Goal: Task Accomplishment & Management: Use online tool/utility

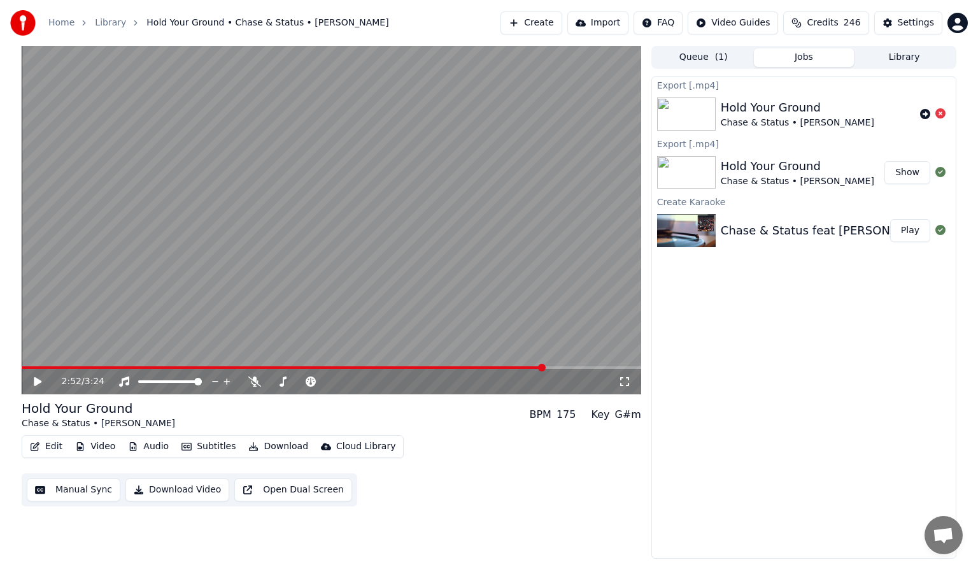
click at [909, 174] on button "Show" at bounding box center [908, 172] width 46 height 23
click at [553, 25] on button "Create" at bounding box center [532, 22] width 62 height 23
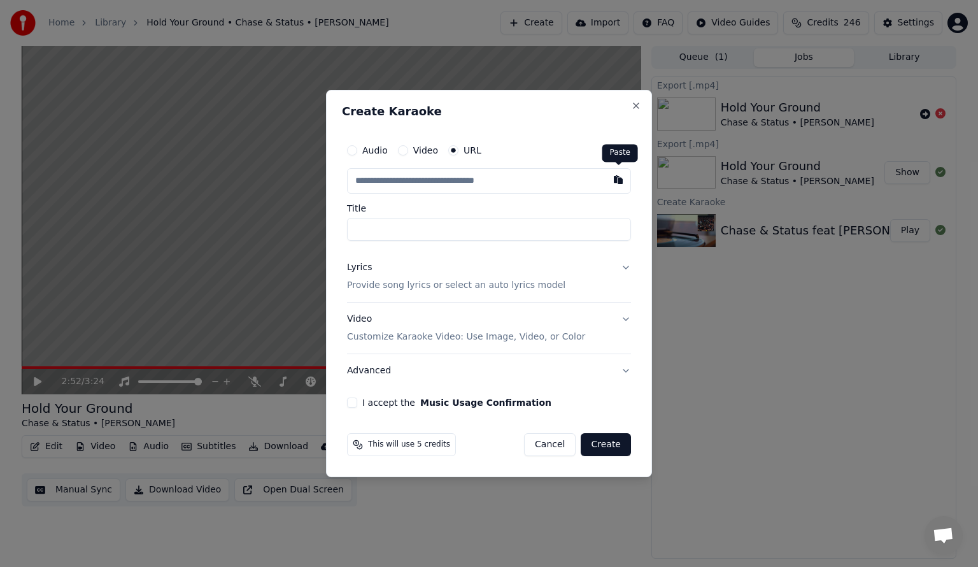
click at [618, 178] on button "button" at bounding box center [618, 179] width 25 height 23
type input "**********"
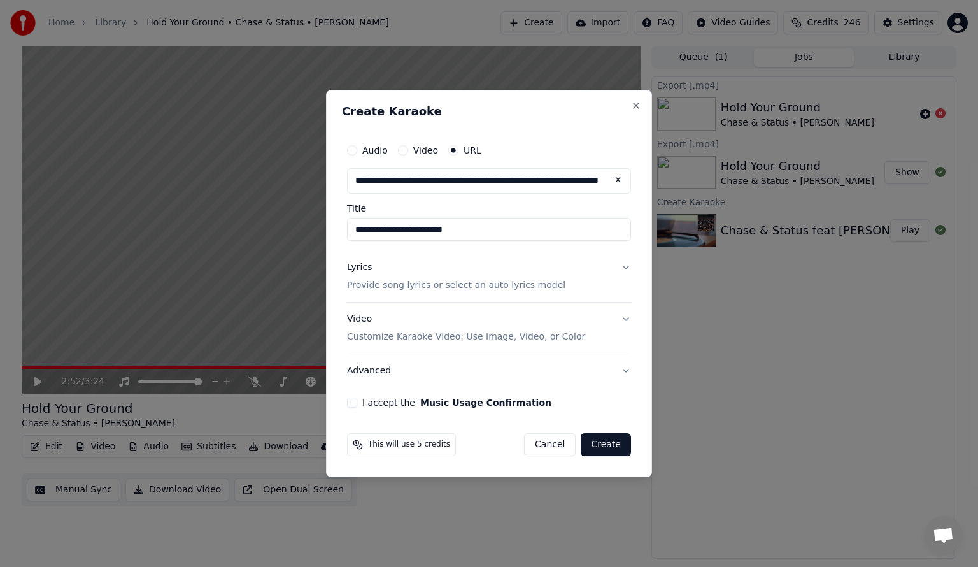
click at [626, 267] on button "Lyrics Provide song lyrics or select an auto lyrics model" at bounding box center [489, 276] width 284 height 51
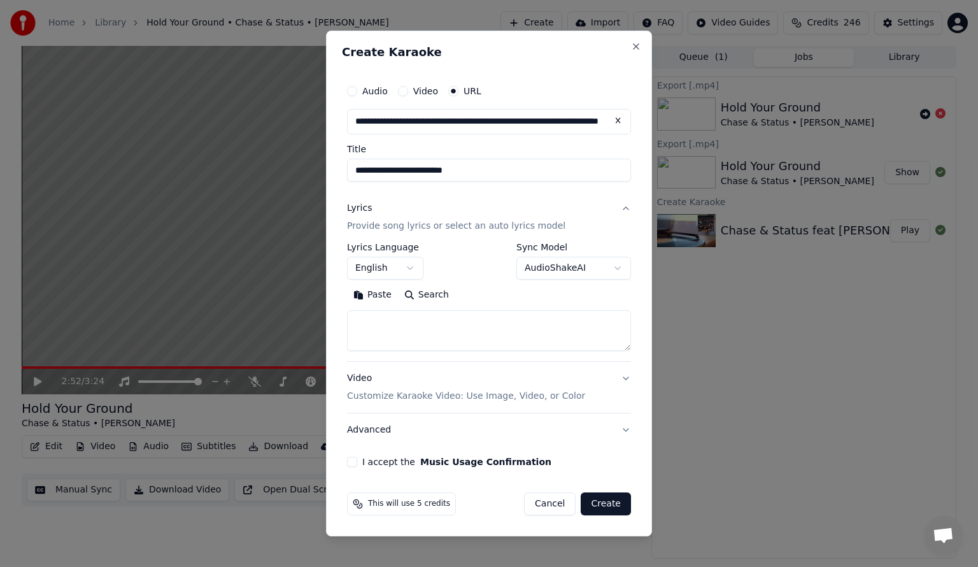
click at [413, 295] on button "Search" at bounding box center [426, 295] width 57 height 20
type textarea "**********"
click at [462, 295] on button "Expand" at bounding box center [485, 295] width 60 height 20
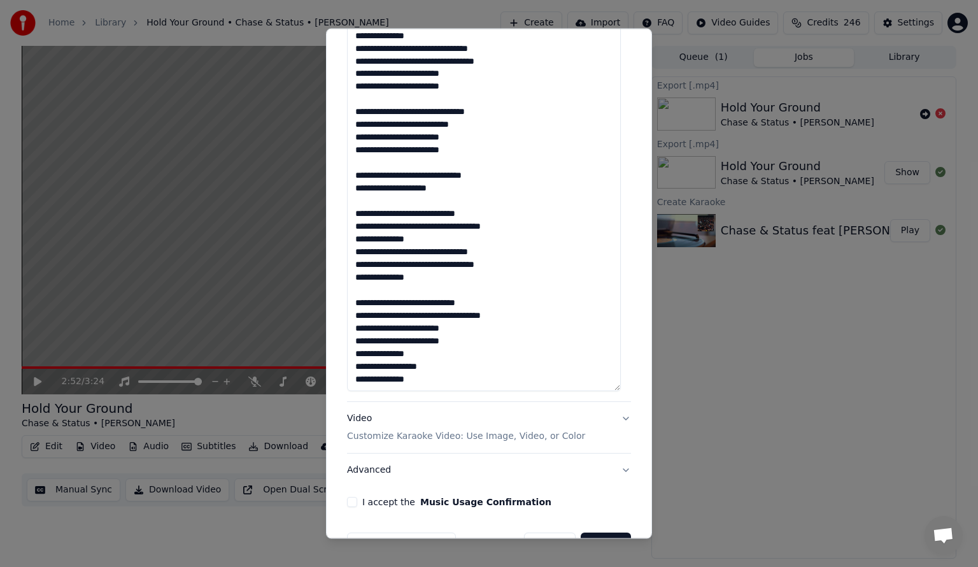
scroll to position [677, 0]
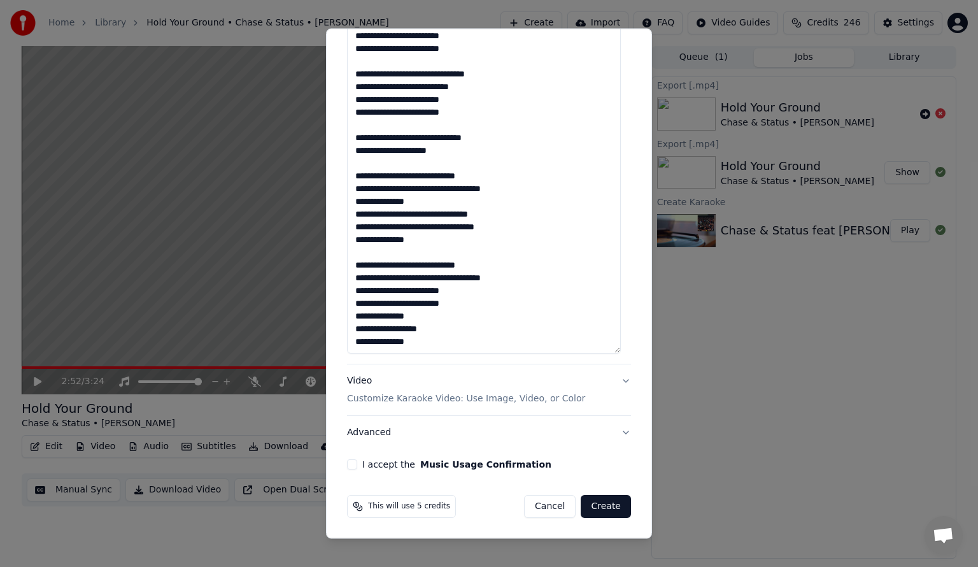
click at [615, 381] on button "Video Customize Karaoke Video: Use Image, Video, or Color" at bounding box center [489, 389] width 284 height 51
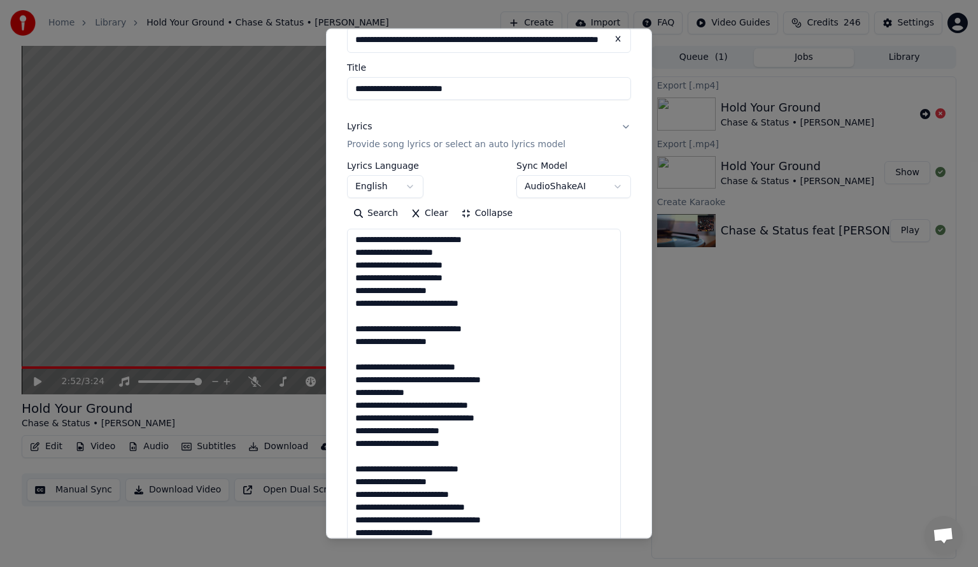
scroll to position [0, 0]
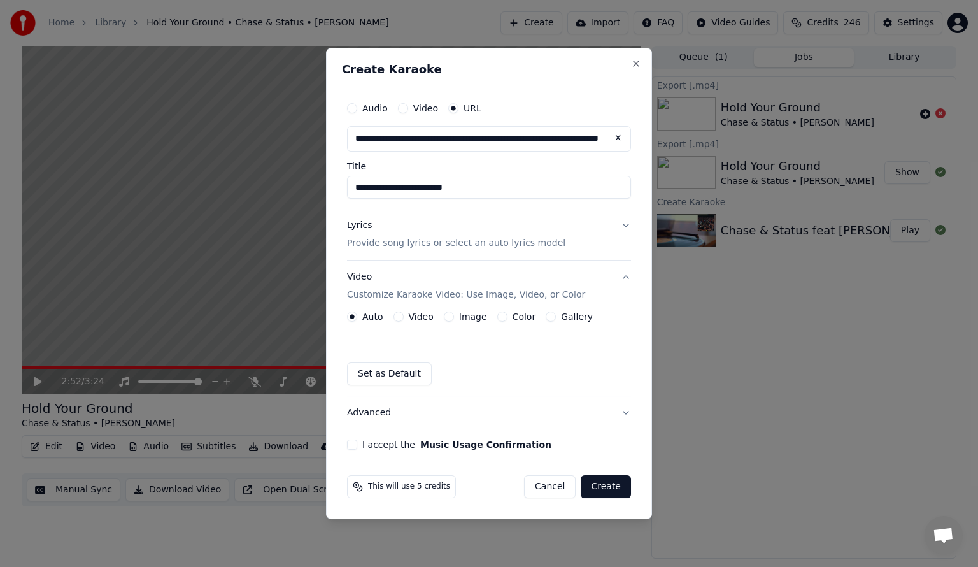
click at [546, 317] on button "Gallery" at bounding box center [551, 316] width 10 height 10
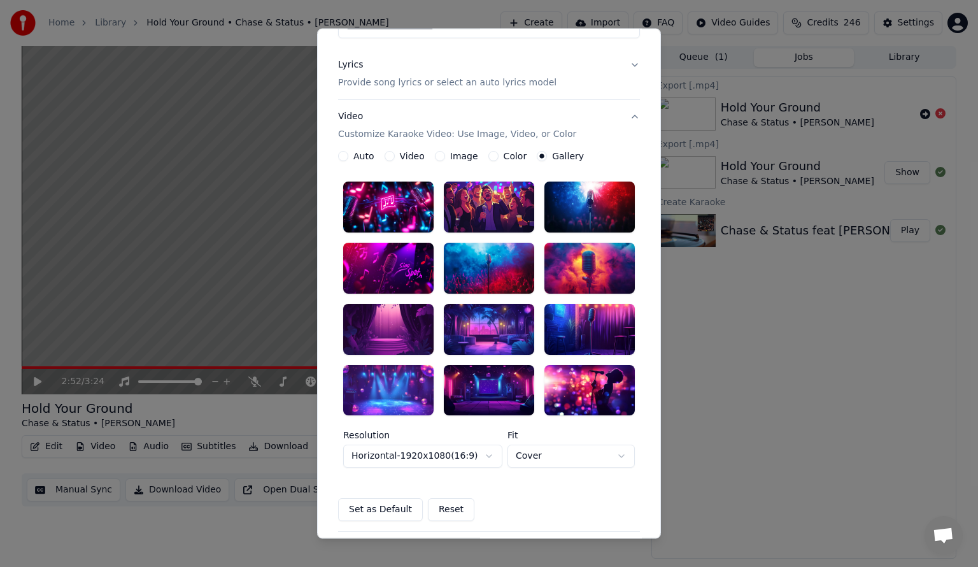
scroll to position [191, 0]
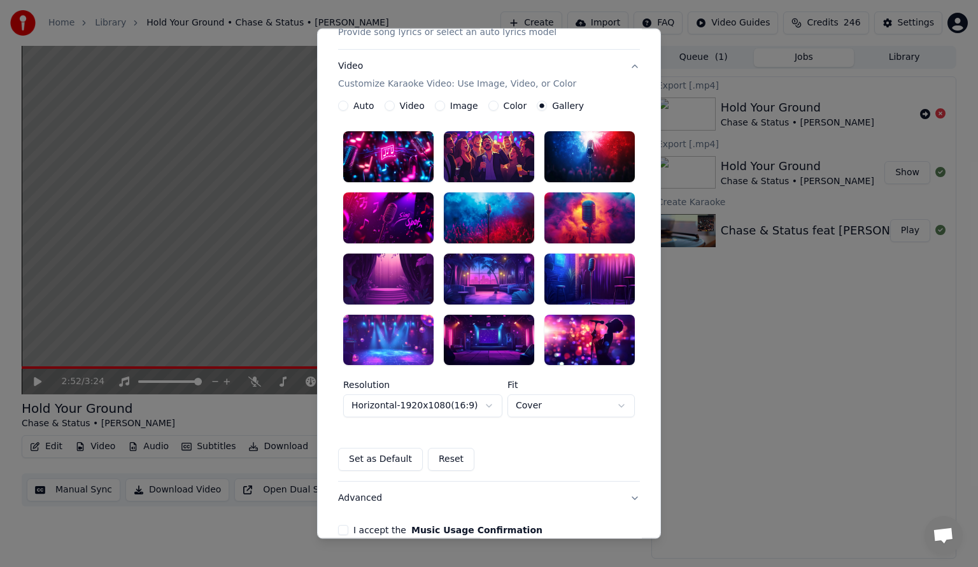
click at [586, 218] on div at bounding box center [590, 217] width 90 height 51
click at [485, 335] on div at bounding box center [489, 340] width 90 height 51
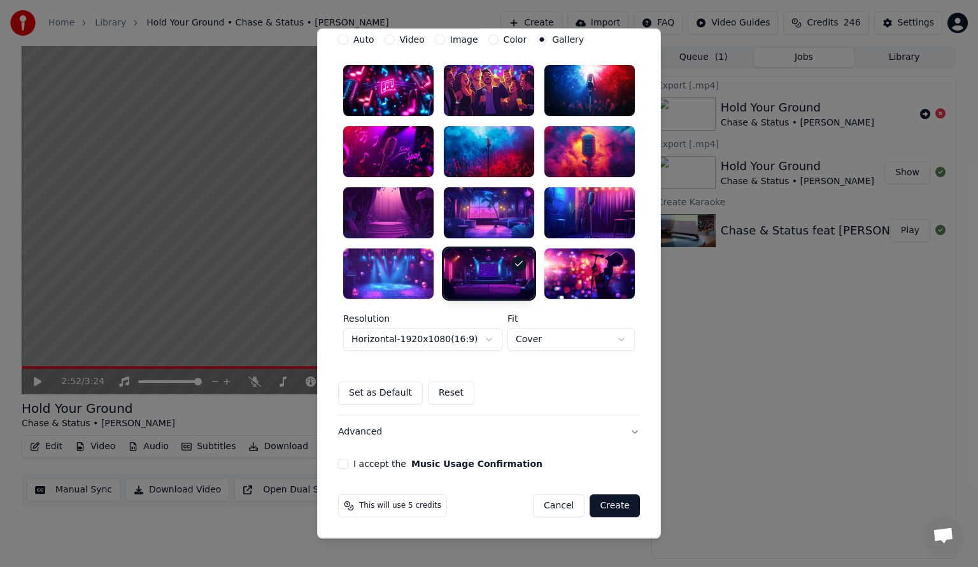
click at [338, 464] on button "I accept the Music Usage Confirmation" at bounding box center [343, 464] width 10 height 10
click at [611, 509] on button "Create" at bounding box center [615, 506] width 50 height 23
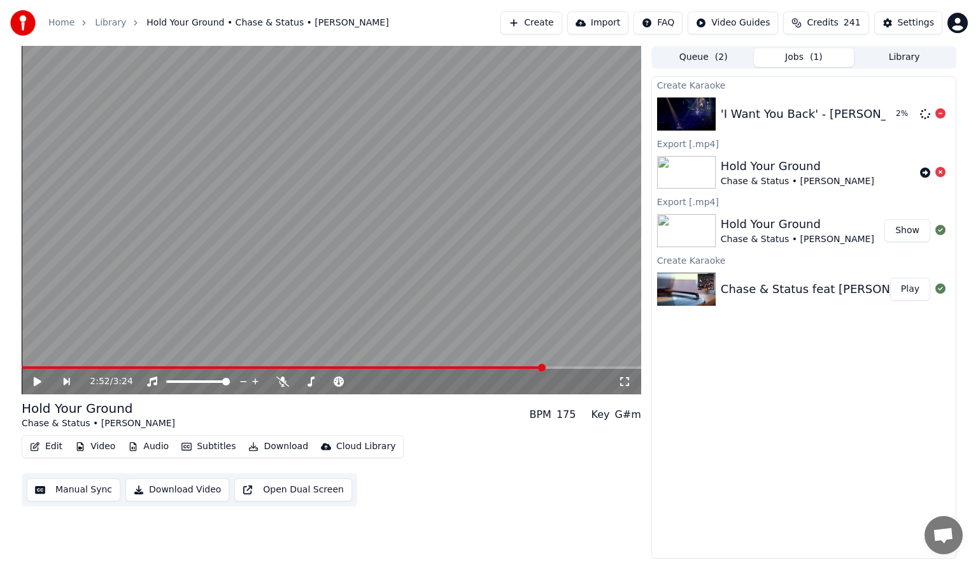
click at [688, 117] on img at bounding box center [686, 113] width 59 height 33
click at [695, 111] on img at bounding box center [686, 113] width 59 height 33
click at [623, 380] on icon at bounding box center [624, 381] width 13 height 10
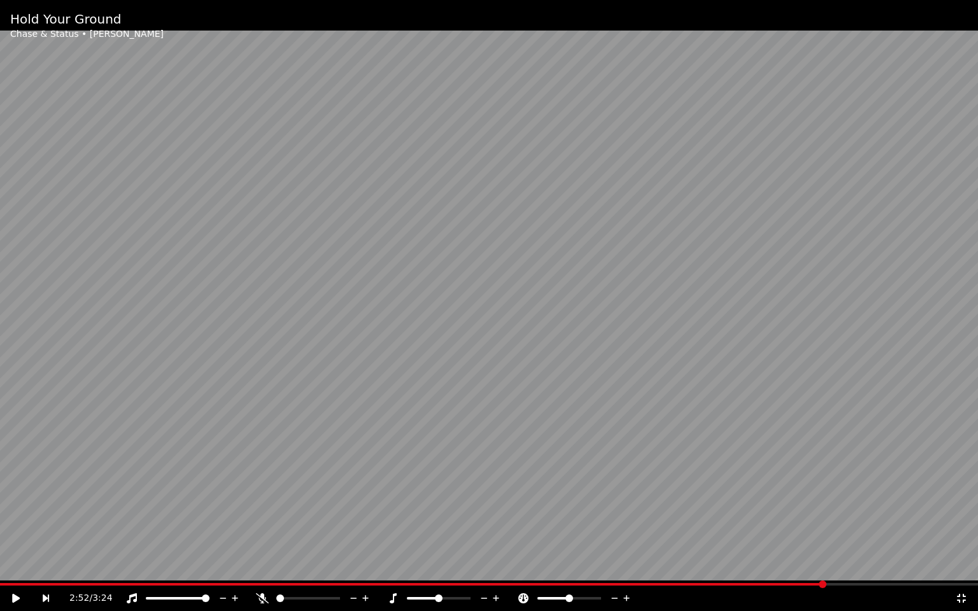
click at [961, 566] on icon at bounding box center [961, 599] width 13 height 10
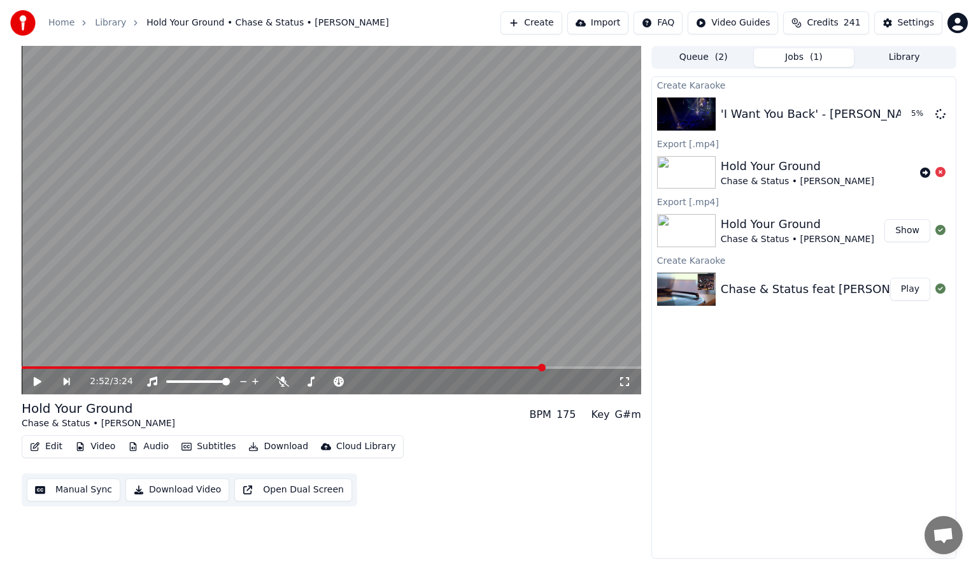
click at [703, 56] on button "Queue ( 2 )" at bounding box center [703, 57] width 101 height 18
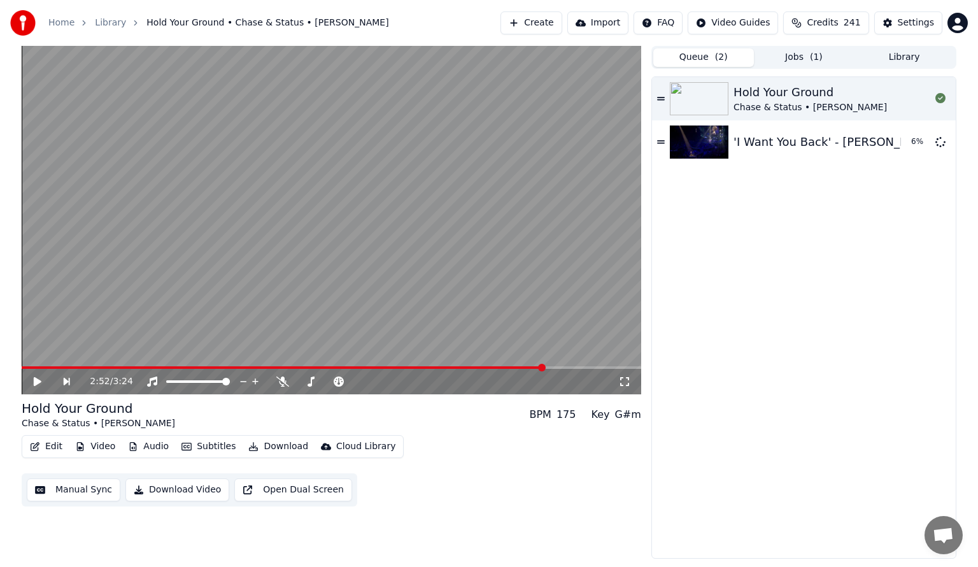
click at [808, 59] on button "Jobs ( 1 )" at bounding box center [804, 57] width 101 height 18
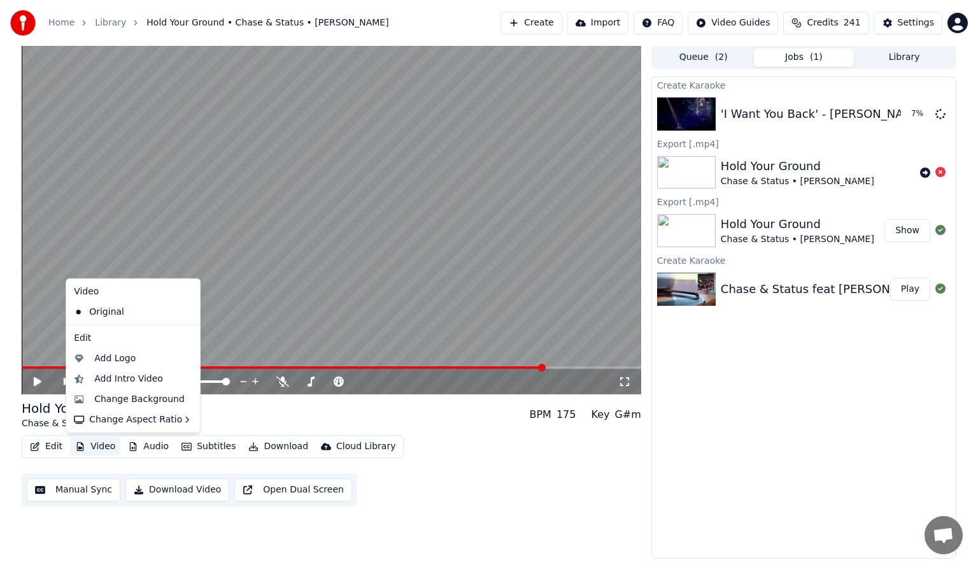
click at [89, 450] on button "Video" at bounding box center [95, 447] width 50 height 18
click at [118, 357] on div "Add Logo" at bounding box center [114, 358] width 41 height 13
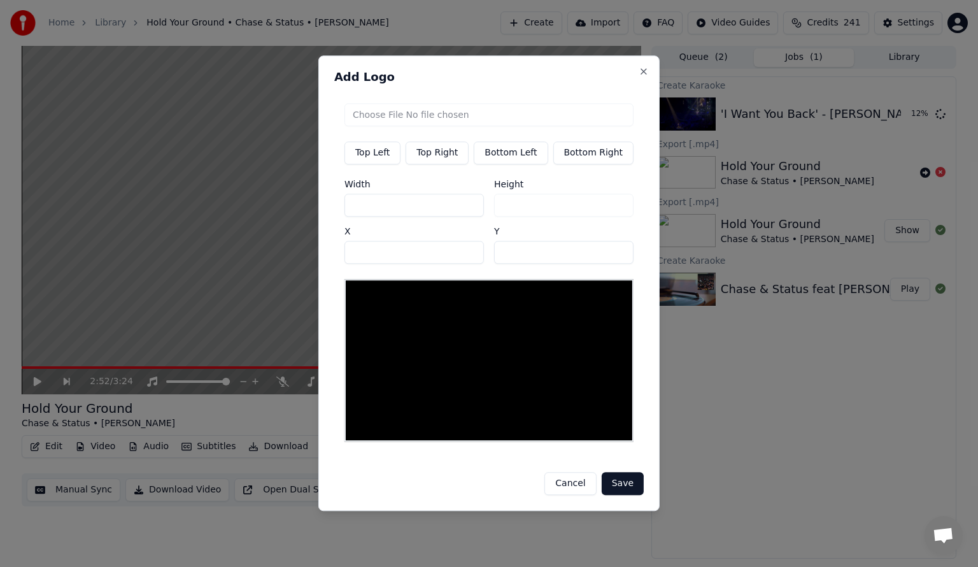
click at [444, 157] on button "Top Right" at bounding box center [437, 152] width 63 height 23
type input "****"
click at [425, 118] on input "file" at bounding box center [489, 114] width 289 height 23
type input "**********"
click at [511, 155] on button "Bottom Left" at bounding box center [511, 152] width 74 height 23
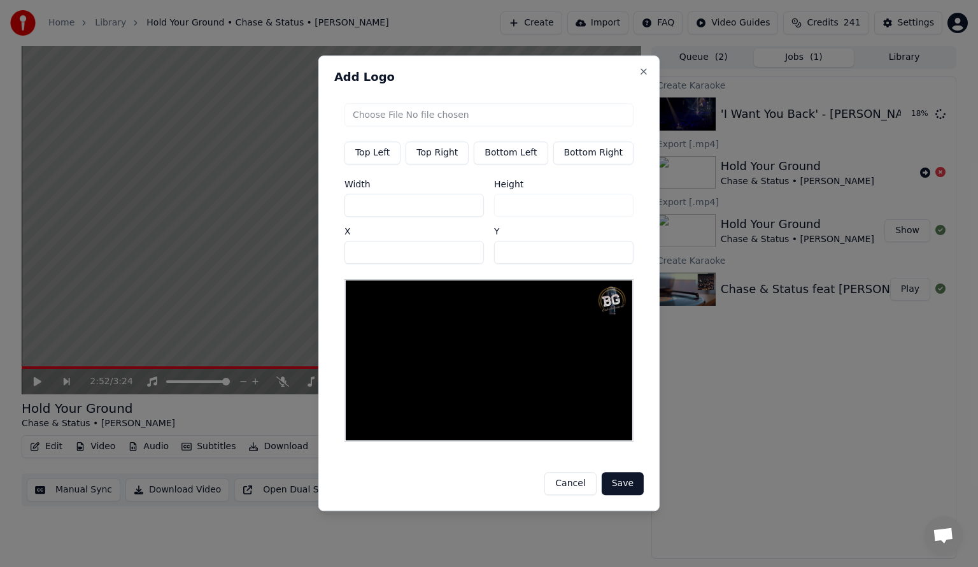
type input "**"
type input "***"
click at [616, 481] on button "Save" at bounding box center [623, 484] width 42 height 23
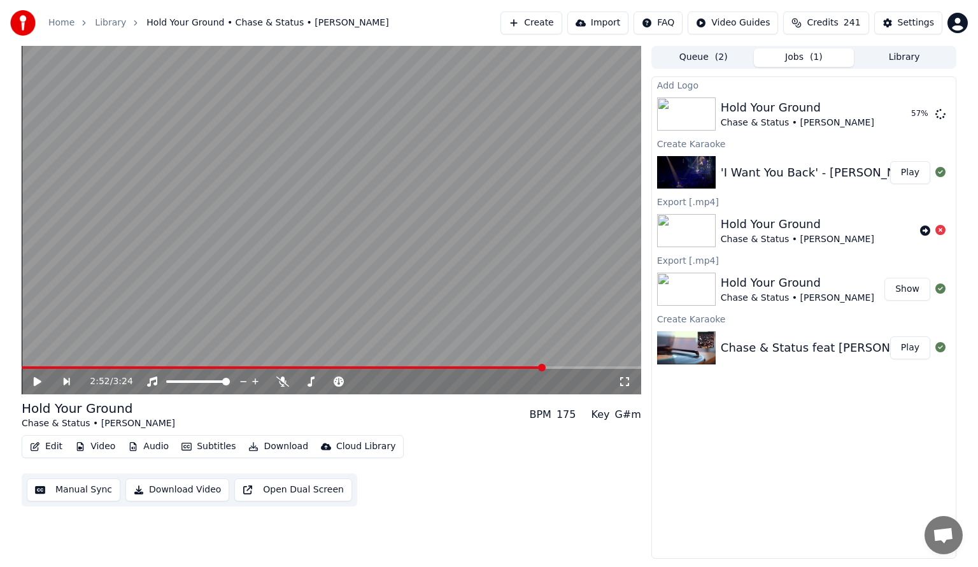
click at [84, 443] on button "Video" at bounding box center [95, 447] width 50 height 18
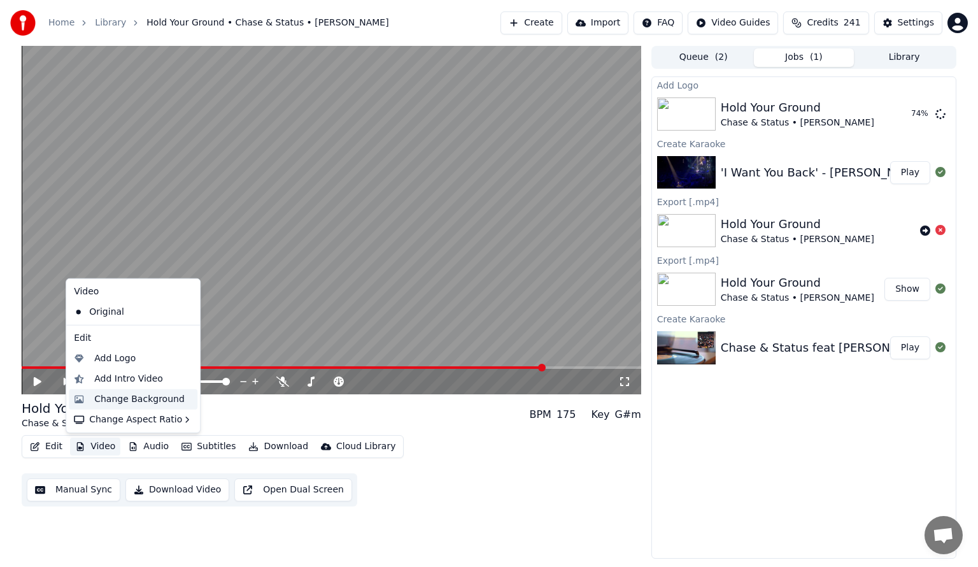
click at [122, 400] on div "Change Background" at bounding box center [139, 399] width 90 height 13
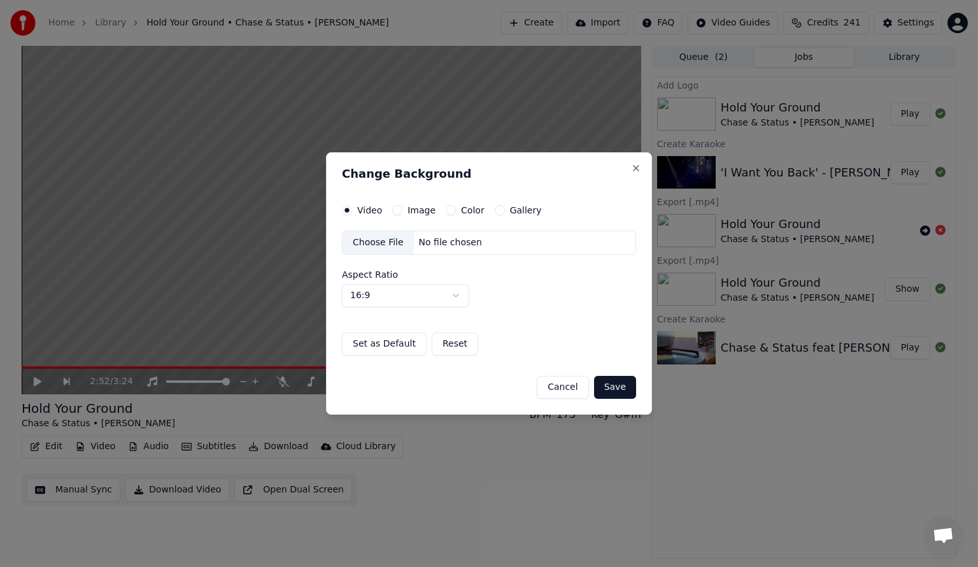
click at [377, 245] on div "Choose File" at bounding box center [378, 242] width 71 height 23
click at [395, 211] on button "Image" at bounding box center [397, 210] width 10 height 10
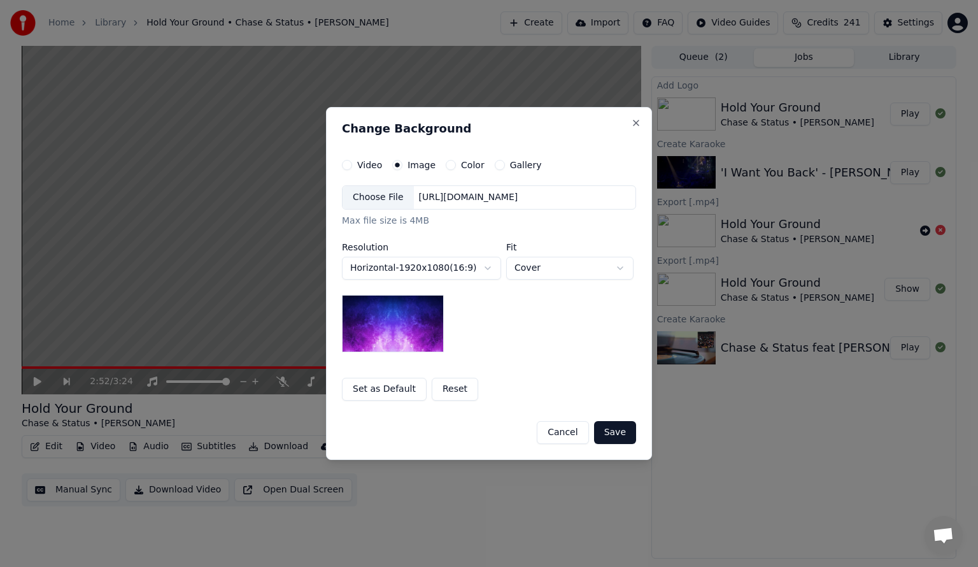
click at [373, 196] on div "Choose File" at bounding box center [378, 197] width 71 height 23
click at [447, 162] on button "Color" at bounding box center [451, 165] width 10 height 10
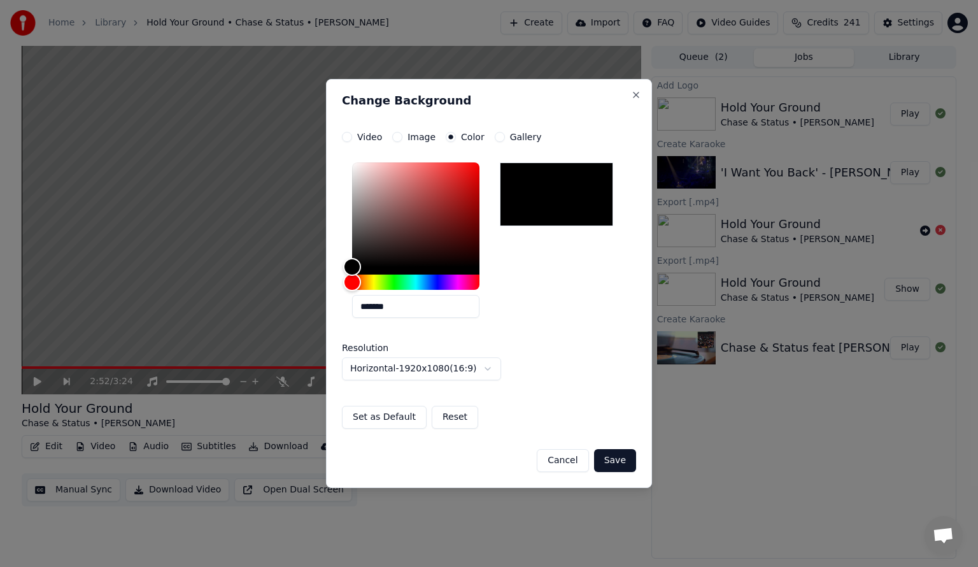
click at [495, 134] on button "Gallery" at bounding box center [500, 137] width 10 height 10
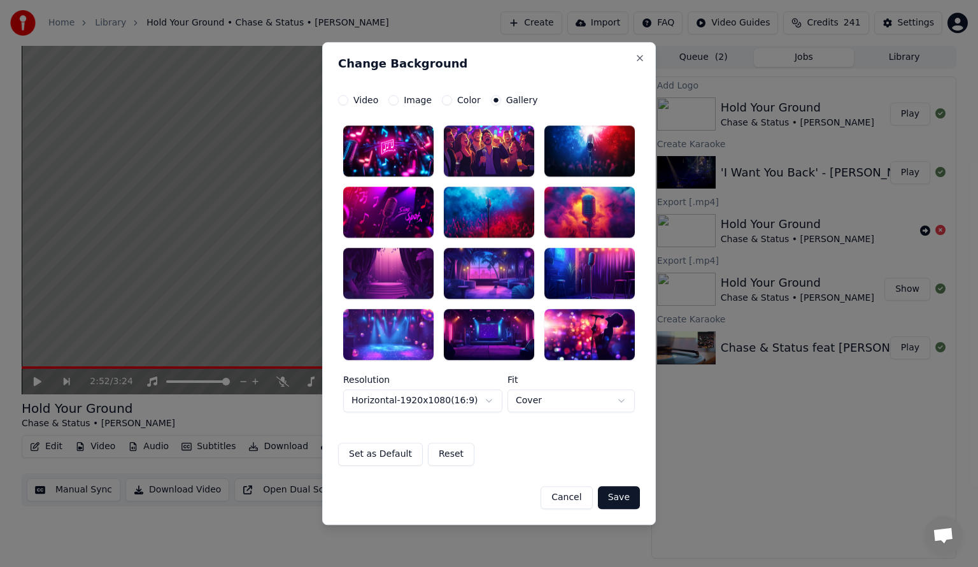
click at [392, 96] on button "Image" at bounding box center [393, 100] width 10 height 10
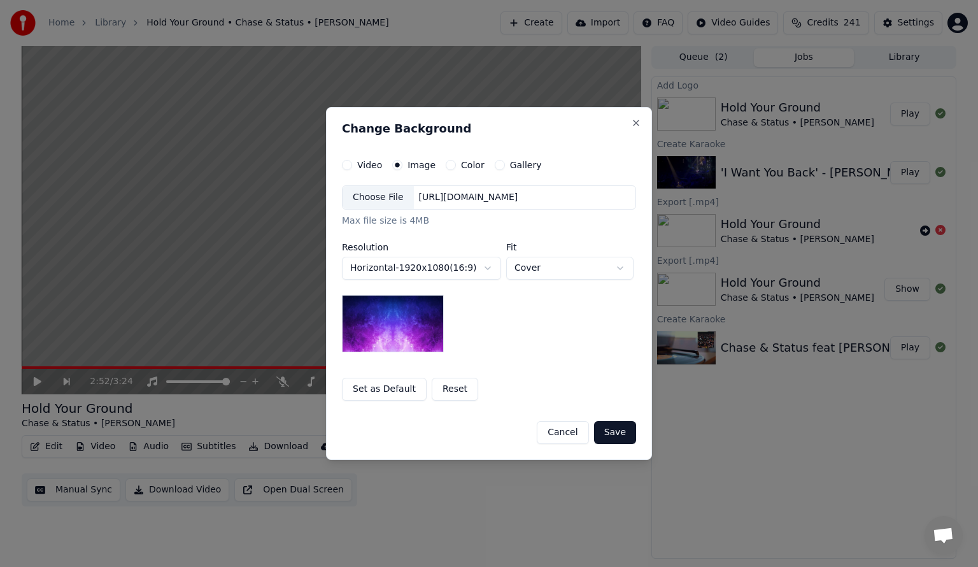
click at [382, 326] on img at bounding box center [393, 323] width 102 height 57
click at [612, 433] on button "Save" at bounding box center [615, 432] width 42 height 23
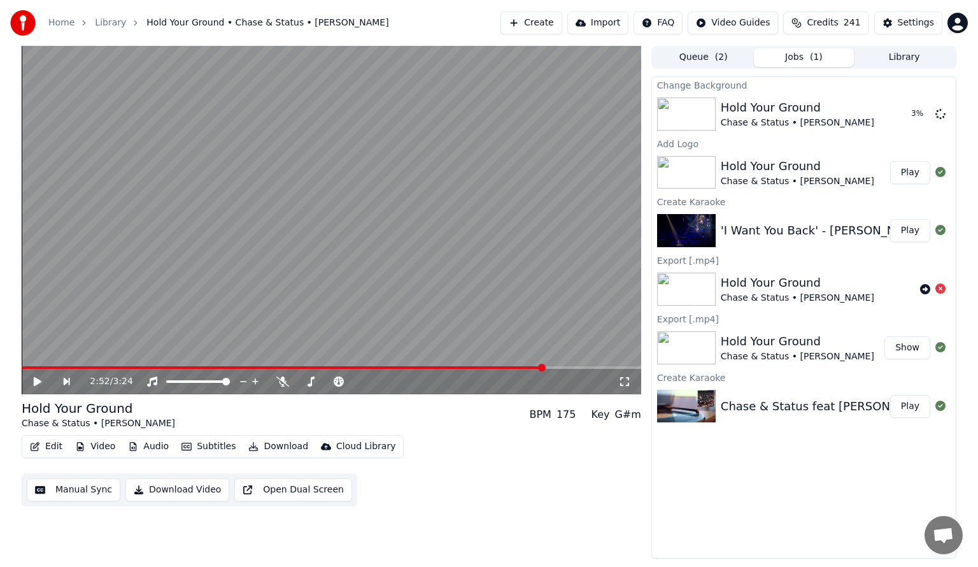
click at [915, 178] on button "Play" at bounding box center [910, 172] width 40 height 23
click at [343, 381] on icon at bounding box center [338, 381] width 13 height 10
click at [339, 381] on icon at bounding box center [338, 381] width 13 height 10
click at [341, 385] on icon at bounding box center [338, 381] width 13 height 10
click at [336, 384] on icon at bounding box center [339, 381] width 10 height 10
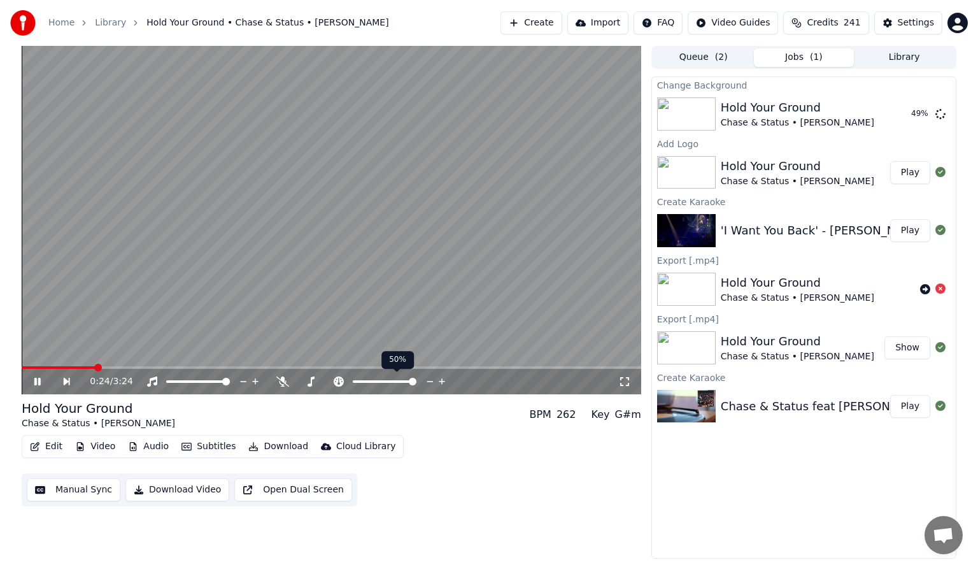
click at [416, 381] on span at bounding box center [413, 382] width 8 height 8
click at [353, 378] on span at bounding box center [357, 382] width 8 height 8
click at [388, 383] on span at bounding box center [388, 382] width 8 height 8
click at [429, 381] on icon at bounding box center [430, 381] width 12 height 13
click at [429, 380] on icon at bounding box center [430, 381] width 12 height 13
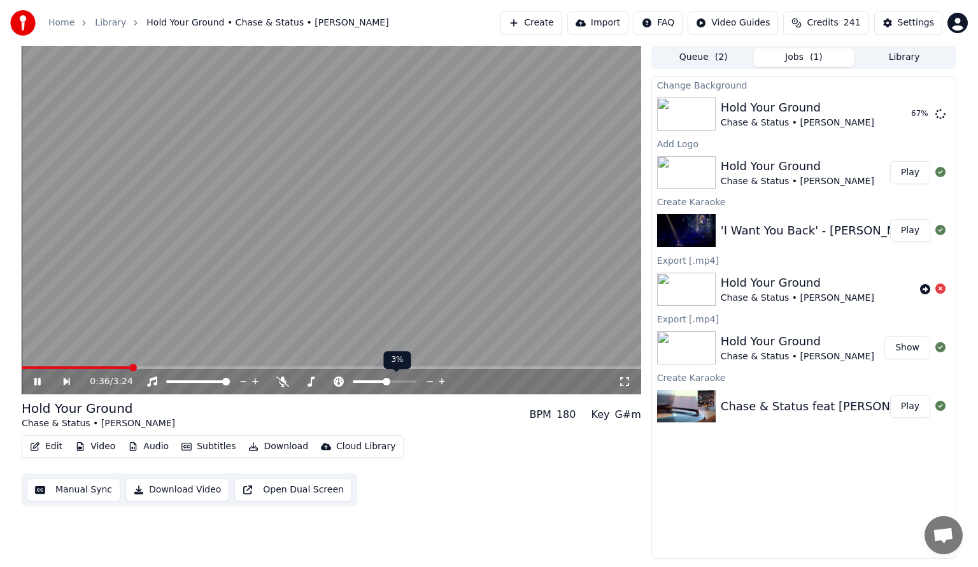
click at [429, 380] on icon at bounding box center [430, 381] width 12 height 13
click at [283, 381] on icon at bounding box center [282, 381] width 13 height 10
click at [285, 378] on icon at bounding box center [282, 381] width 13 height 10
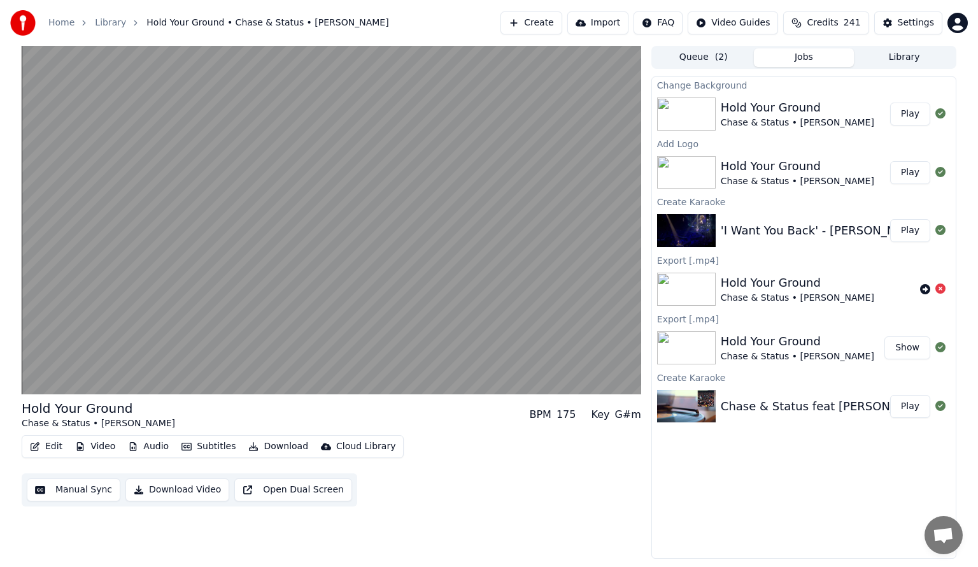
click at [201, 448] on button "Subtitles" at bounding box center [208, 447] width 64 height 18
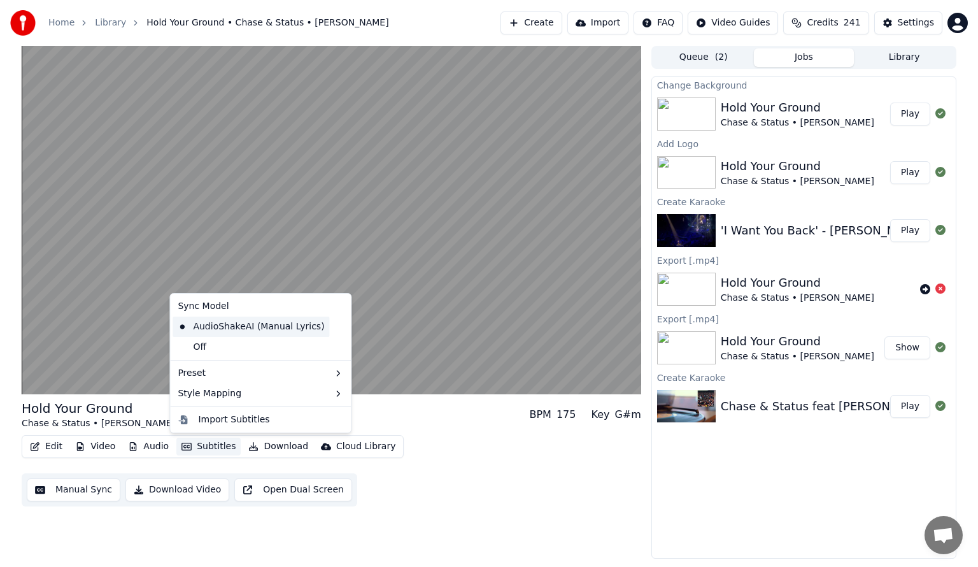
click at [260, 326] on div "AudioShakeAI (Manual Lyrics)" at bounding box center [251, 327] width 157 height 20
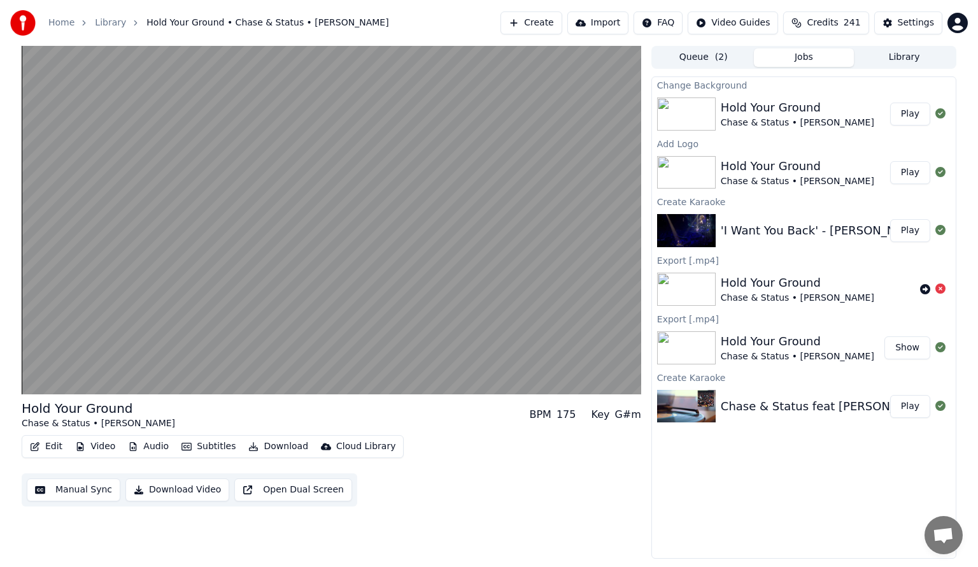
click at [64, 489] on button "Manual Sync" at bounding box center [74, 489] width 94 height 23
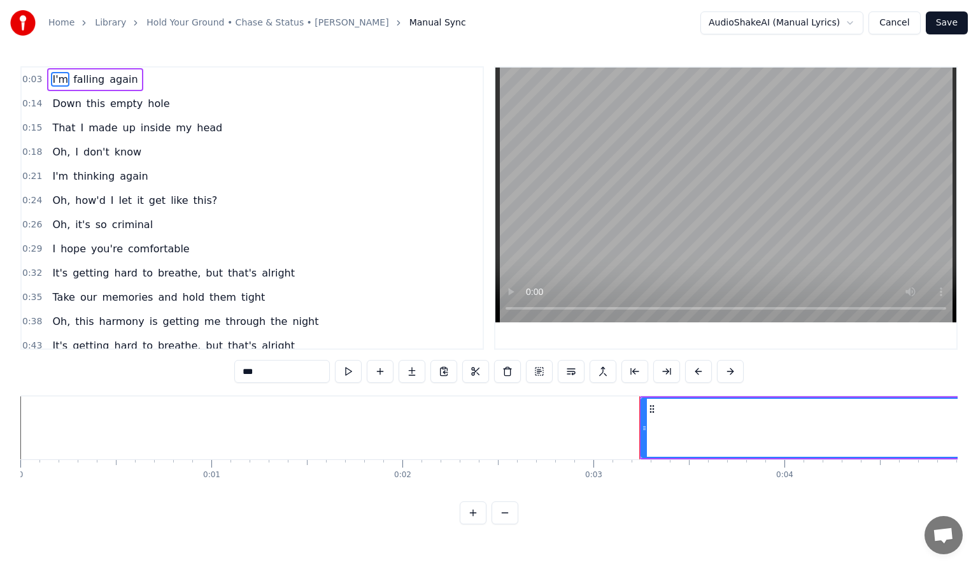
click at [902, 24] on button "Cancel" at bounding box center [895, 22] width 52 height 23
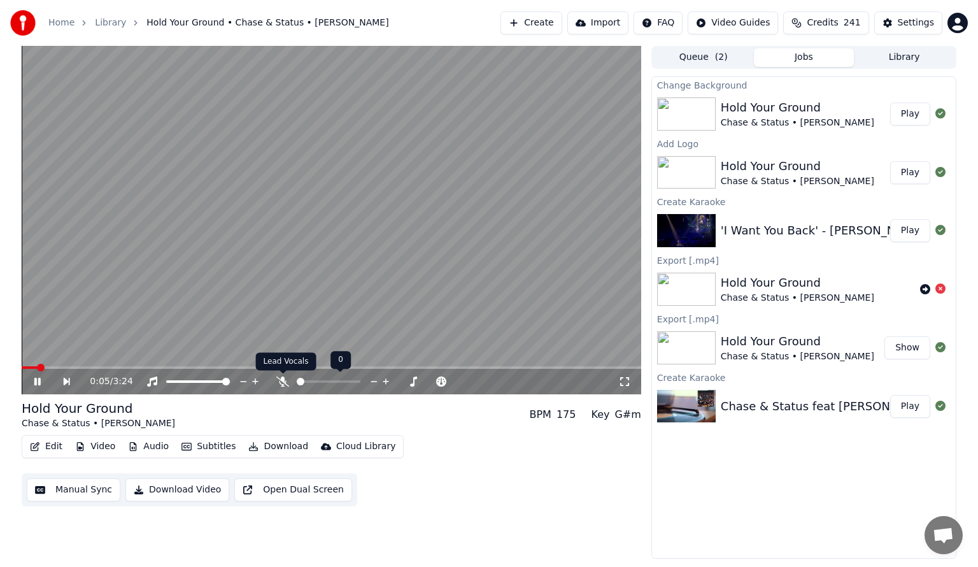
click at [285, 380] on icon at bounding box center [282, 381] width 13 height 10
click at [283, 380] on icon at bounding box center [283, 381] width 7 height 10
click at [281, 380] on icon at bounding box center [282, 381] width 13 height 10
click at [283, 380] on icon at bounding box center [283, 381] width 7 height 10
click at [35, 381] on icon at bounding box center [37, 382] width 6 height 8
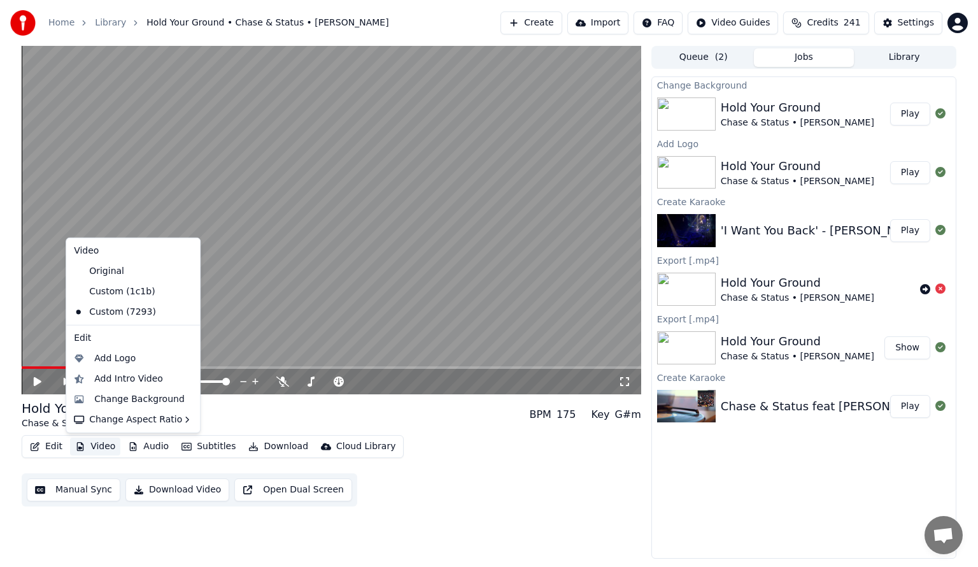
click at [94, 446] on button "Video" at bounding box center [95, 447] width 50 height 18
click at [108, 358] on div "Add Logo" at bounding box center [114, 358] width 41 height 13
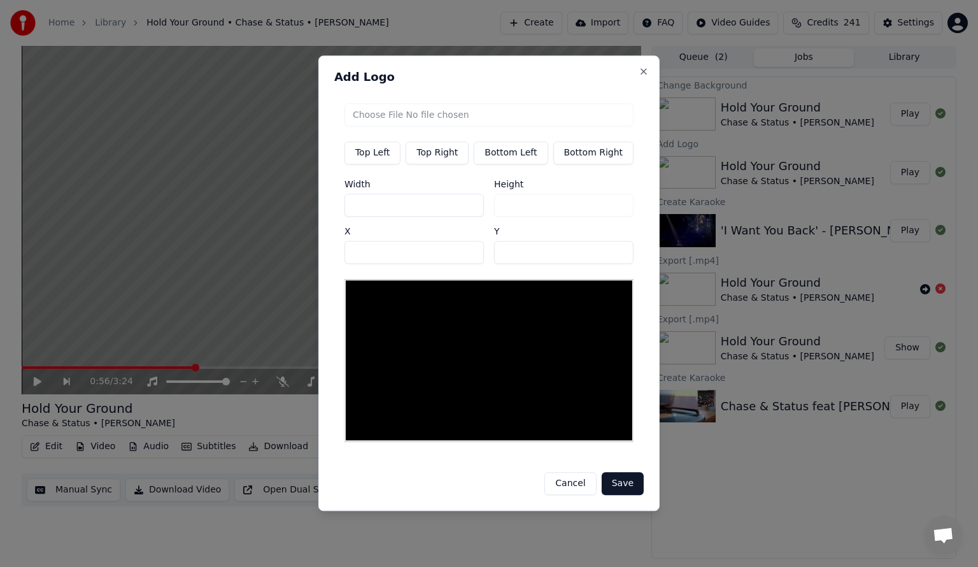
click at [508, 160] on button "Bottom Left" at bounding box center [511, 152] width 74 height 23
type input "***"
click at [384, 120] on input "file" at bounding box center [489, 114] width 289 height 23
type input "**********"
click at [611, 483] on button "Save" at bounding box center [623, 484] width 42 height 23
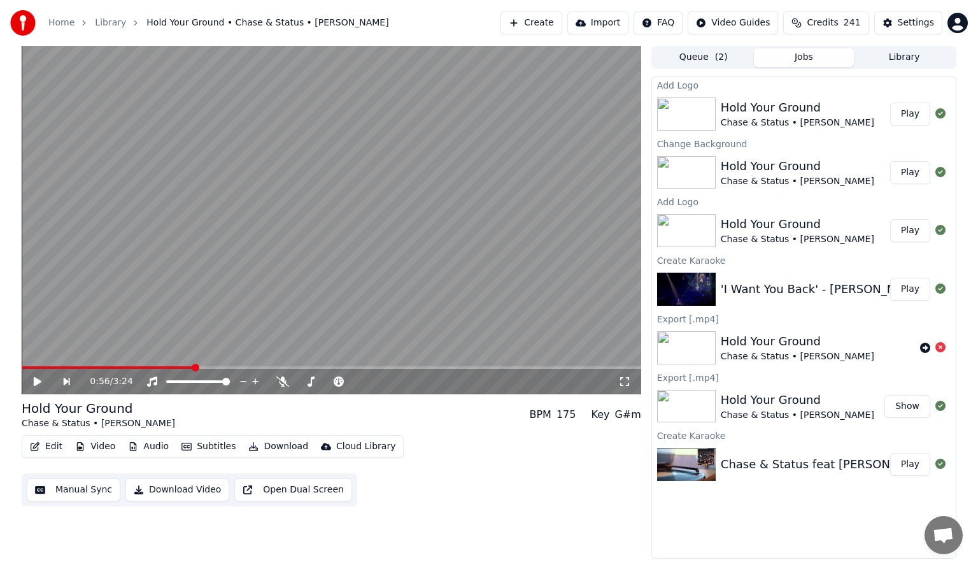
click at [912, 115] on button "Play" at bounding box center [910, 114] width 40 height 23
click at [260, 446] on button "Download" at bounding box center [278, 447] width 70 height 18
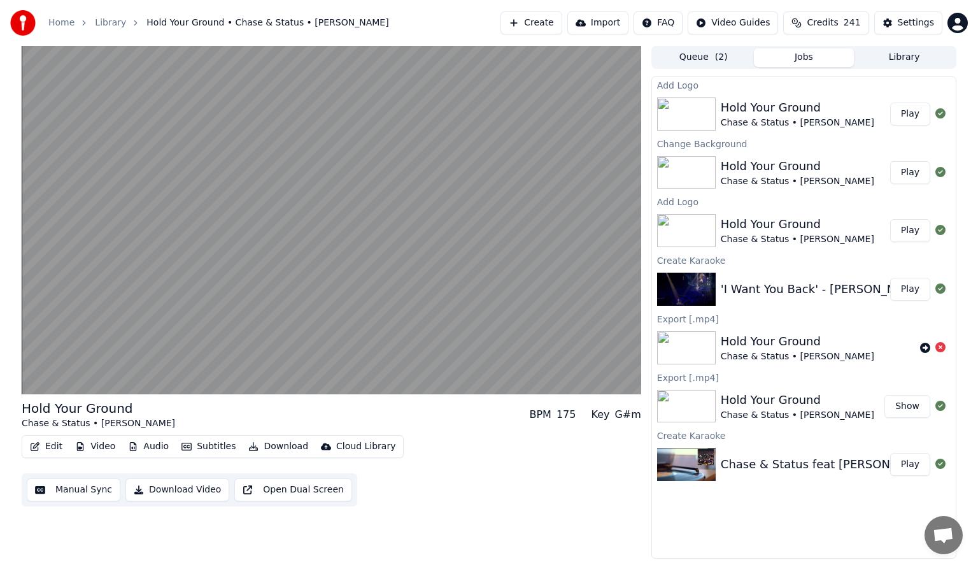
click at [488, 433] on div "Hold Your Ground Chase & Status • [PERSON_NAME] BPM 175 Key G#m Edit Video Audi…" at bounding box center [332, 452] width 620 height 107
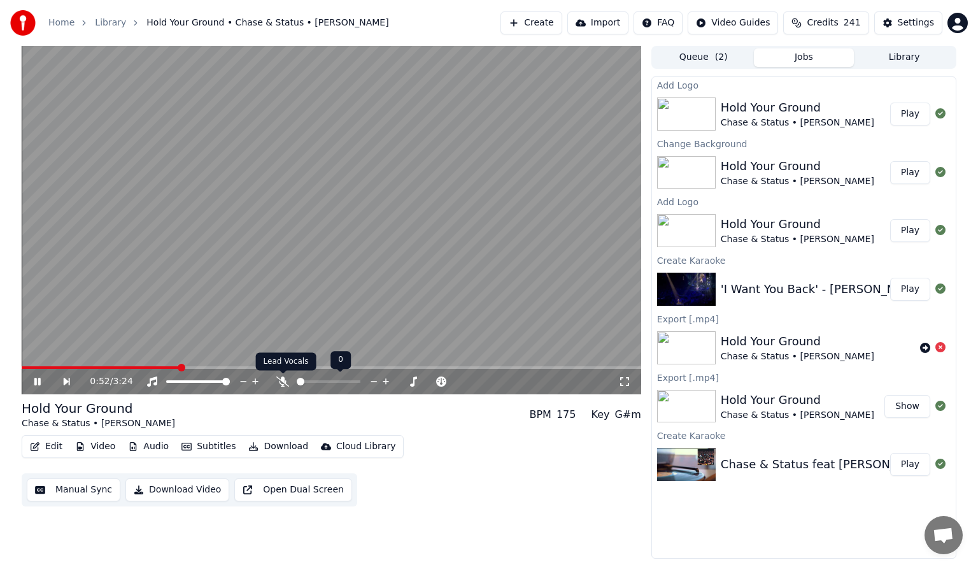
click at [280, 382] on icon at bounding box center [282, 381] width 13 height 10
click at [235, 366] on span at bounding box center [332, 367] width 620 height 3
click at [280, 368] on span at bounding box center [332, 367] width 620 height 3
click at [299, 367] on span at bounding box center [332, 367] width 620 height 3
click at [322, 369] on span at bounding box center [332, 367] width 620 height 3
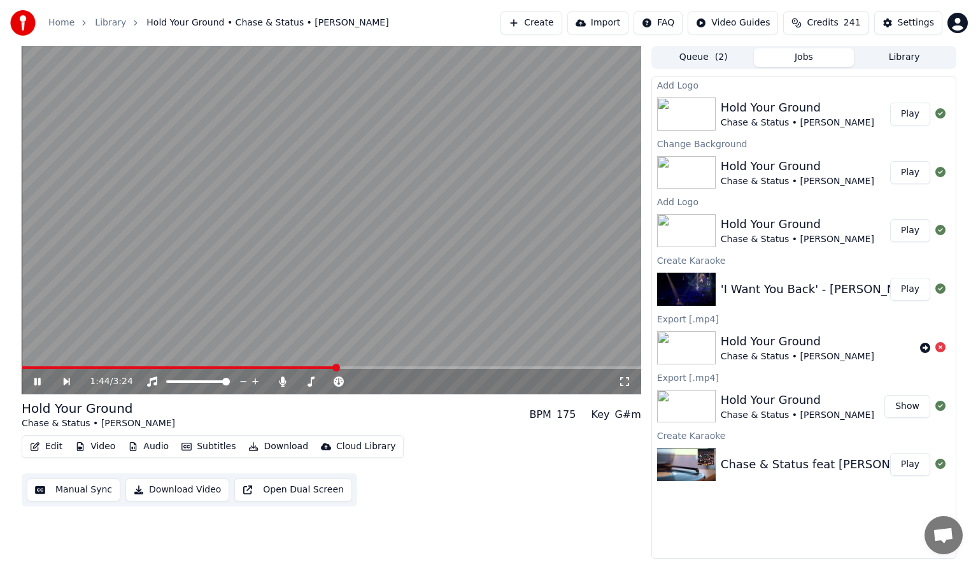
click at [336, 368] on span at bounding box center [332, 367] width 620 height 3
click at [355, 368] on span at bounding box center [332, 367] width 620 height 3
click at [383, 368] on span at bounding box center [332, 367] width 620 height 3
click at [384, 367] on span at bounding box center [332, 367] width 620 height 3
click at [401, 367] on span at bounding box center [332, 367] width 620 height 3
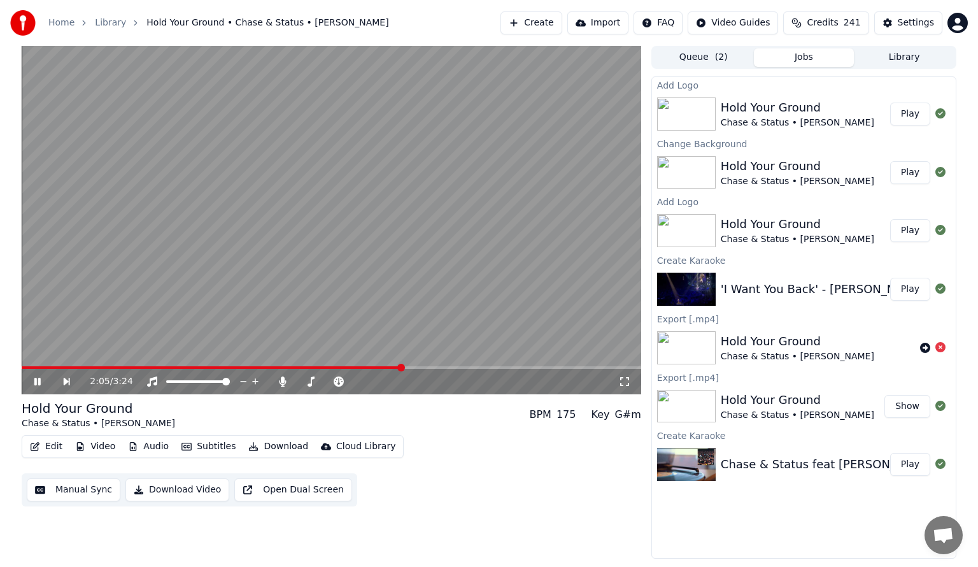
click at [433, 369] on span at bounding box center [332, 367] width 620 height 3
click at [452, 369] on div "2:16 / 3:24" at bounding box center [332, 381] width 620 height 25
click at [453, 369] on div "2:18 / 3:24" at bounding box center [332, 381] width 620 height 25
click at [462, 367] on span at bounding box center [332, 367] width 620 height 3
click at [485, 367] on span at bounding box center [332, 367] width 620 height 3
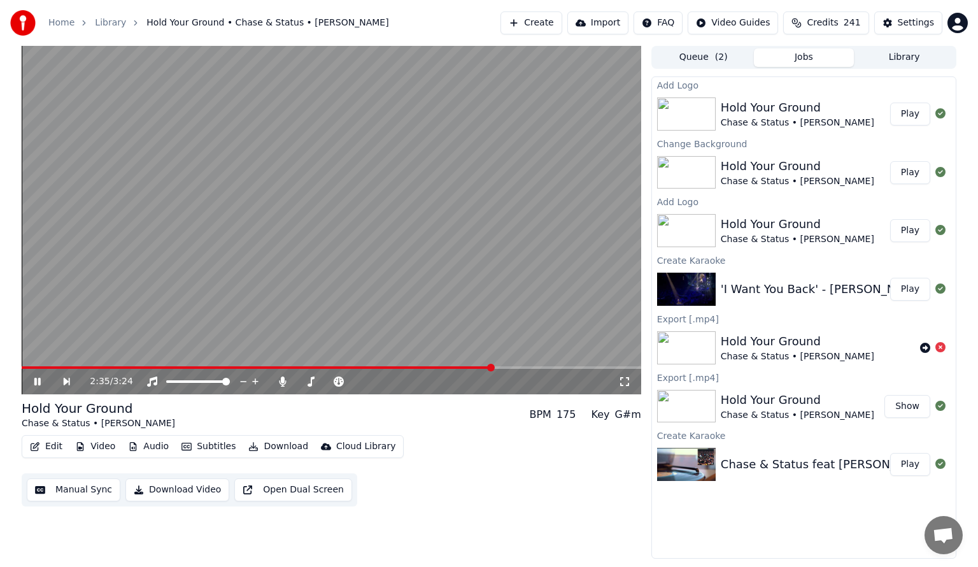
click at [38, 378] on icon at bounding box center [37, 382] width 6 height 8
click at [273, 444] on button "Download" at bounding box center [278, 447] width 70 height 18
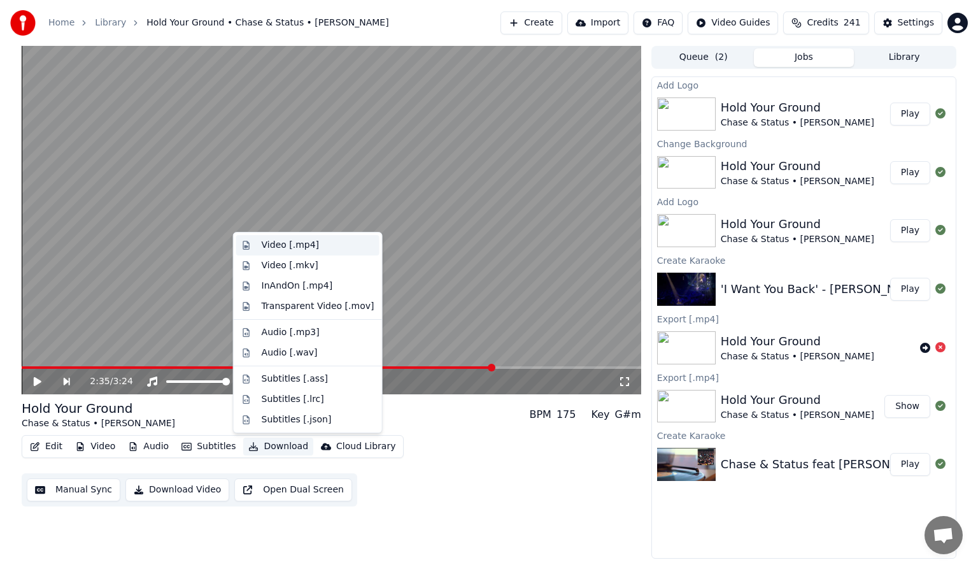
click at [289, 245] on div "Video [.mp4]" at bounding box center [290, 245] width 57 height 13
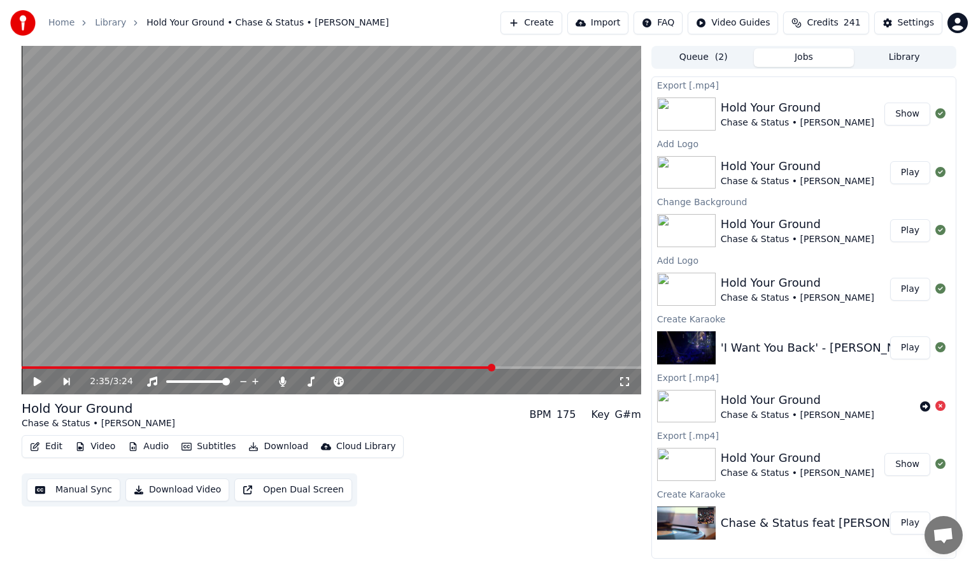
click at [908, 110] on button "Show" at bounding box center [908, 114] width 46 height 23
click at [912, 350] on button "Play" at bounding box center [910, 347] width 40 height 23
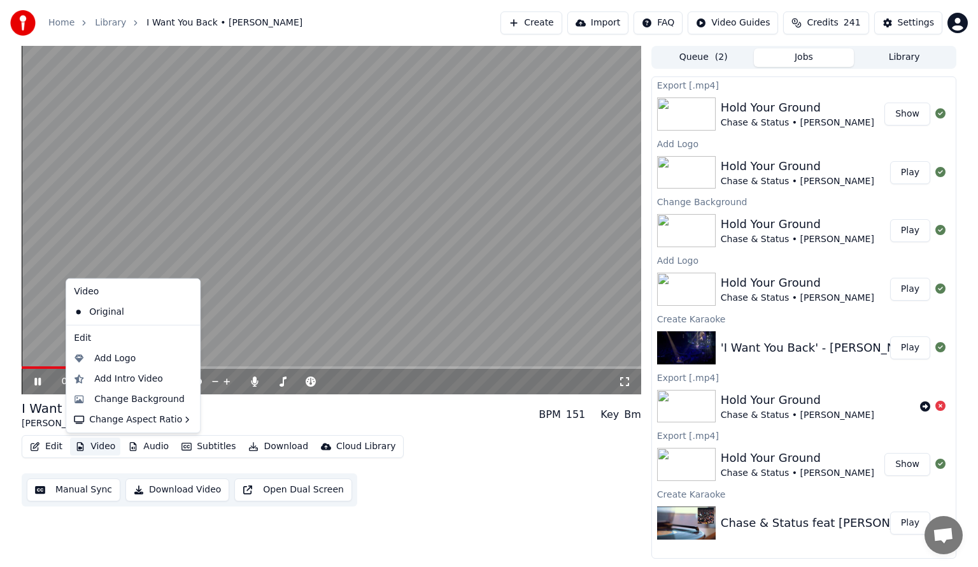
click at [82, 446] on icon "button" at bounding box center [80, 446] width 10 height 9
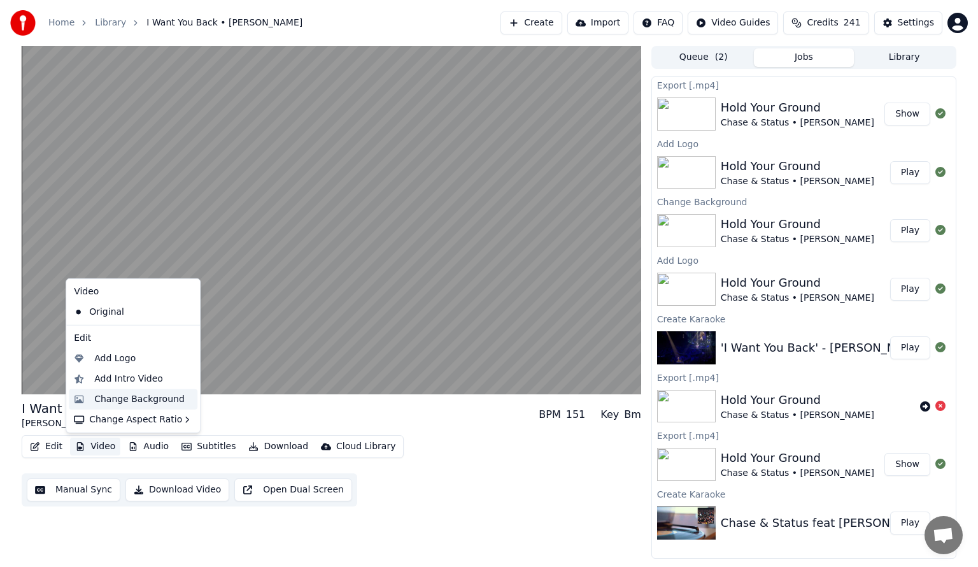
click at [136, 397] on div "Change Background" at bounding box center [139, 399] width 90 height 13
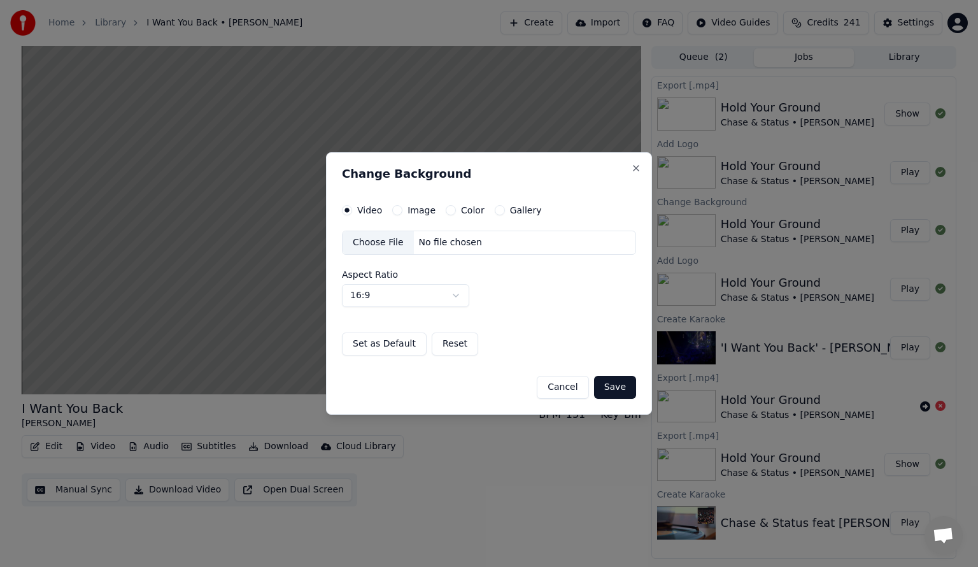
click at [397, 209] on button "Image" at bounding box center [397, 210] width 10 height 10
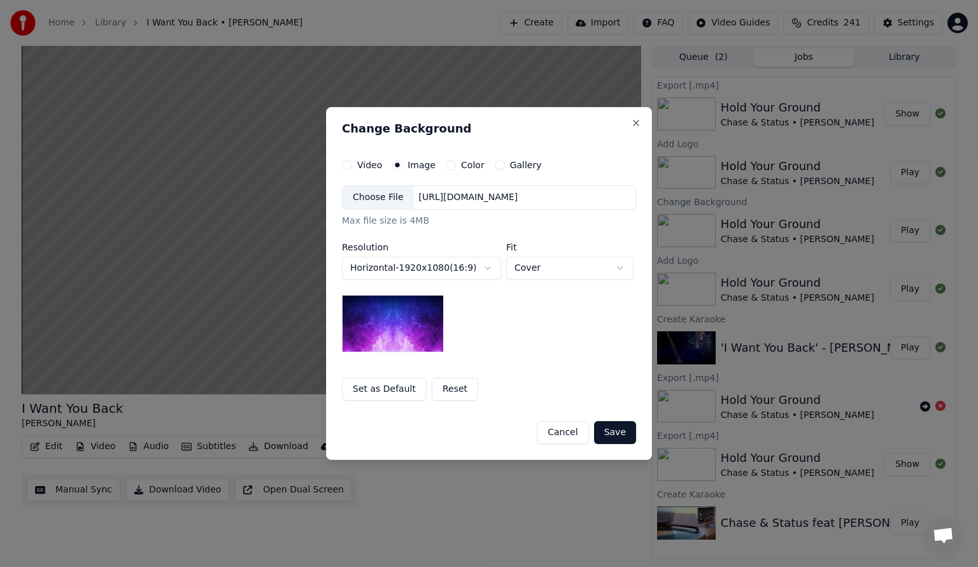
click at [616, 146] on div "**********" at bounding box center [489, 283] width 326 height 353
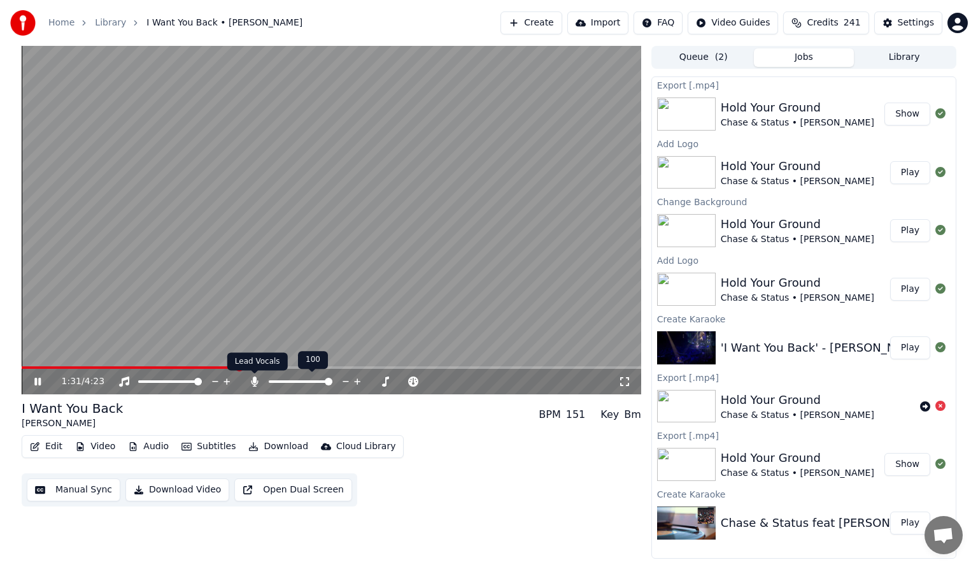
click at [256, 378] on icon at bounding box center [254, 381] width 7 height 10
click at [214, 369] on div "1:33 / 4:23" at bounding box center [332, 381] width 620 height 25
click at [218, 366] on video at bounding box center [332, 220] width 620 height 348
click at [196, 365] on video at bounding box center [332, 220] width 620 height 348
click at [164, 366] on span at bounding box center [168, 368] width 8 height 8
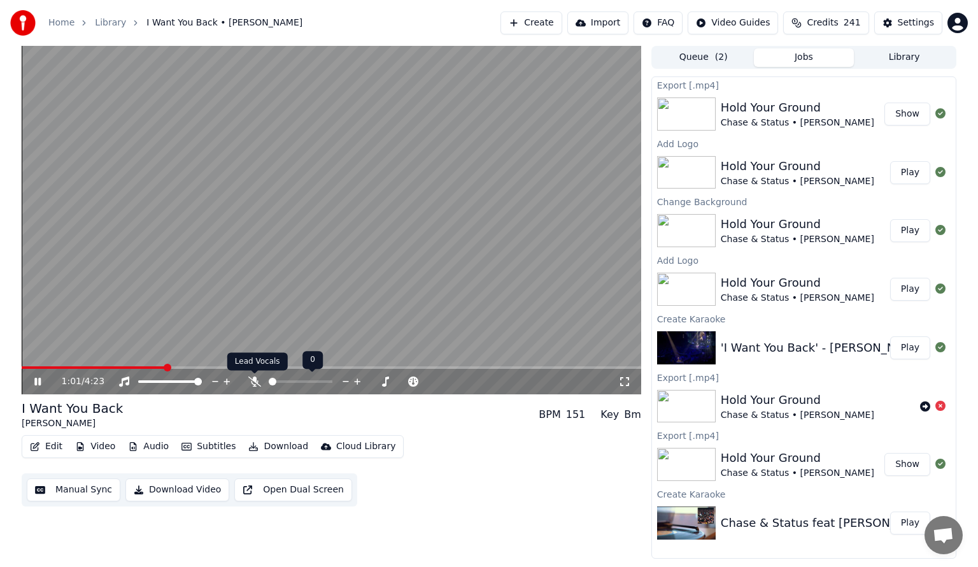
click at [255, 380] on icon at bounding box center [254, 381] width 13 height 10
click at [255, 380] on icon at bounding box center [254, 381] width 7 height 10
click at [255, 381] on icon at bounding box center [254, 381] width 13 height 10
click at [255, 381] on icon at bounding box center [254, 381] width 7 height 10
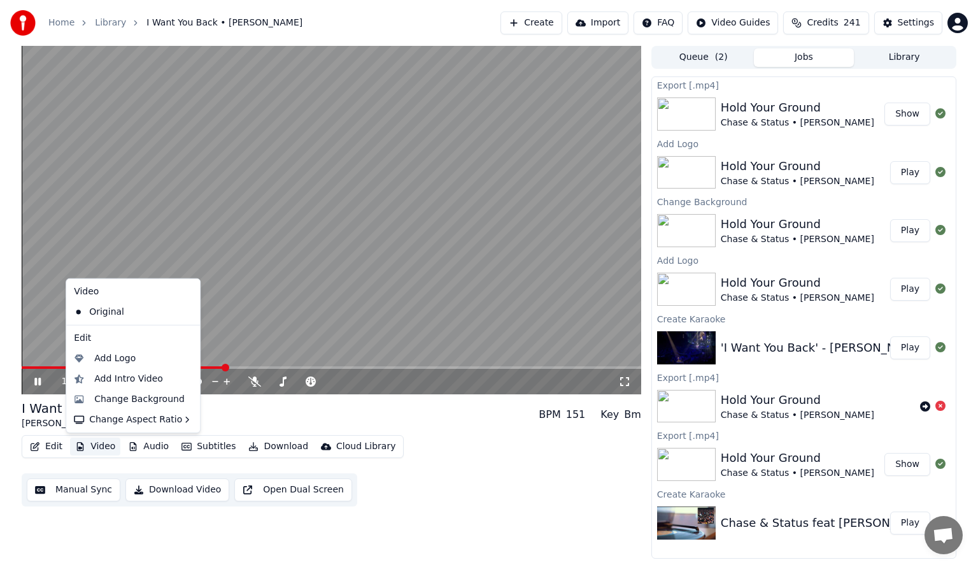
click at [97, 444] on button "Video" at bounding box center [95, 447] width 50 height 18
click at [113, 402] on div "Change Background" at bounding box center [139, 399] width 90 height 13
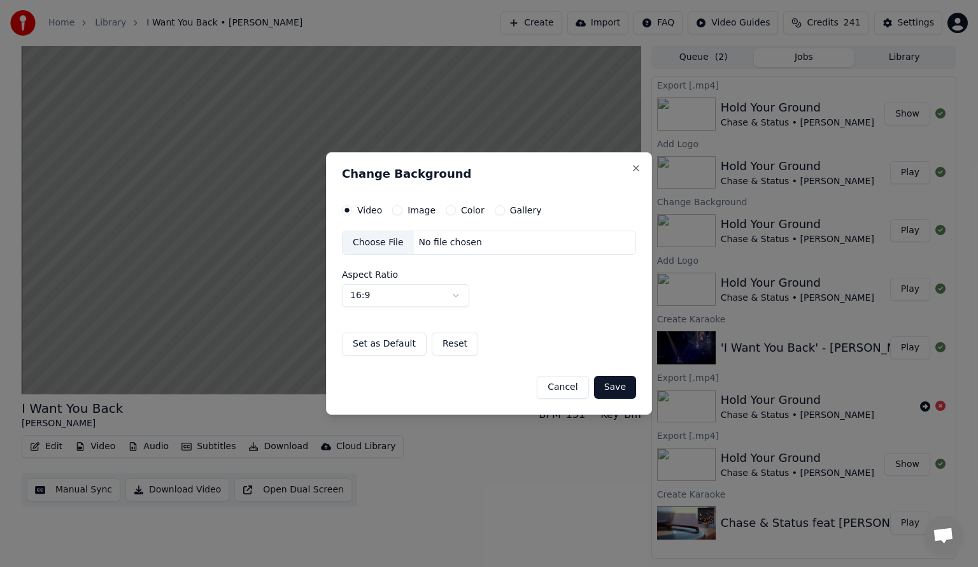
click at [449, 211] on button "Color" at bounding box center [451, 210] width 10 height 10
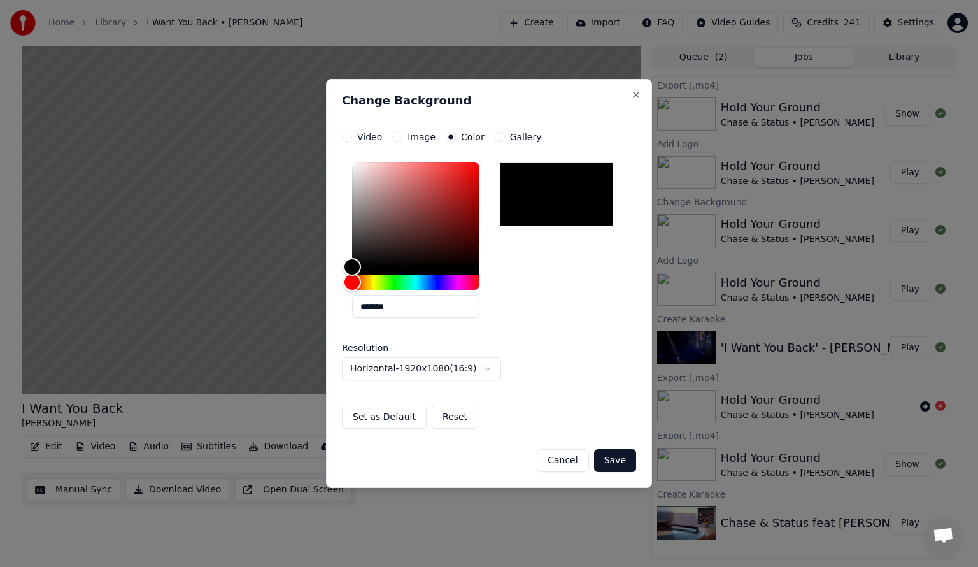
click at [497, 136] on button "Gallery" at bounding box center [500, 137] width 10 height 10
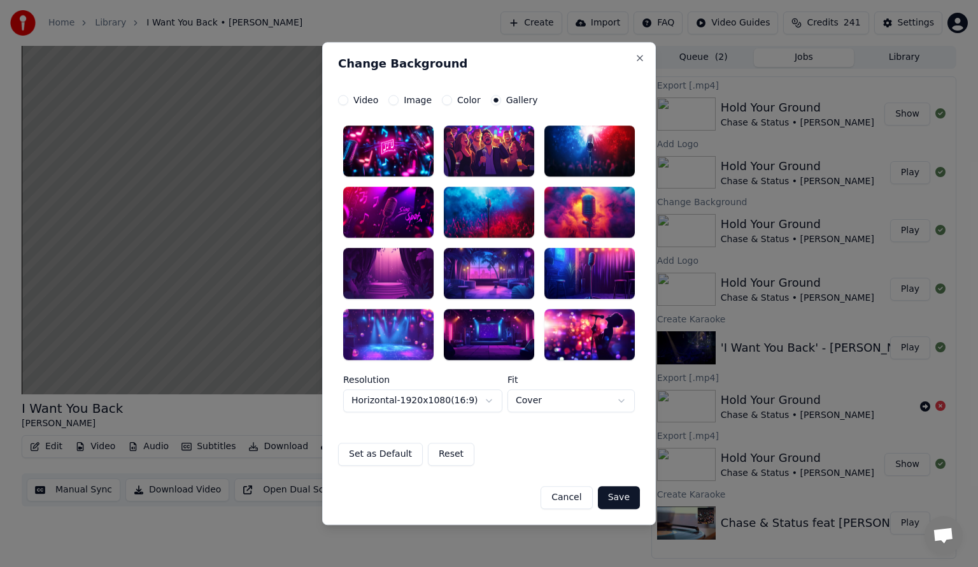
click at [483, 213] on div at bounding box center [489, 212] width 90 height 51
click at [621, 500] on button "Save" at bounding box center [619, 497] width 42 height 23
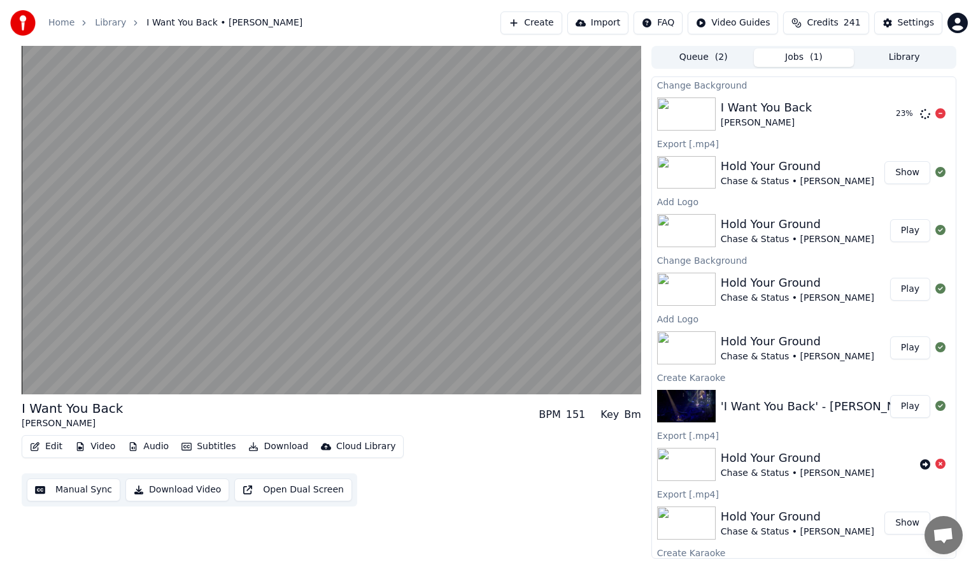
click at [690, 114] on img at bounding box center [686, 113] width 59 height 33
click at [701, 115] on img at bounding box center [686, 113] width 59 height 33
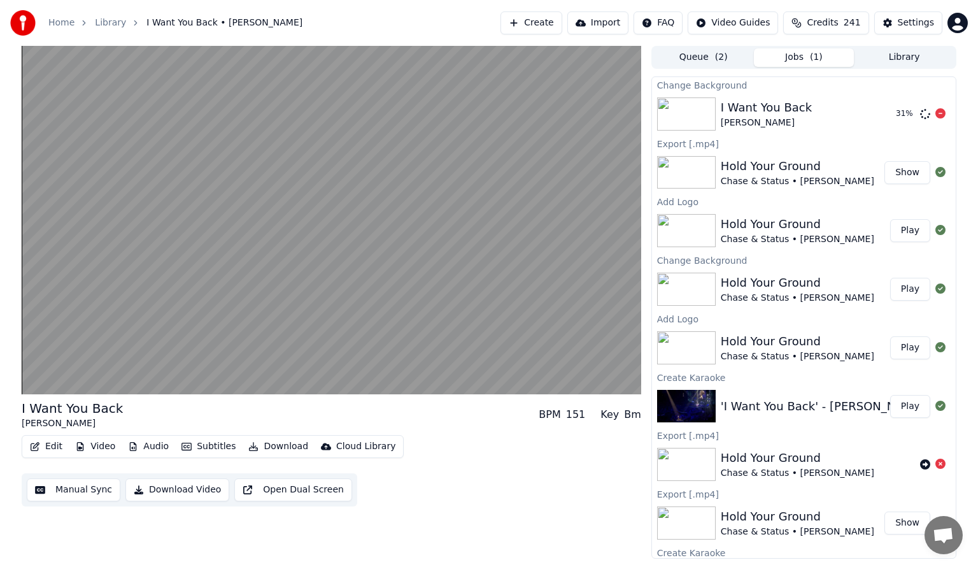
click at [699, 116] on img at bounding box center [686, 113] width 59 height 33
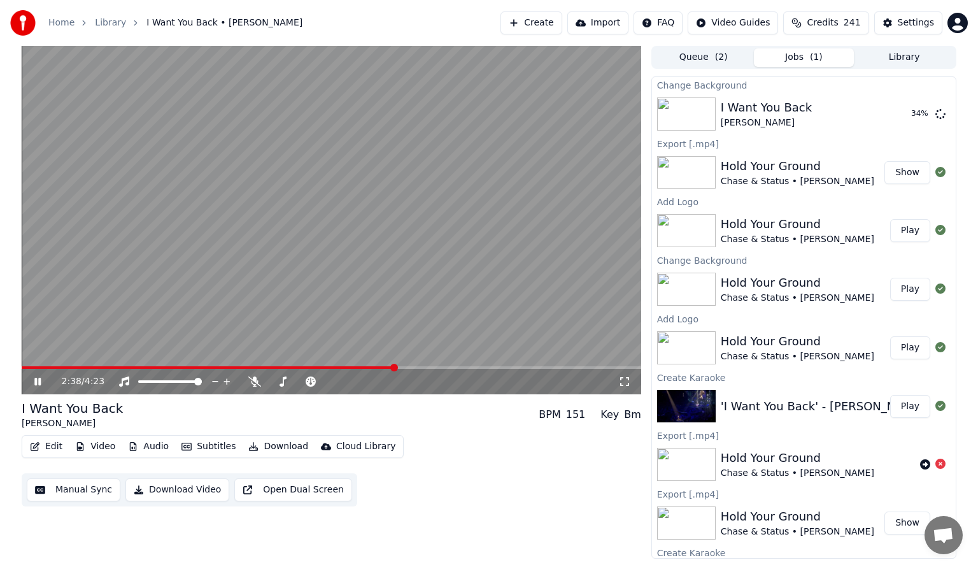
click at [38, 381] on icon at bounding box center [37, 382] width 6 height 8
click at [680, 119] on img at bounding box center [686, 113] width 59 height 33
click at [684, 111] on img at bounding box center [686, 113] width 59 height 33
click at [686, 115] on img at bounding box center [686, 113] width 59 height 33
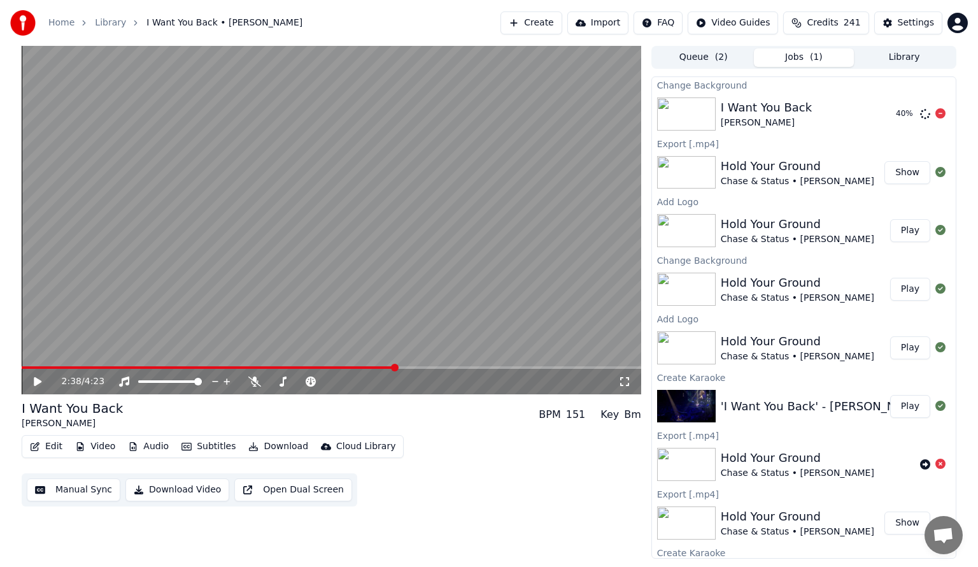
click at [686, 115] on img at bounding box center [686, 113] width 59 height 33
click at [902, 117] on button "Play" at bounding box center [910, 114] width 40 height 23
click at [38, 380] on icon at bounding box center [47, 381] width 30 height 10
click at [88, 443] on button "Video" at bounding box center [95, 447] width 50 height 18
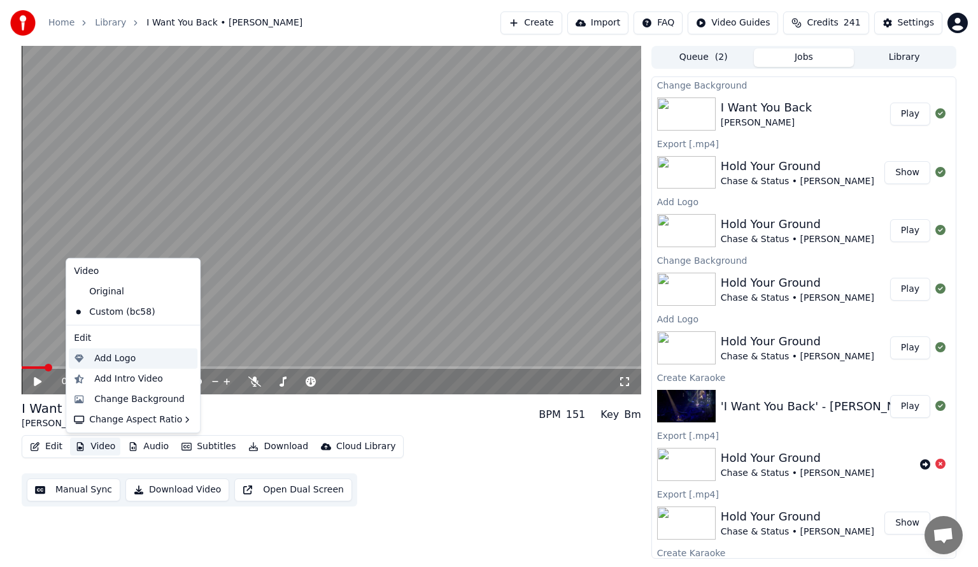
click at [113, 360] on div "Add Logo" at bounding box center [114, 358] width 41 height 13
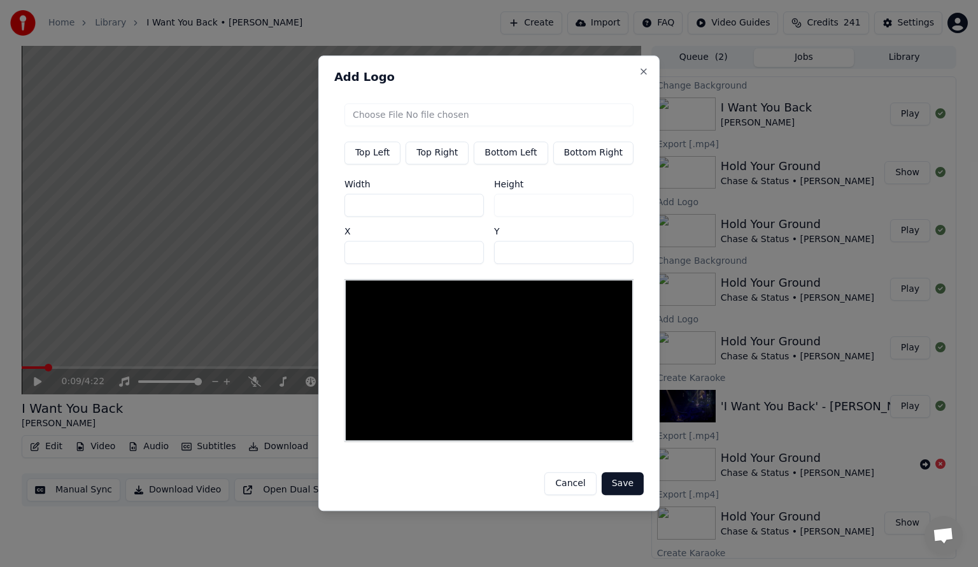
click at [521, 159] on button "Bottom Left" at bounding box center [511, 152] width 74 height 23
type input "***"
click at [378, 116] on input "file" at bounding box center [489, 114] width 289 height 23
type input "**********"
click at [625, 481] on button "Save" at bounding box center [623, 484] width 42 height 23
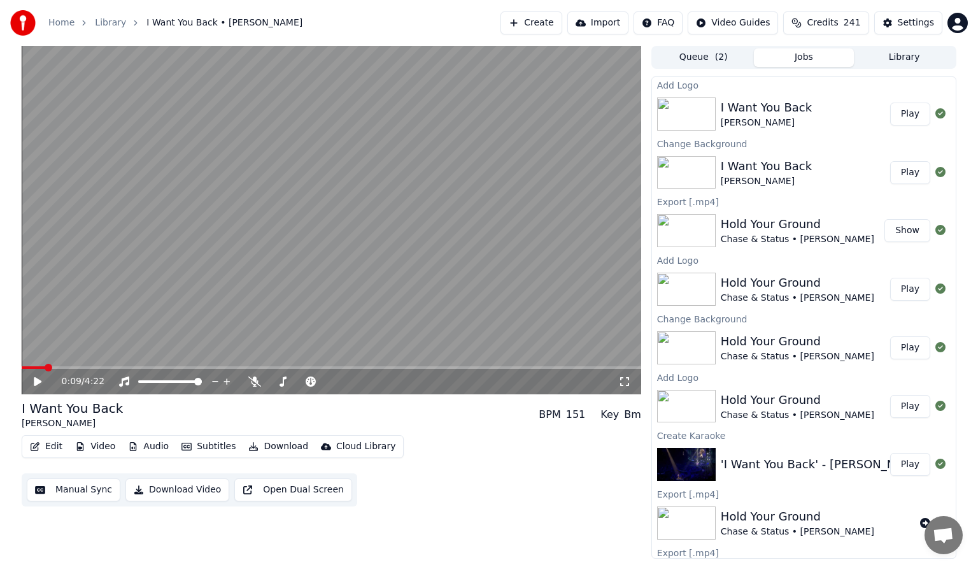
click at [197, 446] on button "Subtitles" at bounding box center [208, 447] width 64 height 18
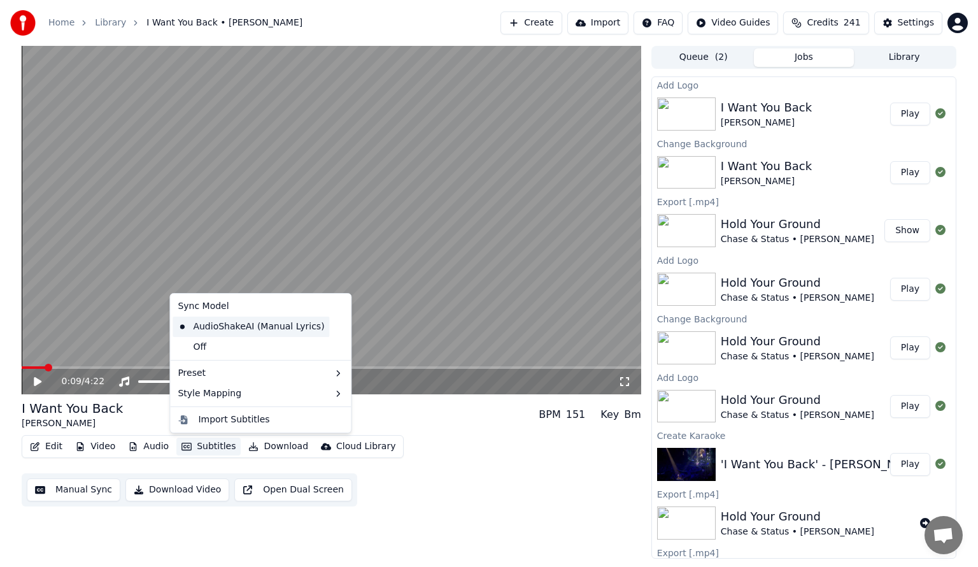
click at [213, 324] on div "AudioShakeAI (Manual Lyrics)" at bounding box center [251, 327] width 157 height 20
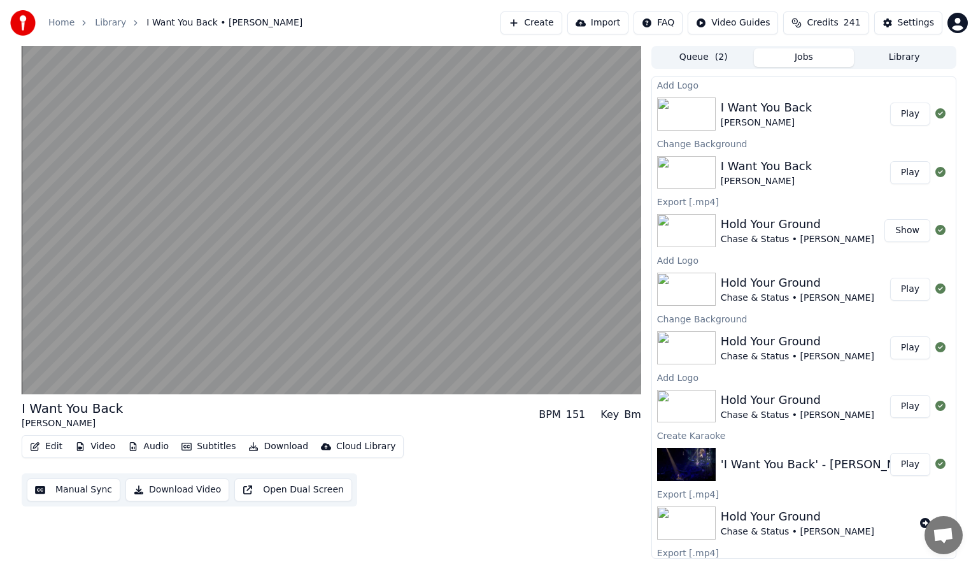
click at [62, 492] on button "Manual Sync" at bounding box center [74, 489] width 94 height 23
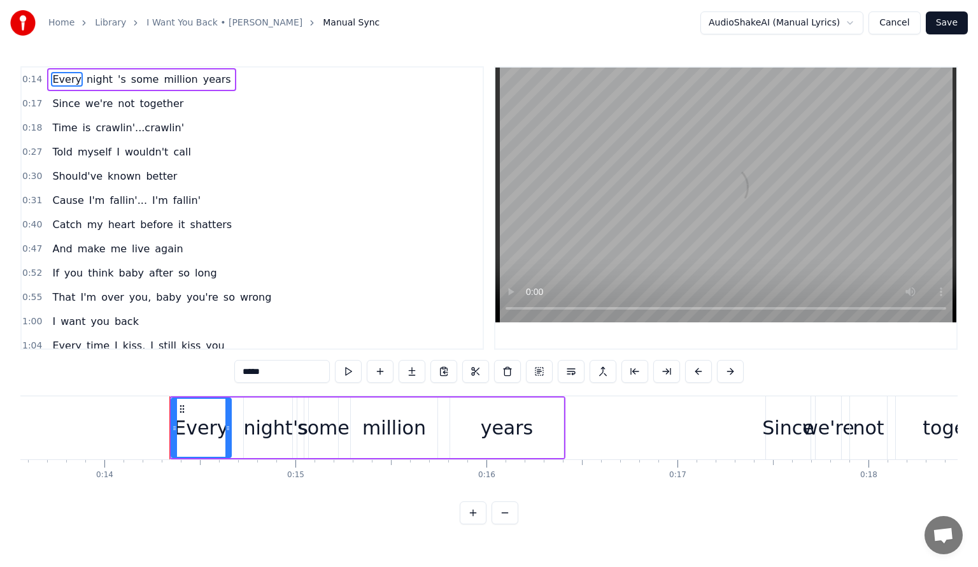
scroll to position [0, 2675]
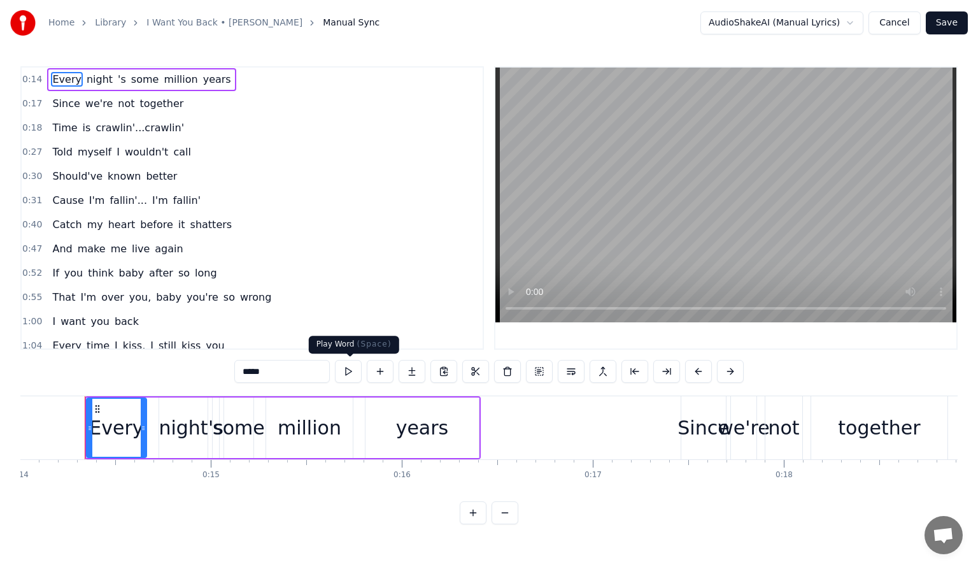
click at [349, 371] on button at bounding box center [348, 371] width 27 height 23
click at [350, 371] on button at bounding box center [348, 371] width 27 height 23
click at [180, 432] on div "night" at bounding box center [183, 427] width 49 height 29
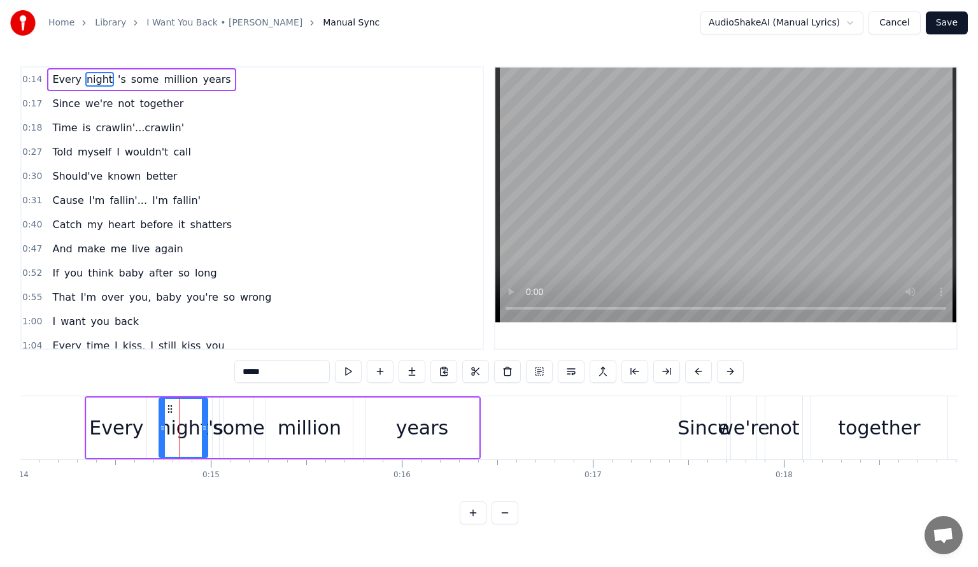
type input "*****"
click at [350, 373] on button at bounding box center [348, 371] width 27 height 23
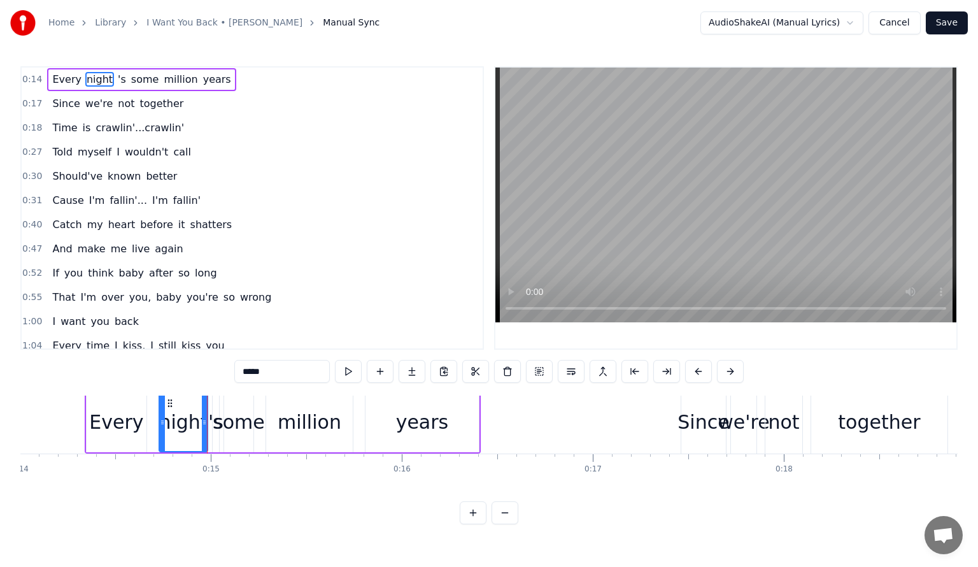
scroll to position [8, 2675]
click at [901, 27] on button "Cancel" at bounding box center [895, 22] width 52 height 23
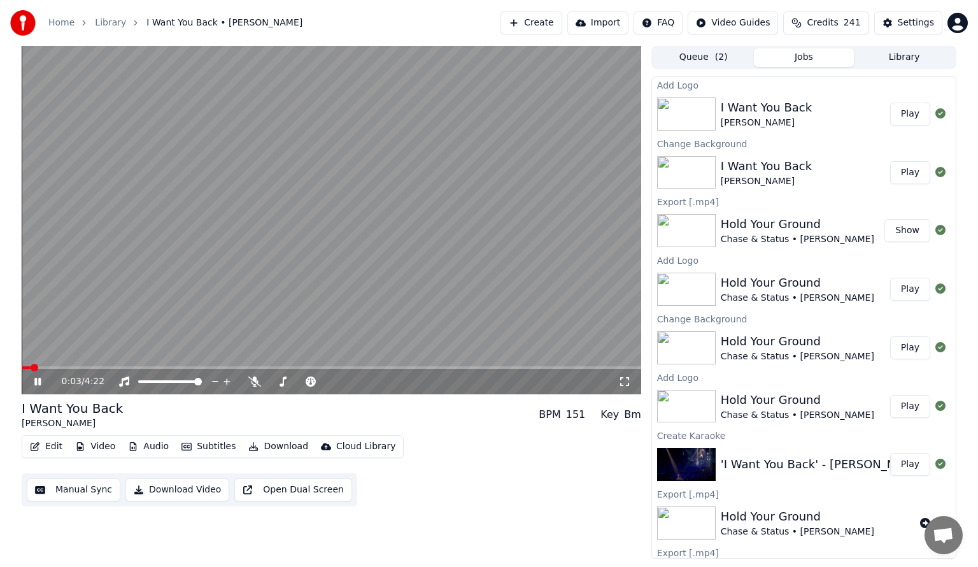
click at [897, 112] on button "Play" at bounding box center [910, 114] width 40 height 23
click at [36, 378] on icon at bounding box center [37, 382] width 6 height 8
click at [271, 447] on button "Download" at bounding box center [278, 447] width 70 height 18
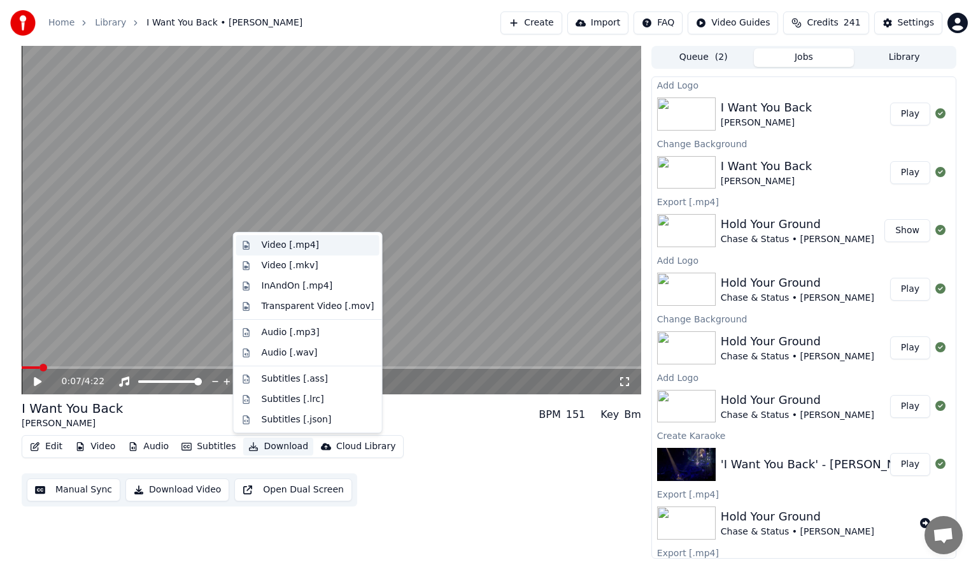
click at [301, 245] on div "Video [.mp4]" at bounding box center [290, 245] width 57 height 13
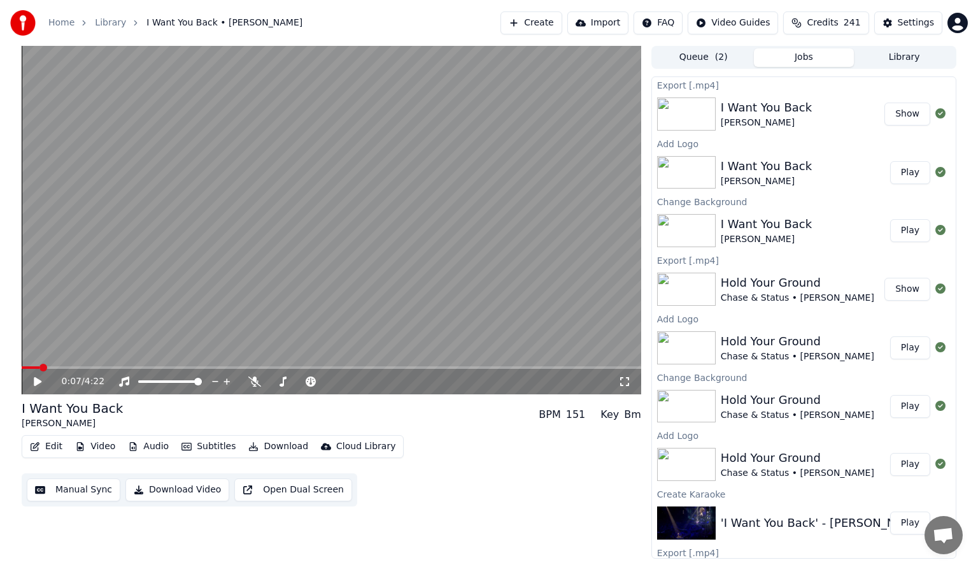
click at [608, 160] on video at bounding box center [332, 220] width 620 height 348
click at [550, 23] on button "Create" at bounding box center [532, 22] width 62 height 23
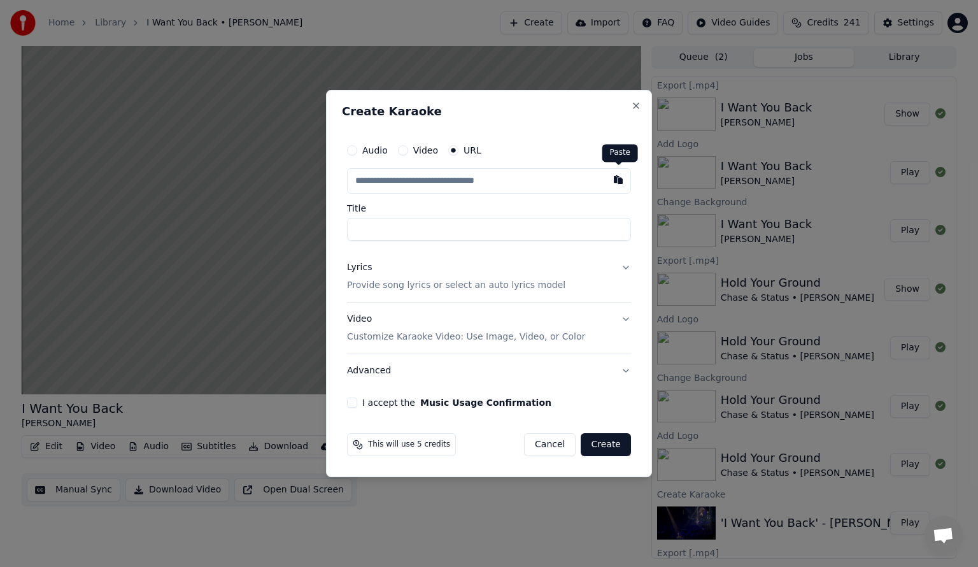
click at [618, 178] on button "button" at bounding box center [618, 179] width 25 height 23
type input "**********"
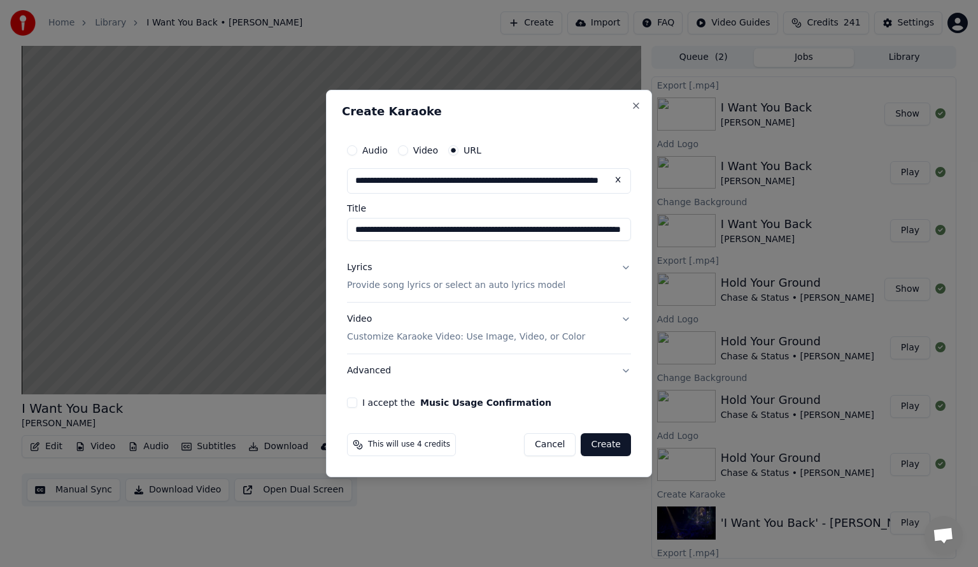
type input "**********"
click at [626, 265] on button "Lyrics Provide song lyrics or select an auto lyrics model" at bounding box center [489, 276] width 284 height 51
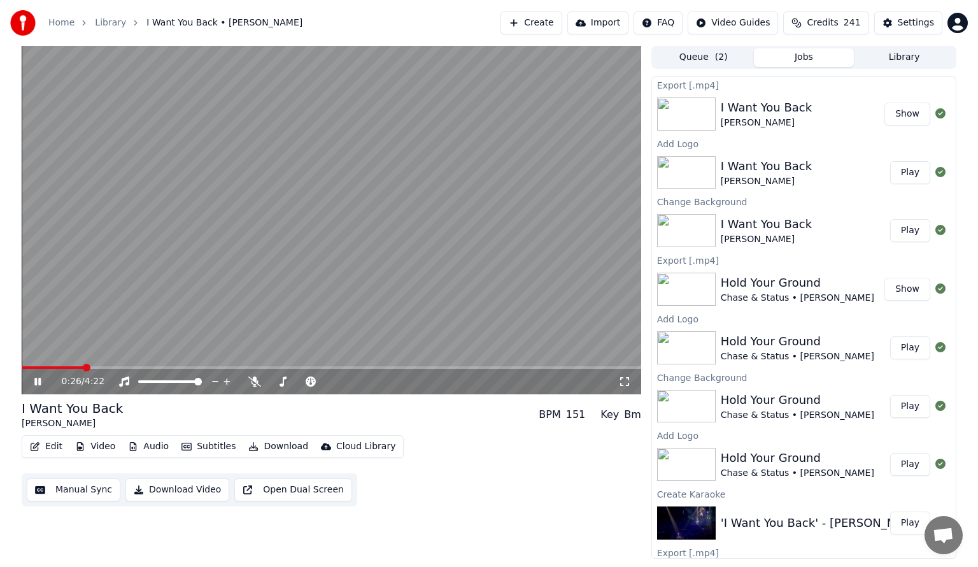
click at [36, 381] on icon at bounding box center [37, 382] width 6 height 8
click at [557, 23] on button "Create" at bounding box center [532, 22] width 62 height 23
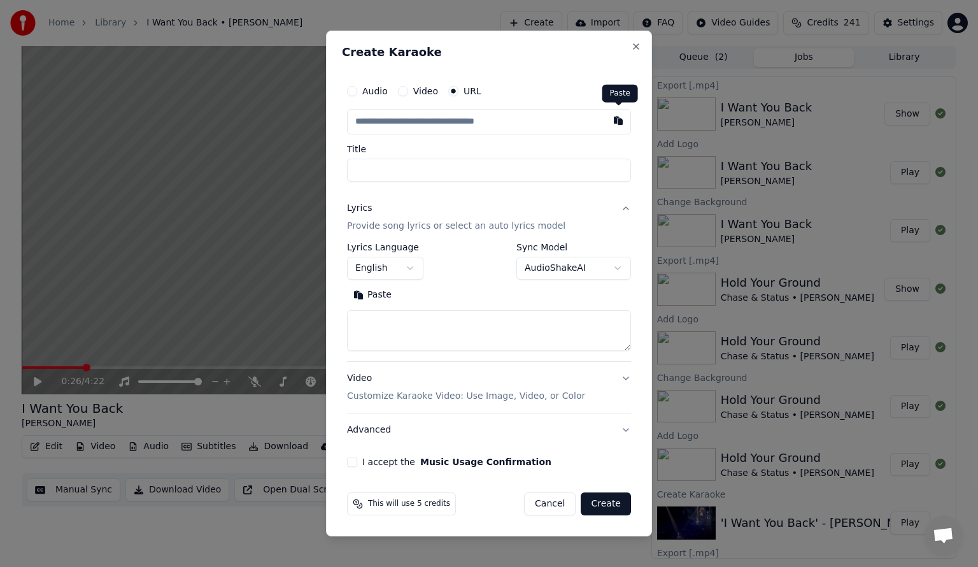
click at [619, 122] on button "button" at bounding box center [618, 120] width 25 height 23
type input "**********"
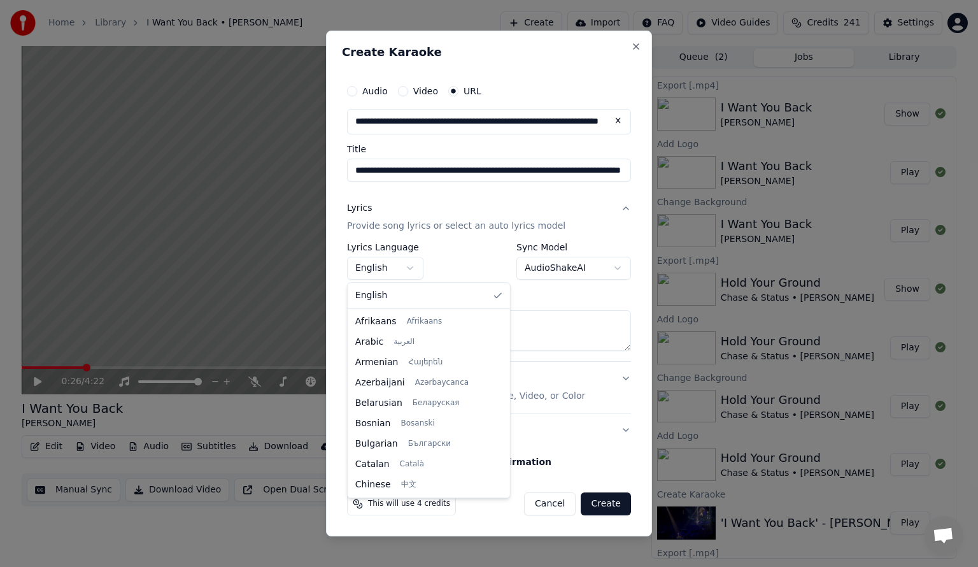
click at [411, 268] on body "**********" at bounding box center [489, 283] width 978 height 567
select select "**"
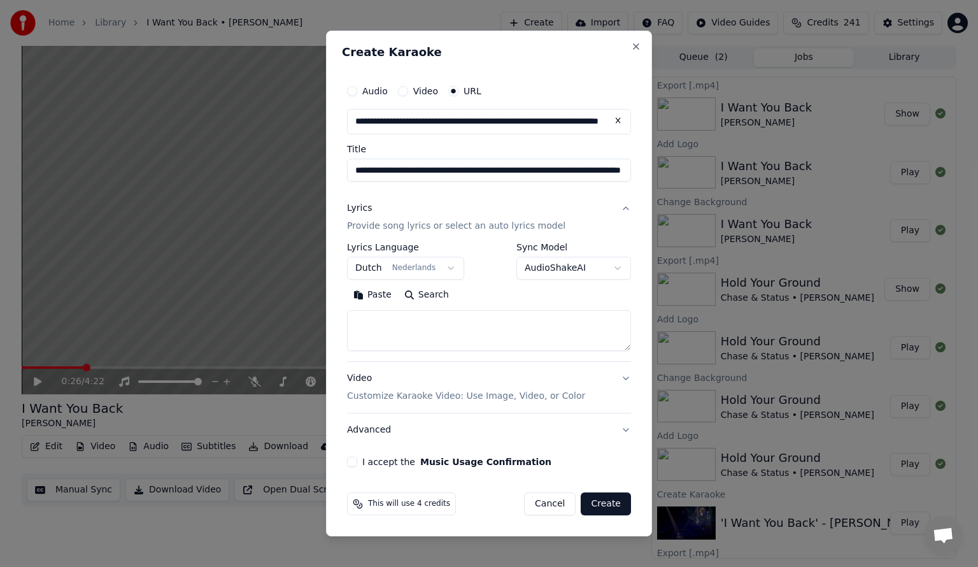
click at [409, 294] on button "Search" at bounding box center [426, 295] width 57 height 20
click at [406, 294] on button "Search" at bounding box center [426, 295] width 57 height 20
click at [366, 325] on textarea at bounding box center [489, 330] width 284 height 41
click at [358, 295] on button "Paste" at bounding box center [372, 295] width 51 height 20
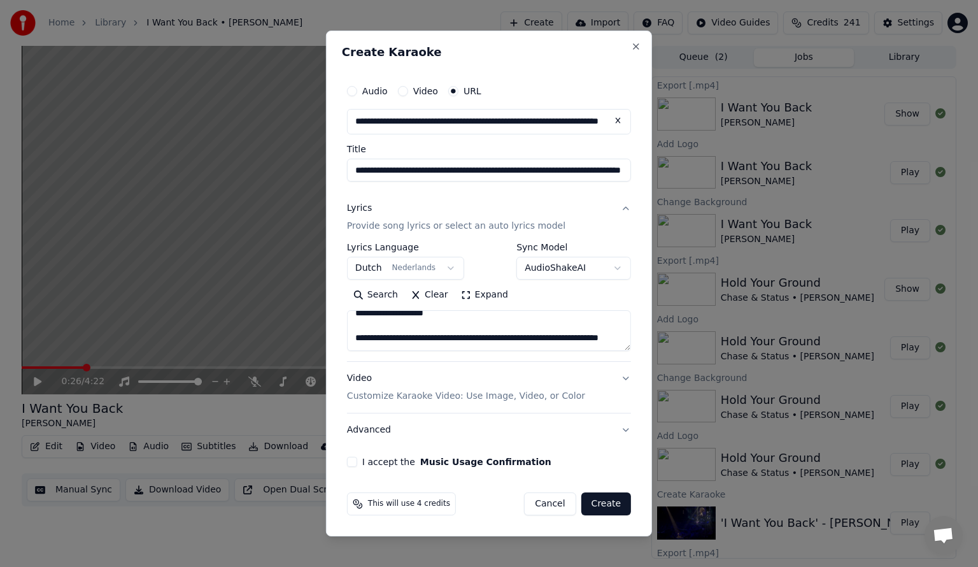
click at [434, 339] on textarea "**********" at bounding box center [489, 330] width 284 height 41
type textarea "**********"
click at [355, 462] on button "I accept the Music Usage Confirmation" at bounding box center [352, 462] width 10 height 10
click at [625, 430] on button "Advanced" at bounding box center [489, 429] width 284 height 33
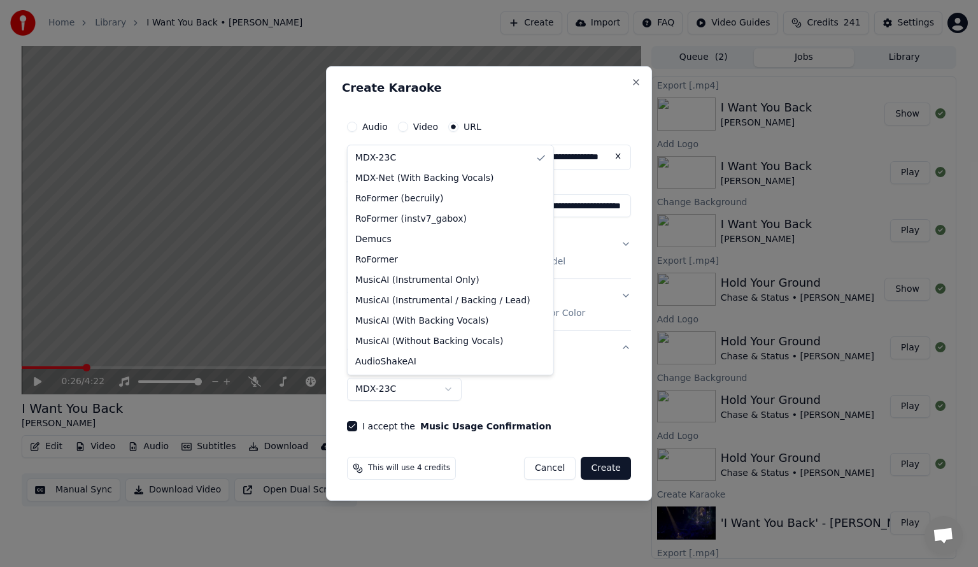
click at [448, 388] on body "**********" at bounding box center [489, 283] width 978 height 567
click at [602, 400] on body "**********" at bounding box center [489, 283] width 978 height 567
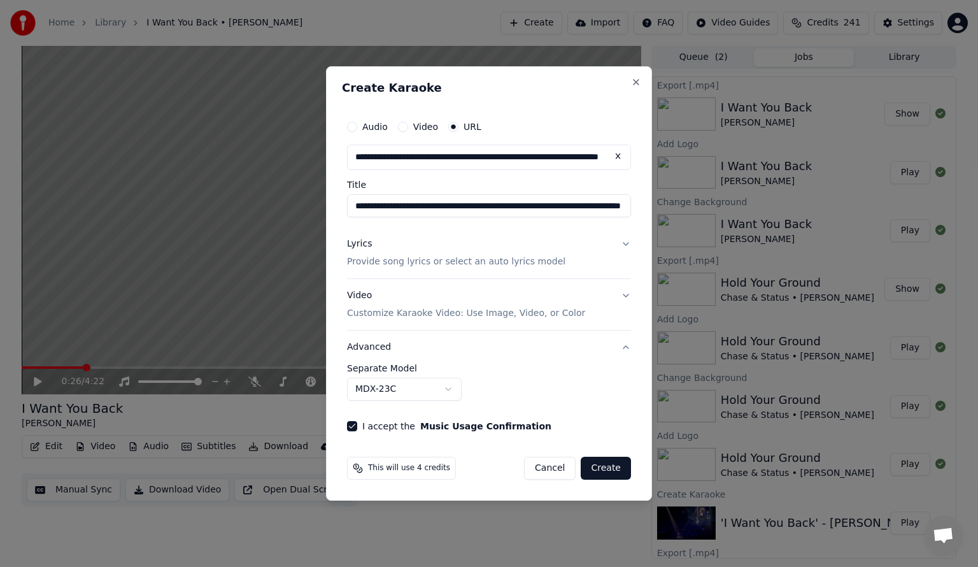
click at [629, 295] on button "Video Customize Karaoke Video: Use Image, Video, or Color" at bounding box center [489, 304] width 284 height 51
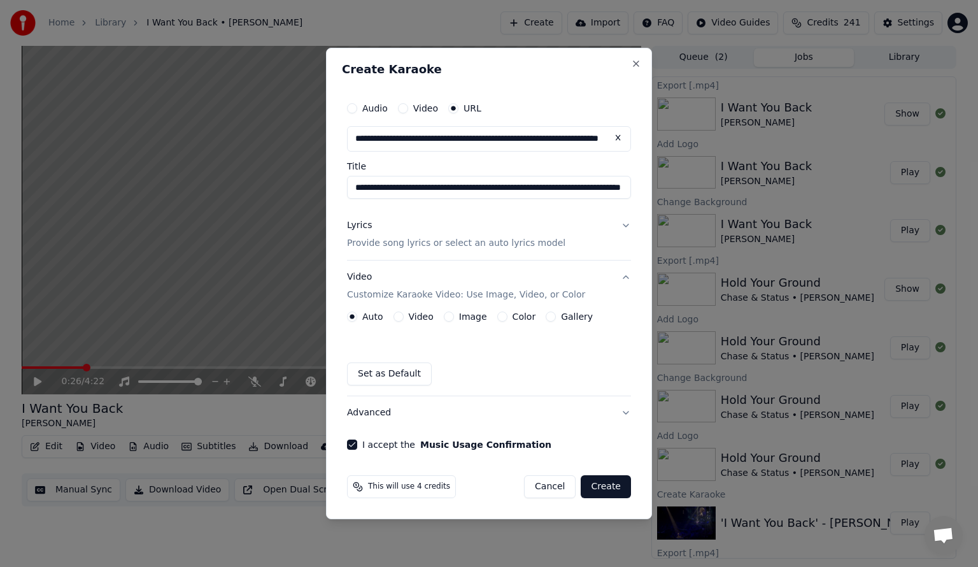
click at [601, 484] on button "Create" at bounding box center [606, 486] width 50 height 23
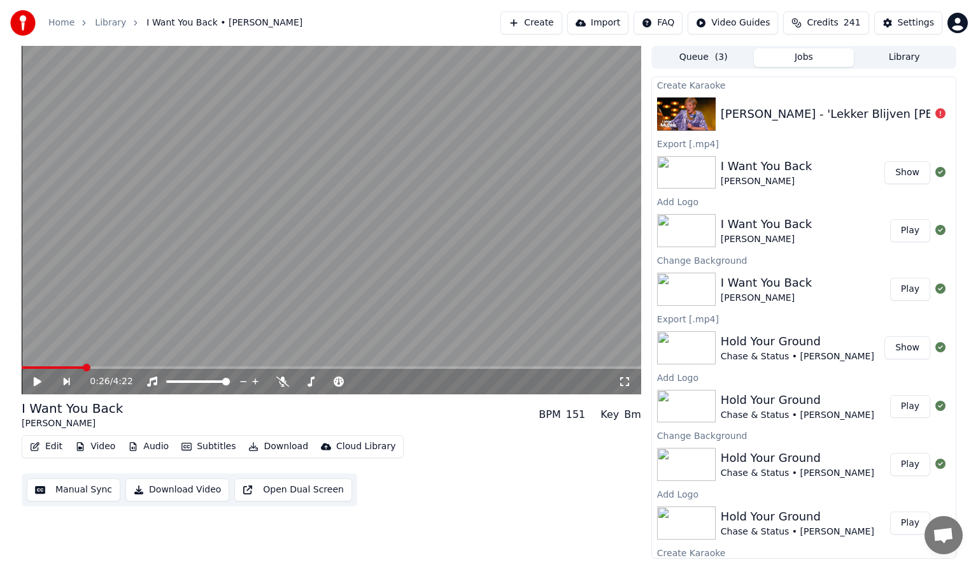
click at [558, 22] on button "Create" at bounding box center [532, 22] width 62 height 23
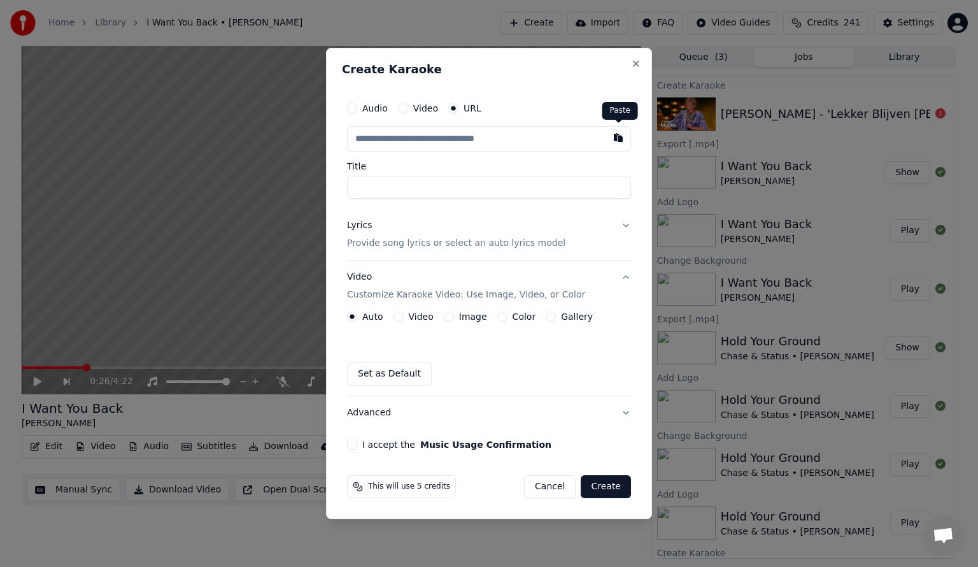
click at [616, 138] on button "button" at bounding box center [618, 137] width 25 height 23
type input "**********"
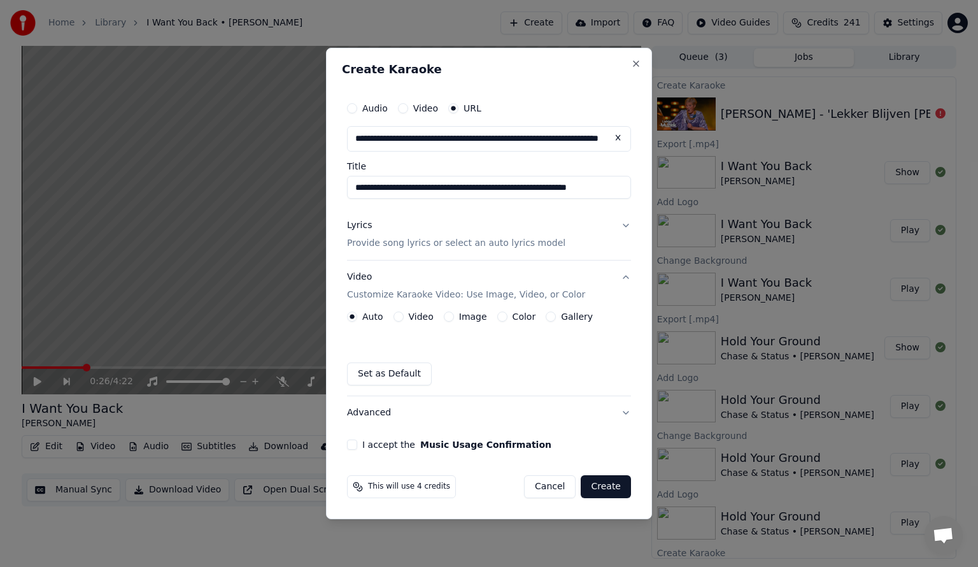
click at [629, 222] on button "Lyrics Provide song lyrics or select an auto lyrics model" at bounding box center [489, 234] width 284 height 51
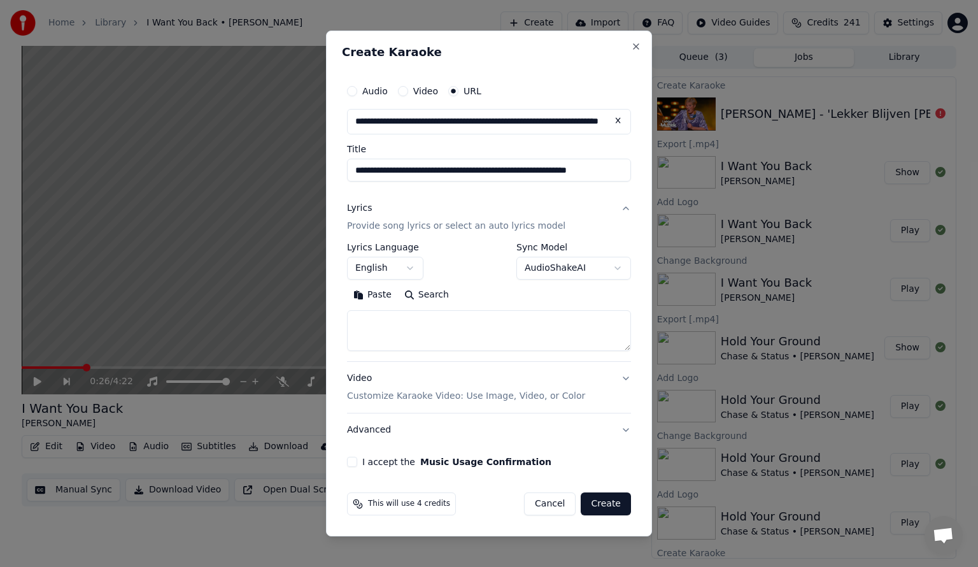
click at [407, 267] on body "Home Library I Want You Back • [PERSON_NAME] Create Import FAQ Video Guides Cre…" at bounding box center [489, 283] width 978 height 567
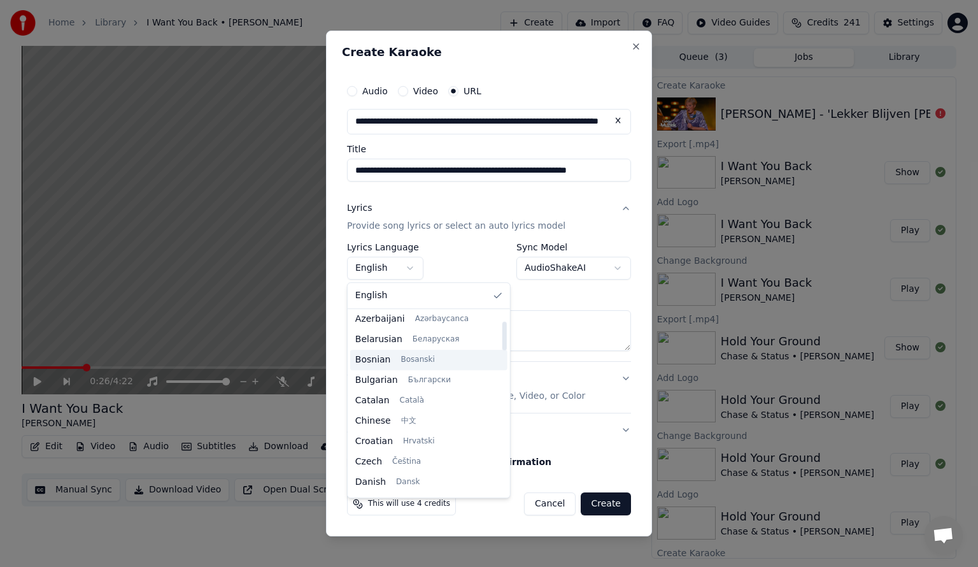
scroll to position [0, 0]
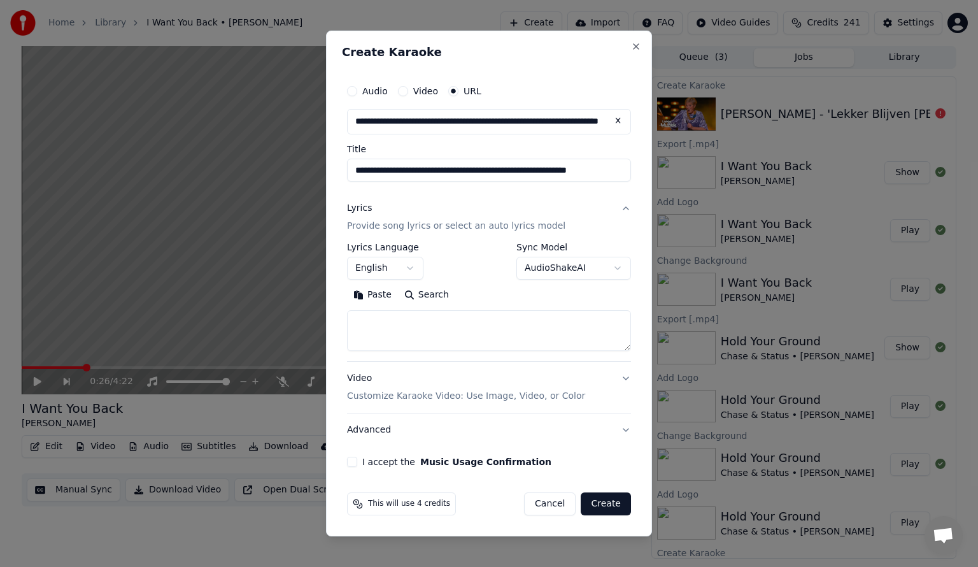
click at [595, 57] on h2 "Create Karaoke" at bounding box center [489, 51] width 294 height 11
click at [408, 267] on body "Home Library I Want You Back • [PERSON_NAME] Create Import FAQ Video Guides Cre…" at bounding box center [489, 283] width 978 height 567
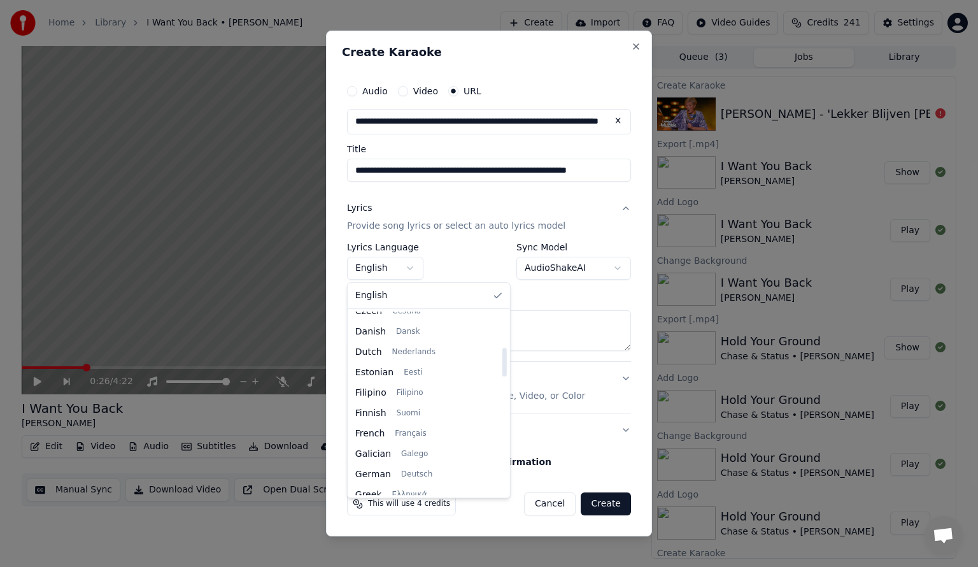
scroll to position [213, 0]
select select "**"
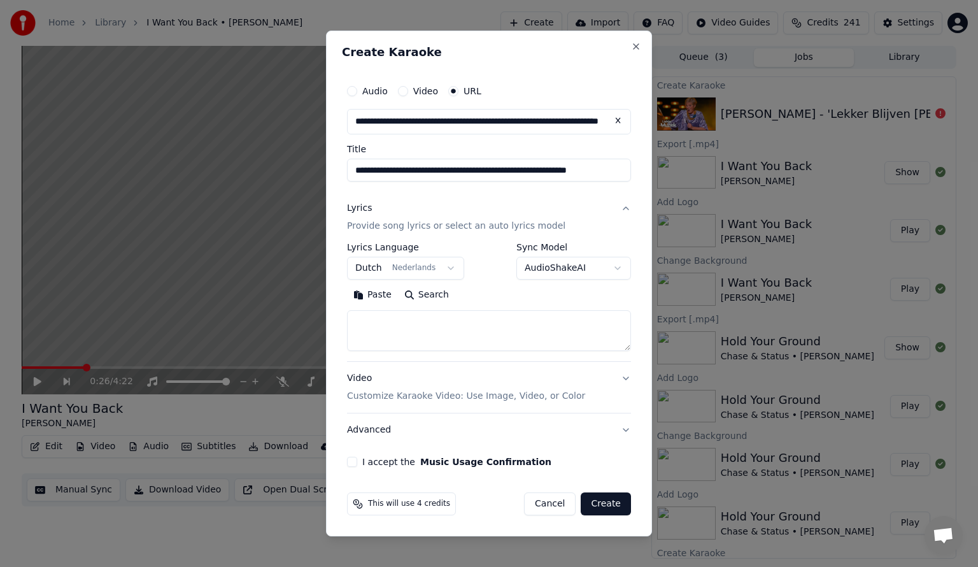
click at [408, 295] on button "Search" at bounding box center [426, 295] width 57 height 20
click at [367, 322] on textarea at bounding box center [489, 330] width 284 height 41
click at [359, 295] on button "Paste" at bounding box center [372, 295] width 51 height 20
type textarea "**********"
drag, startPoint x: 578, startPoint y: 334, endPoint x: 354, endPoint y: 315, distance: 224.3
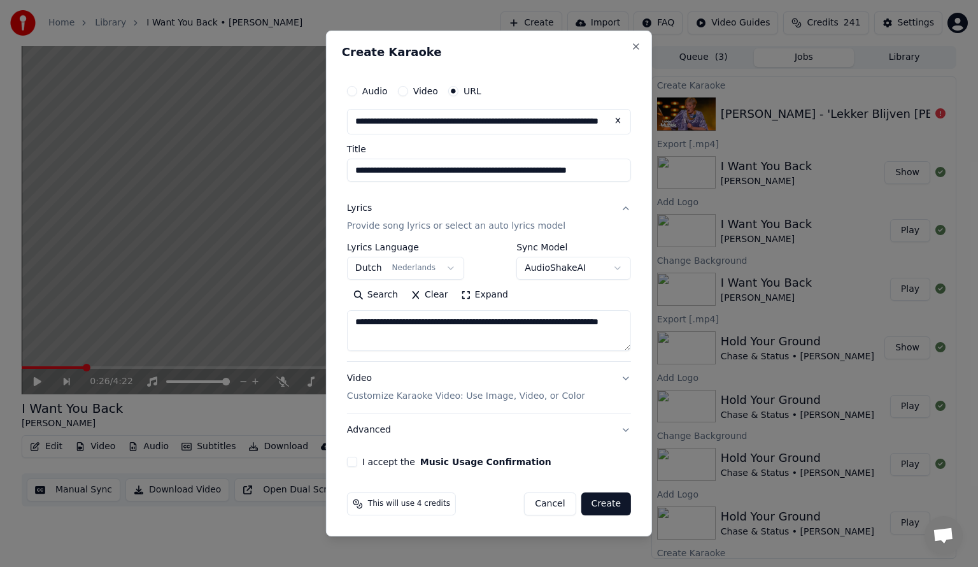
click at [354, 315] on textarea "**********" at bounding box center [489, 330] width 284 height 41
click at [609, 60] on div "Create Karaoke" at bounding box center [489, 54] width 294 height 17
click at [369, 324] on textarea at bounding box center [489, 330] width 284 height 41
click at [362, 295] on button "Paste" at bounding box center [372, 295] width 51 height 20
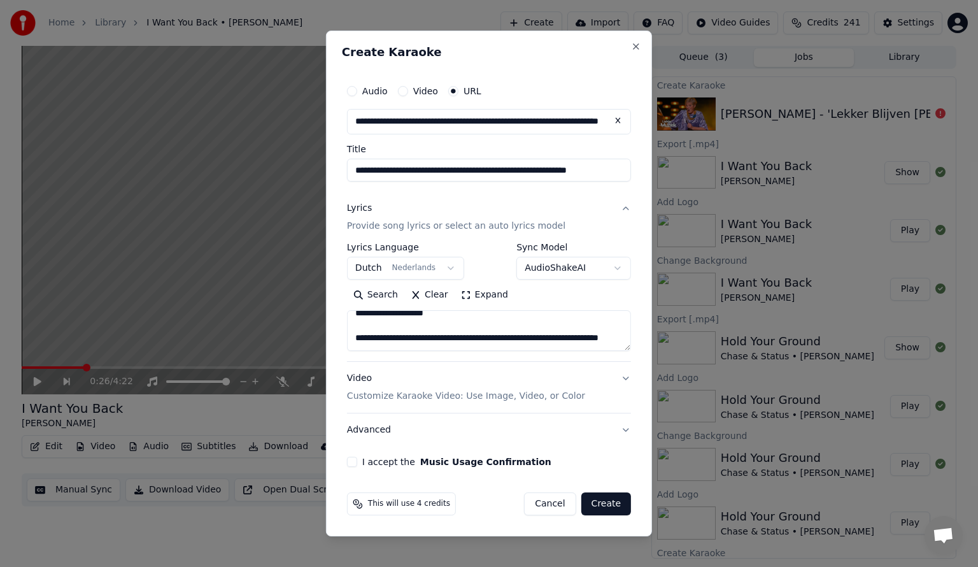
drag, startPoint x: 429, startPoint y: 340, endPoint x: 356, endPoint y: 326, distance: 73.9
click at [356, 326] on textarea "**********" at bounding box center [489, 330] width 284 height 41
type textarea "**********"
click at [624, 381] on button "Video Customize Karaoke Video: Use Image, Video, or Color" at bounding box center [489, 387] width 284 height 51
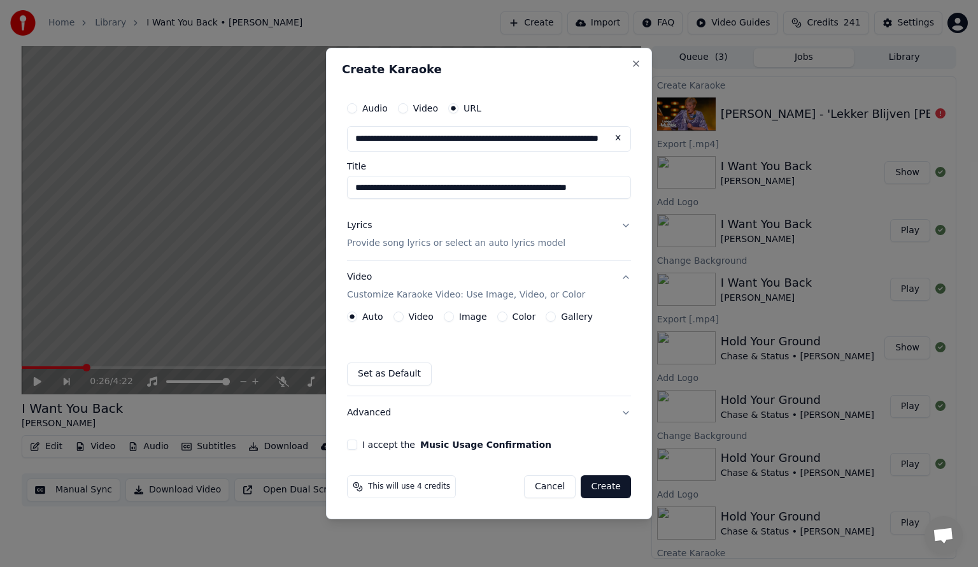
click at [399, 315] on button "Video" at bounding box center [399, 316] width 10 height 10
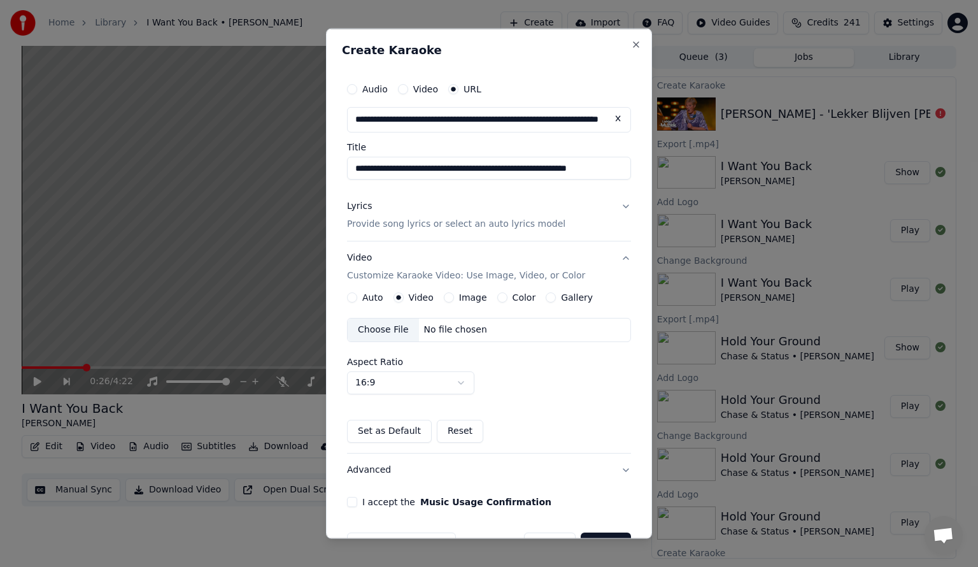
click at [357, 297] on div "Auto" at bounding box center [365, 297] width 36 height 10
click at [352, 297] on button "Auto" at bounding box center [352, 297] width 10 height 10
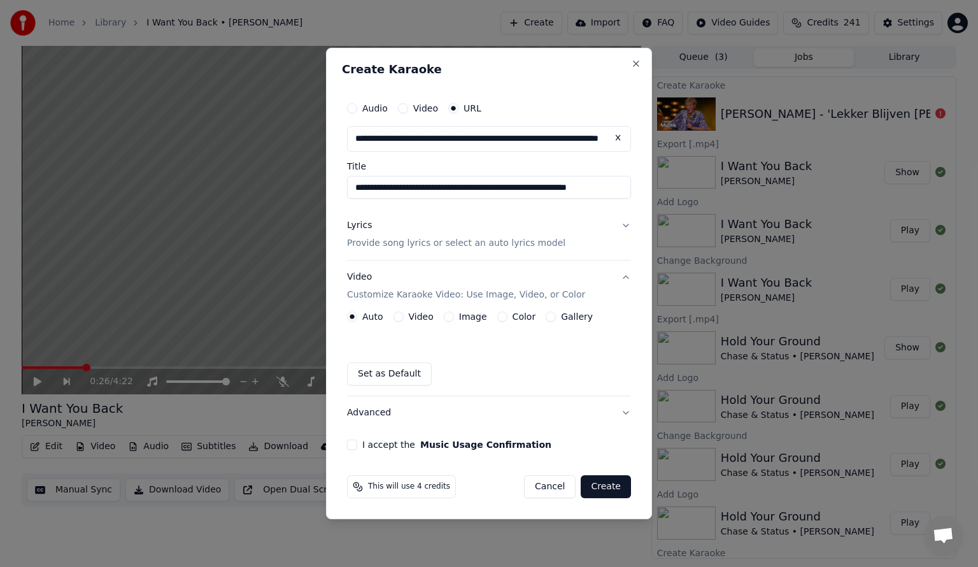
click at [345, 445] on div "**********" at bounding box center [489, 272] width 294 height 364
click at [352, 443] on button "I accept the Music Usage Confirmation" at bounding box center [352, 444] width 10 height 10
drag, startPoint x: 527, startPoint y: 188, endPoint x: 639, endPoint y: 188, distance: 111.4
click at [639, 188] on div "**********" at bounding box center [489, 283] width 326 height 471
type input "**********"
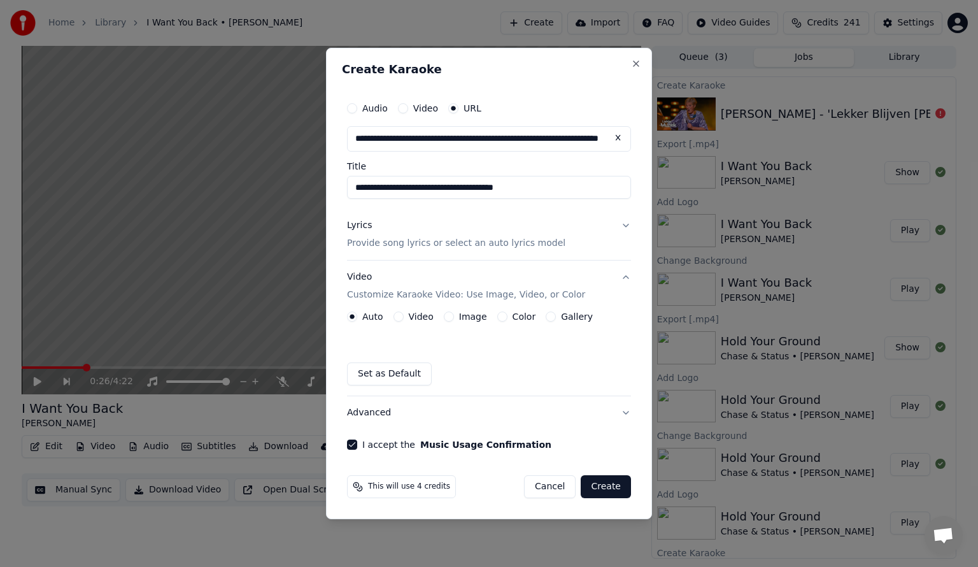
click at [627, 224] on button "Lyrics Provide song lyrics or select an auto lyrics model" at bounding box center [489, 234] width 284 height 51
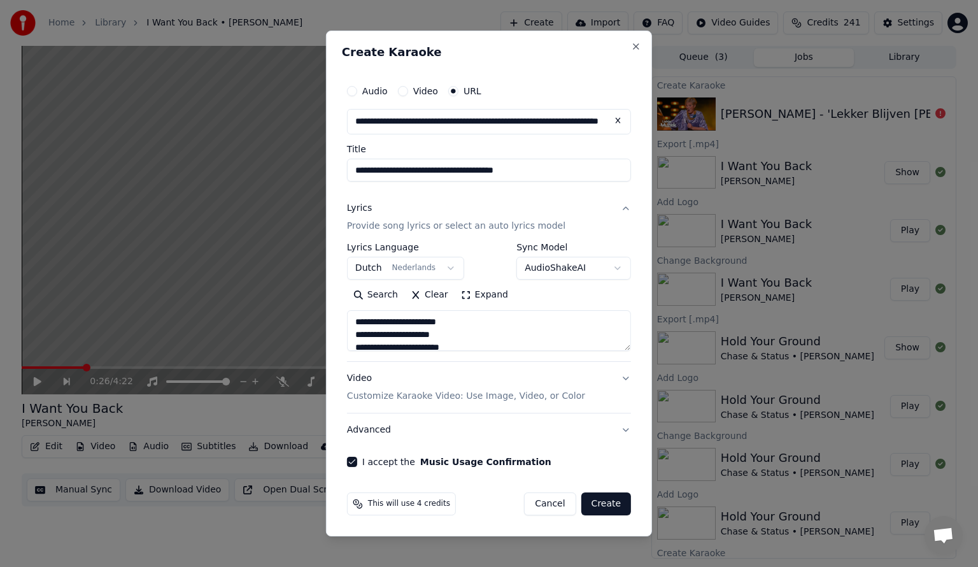
click at [625, 377] on button "Video Customize Karaoke Video: Use Image, Video, or Color" at bounding box center [489, 387] width 284 height 51
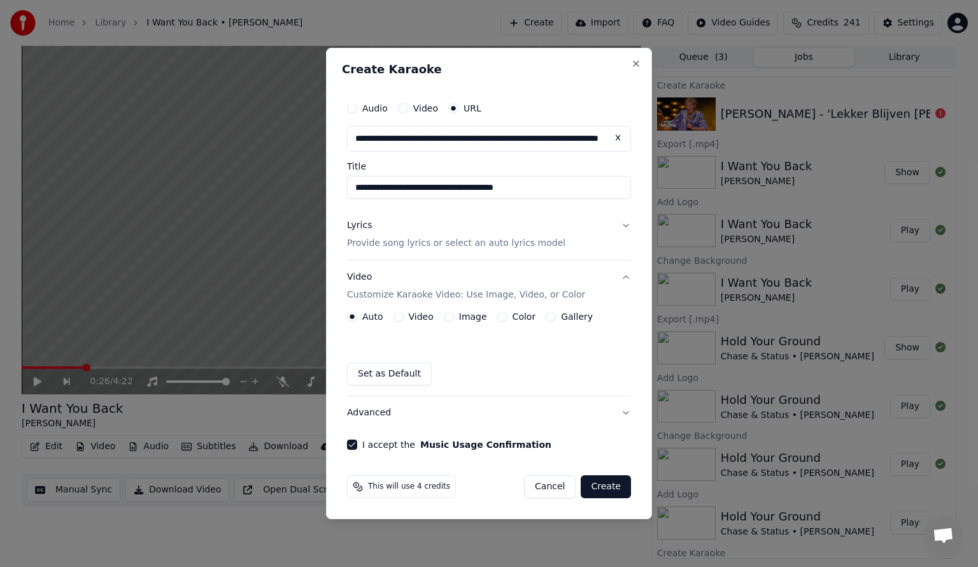
click at [611, 489] on button "Create" at bounding box center [606, 486] width 50 height 23
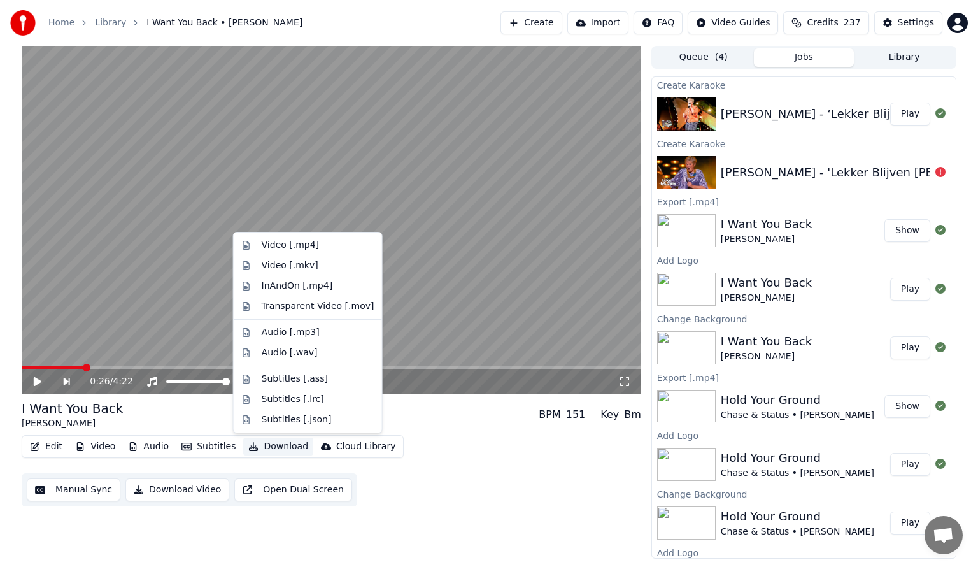
click at [267, 448] on button "Download" at bounding box center [278, 447] width 70 height 18
click at [892, 110] on button "Play" at bounding box center [910, 114] width 40 height 23
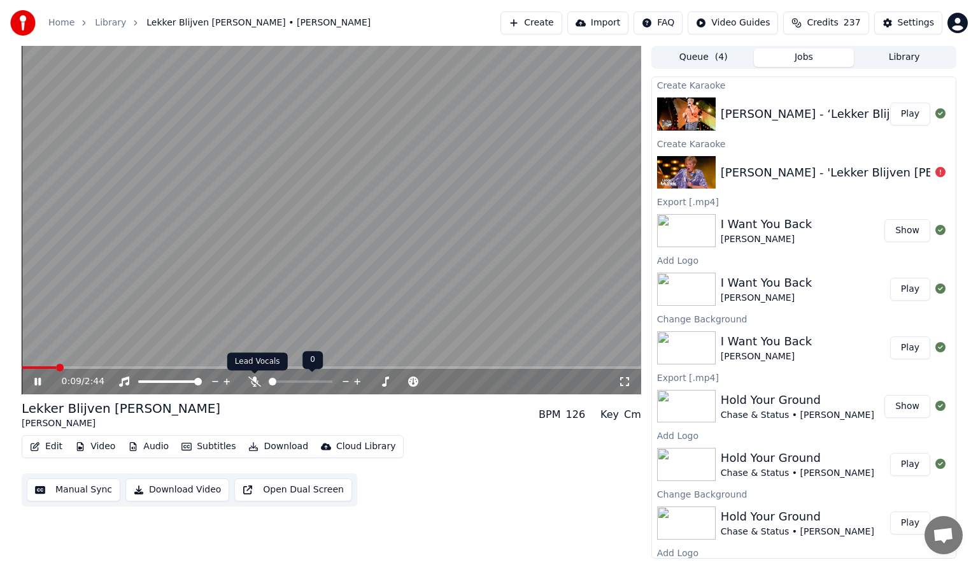
click at [257, 380] on icon at bounding box center [254, 381] width 13 height 10
click at [253, 380] on icon at bounding box center [254, 381] width 7 height 10
click at [250, 383] on icon at bounding box center [254, 381] width 13 height 10
click at [298, 364] on span at bounding box center [298, 368] width 8 height 8
click at [262, 364] on span at bounding box center [264, 368] width 8 height 8
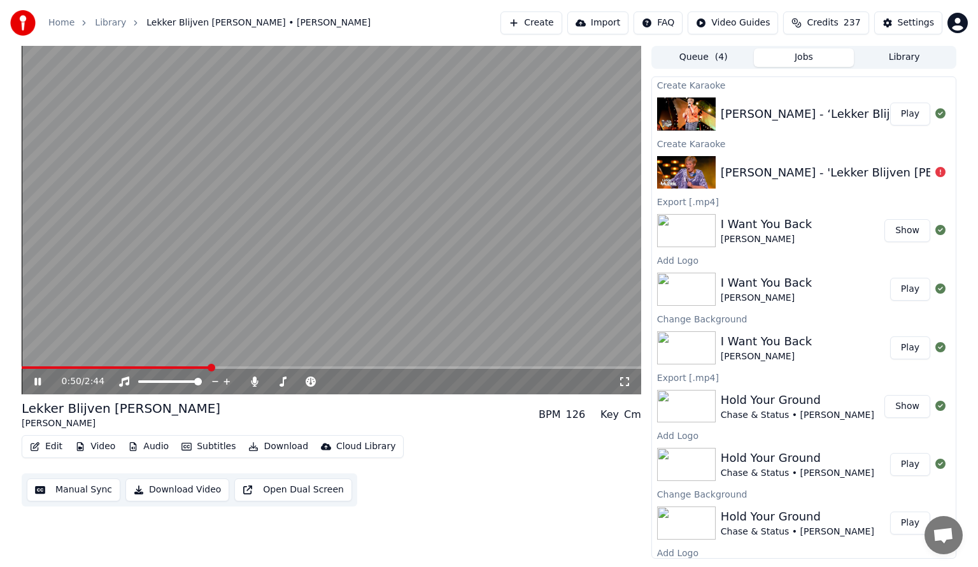
click at [210, 367] on span at bounding box center [212, 368] width 8 height 8
click at [72, 492] on button "Manual Sync" at bounding box center [74, 489] width 94 height 23
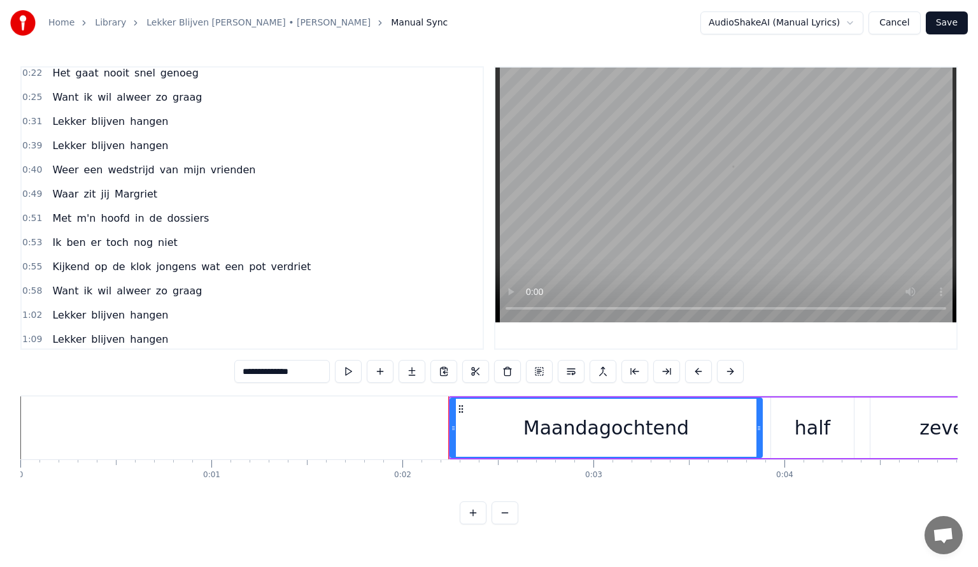
scroll to position [191, 0]
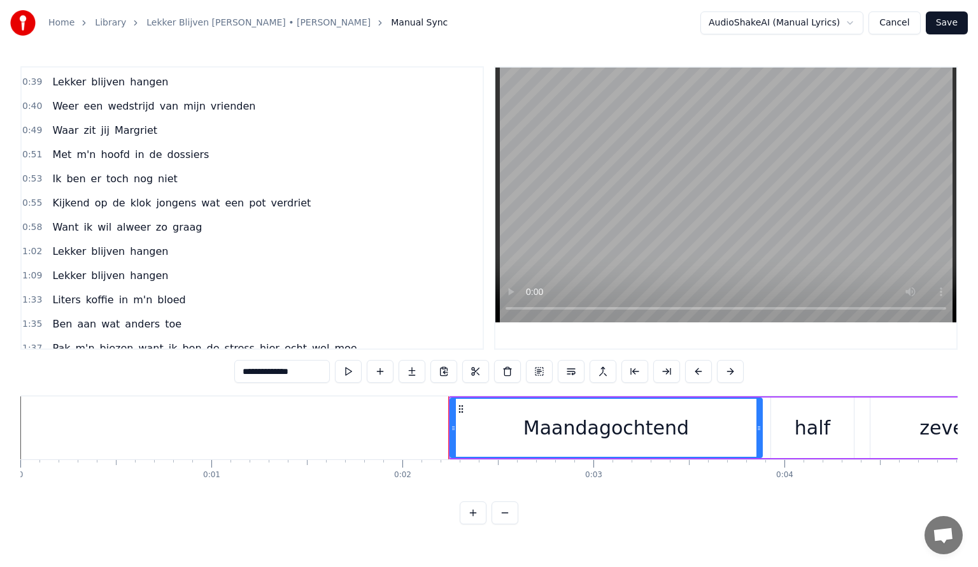
click at [33, 245] on span "1:02" at bounding box center [32, 251] width 20 height 13
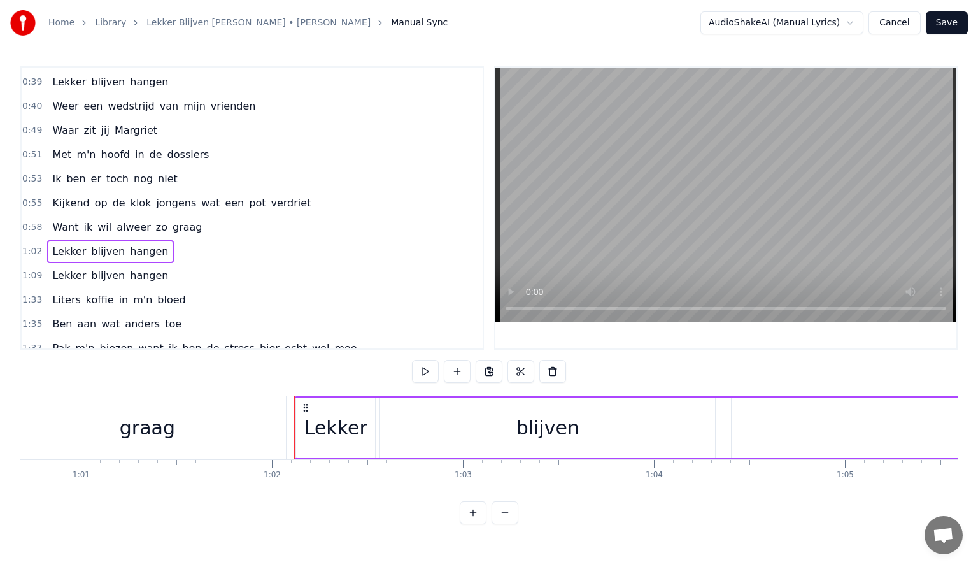
scroll to position [0, 11804]
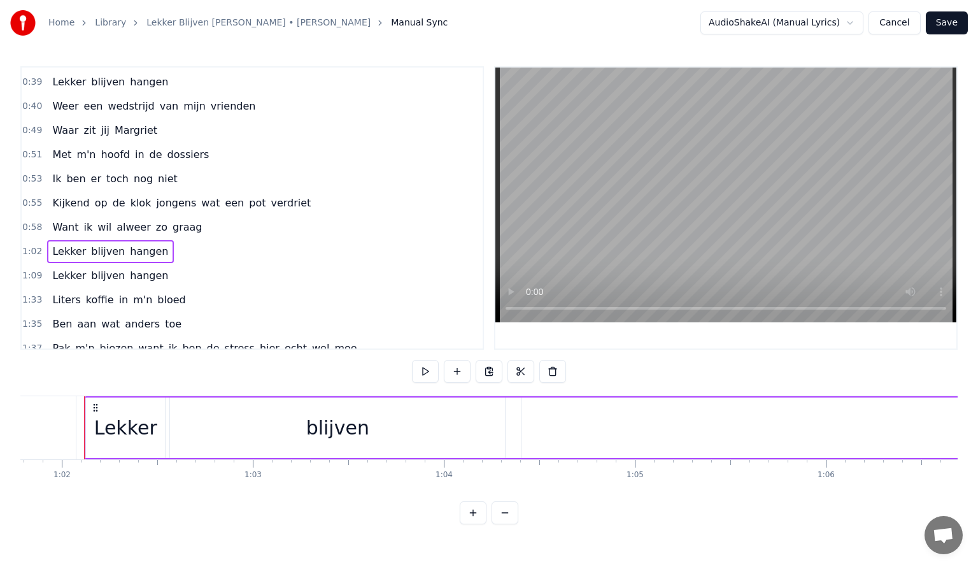
click at [129, 426] on div "Lekker" at bounding box center [125, 427] width 63 height 29
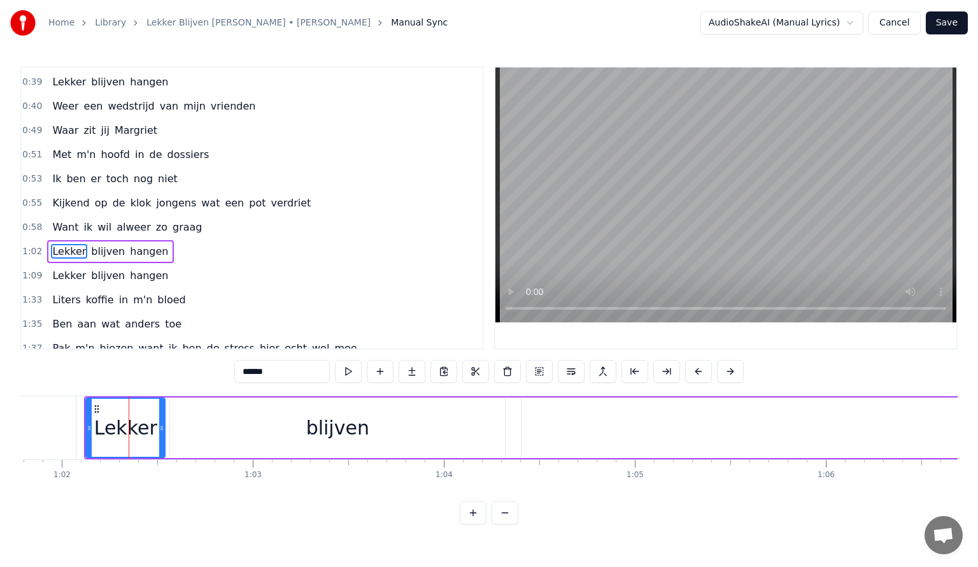
scroll to position [222, 0]
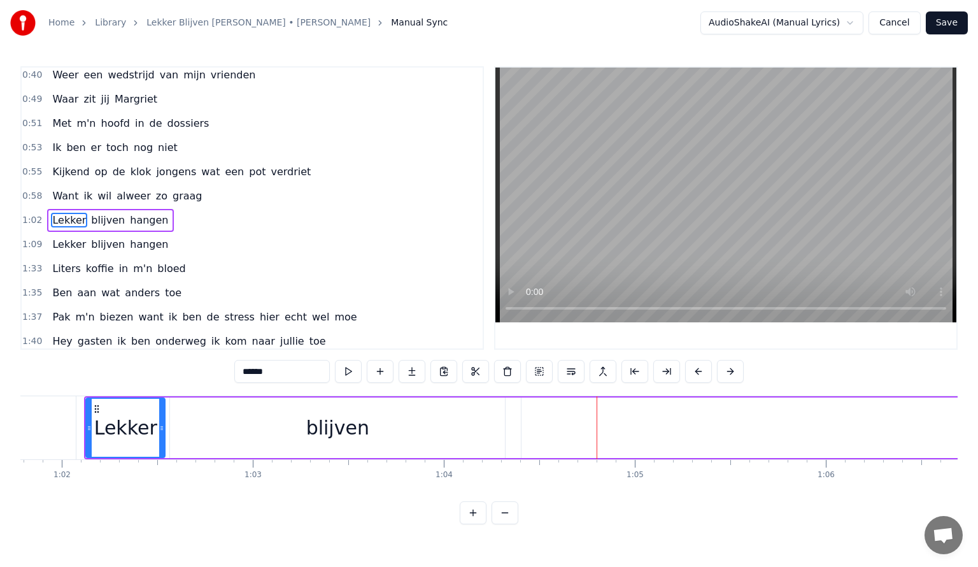
drag, startPoint x: 504, startPoint y: 422, endPoint x: 462, endPoint y: 423, distance: 41.4
click at [464, 423] on div "blijven" at bounding box center [337, 427] width 335 height 61
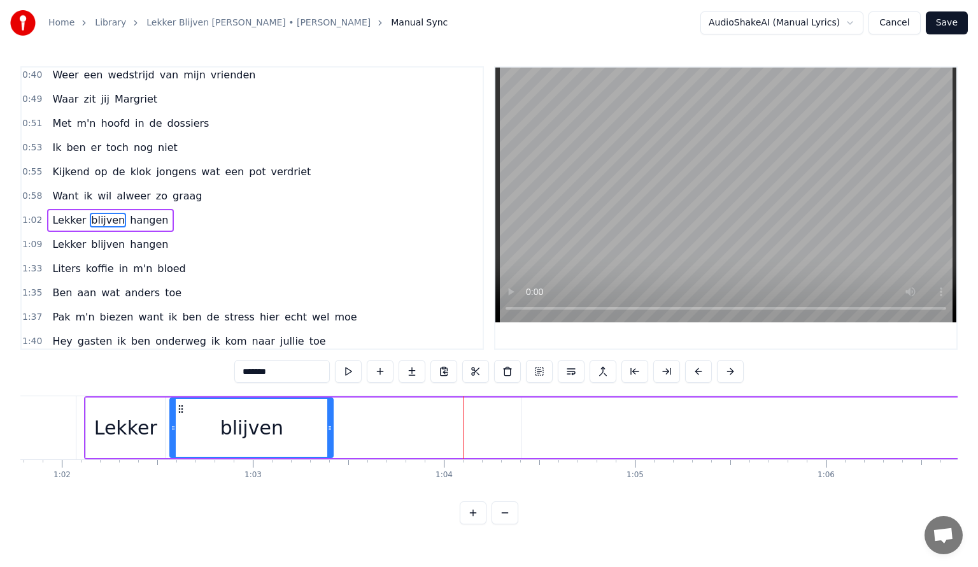
drag, startPoint x: 502, startPoint y: 426, endPoint x: 330, endPoint y: 424, distance: 172.0
click at [330, 424] on icon at bounding box center [329, 428] width 5 height 10
type input "******"
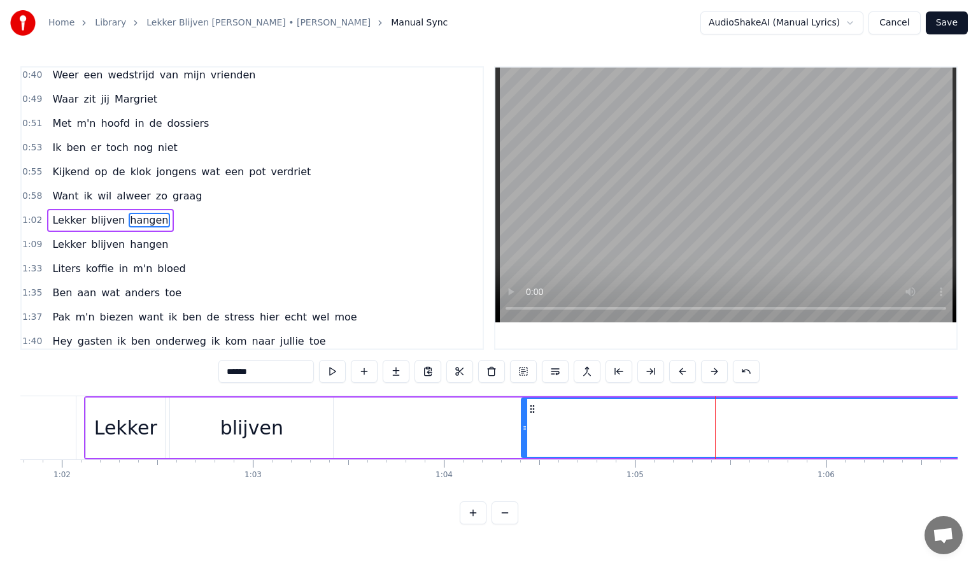
drag, startPoint x: 829, startPoint y: 424, endPoint x: 650, endPoint y: 431, distance: 179.7
drag, startPoint x: 563, startPoint y: 405, endPoint x: 527, endPoint y: 418, distance: 38.5
click at [510, 414] on div "[PERSON_NAME] blijven [PERSON_NAME]" at bounding box center [805, 427] width 1443 height 63
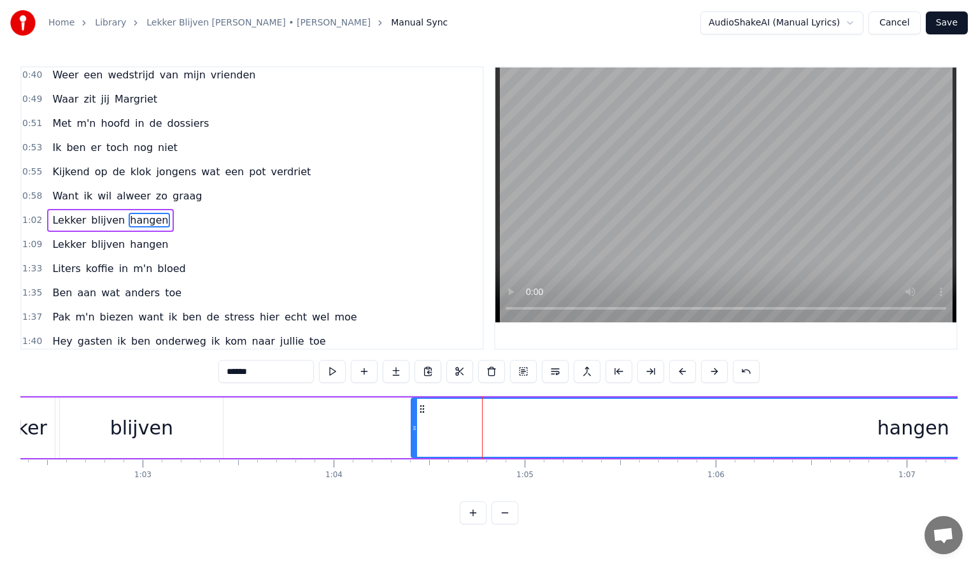
scroll to position [0, 11774]
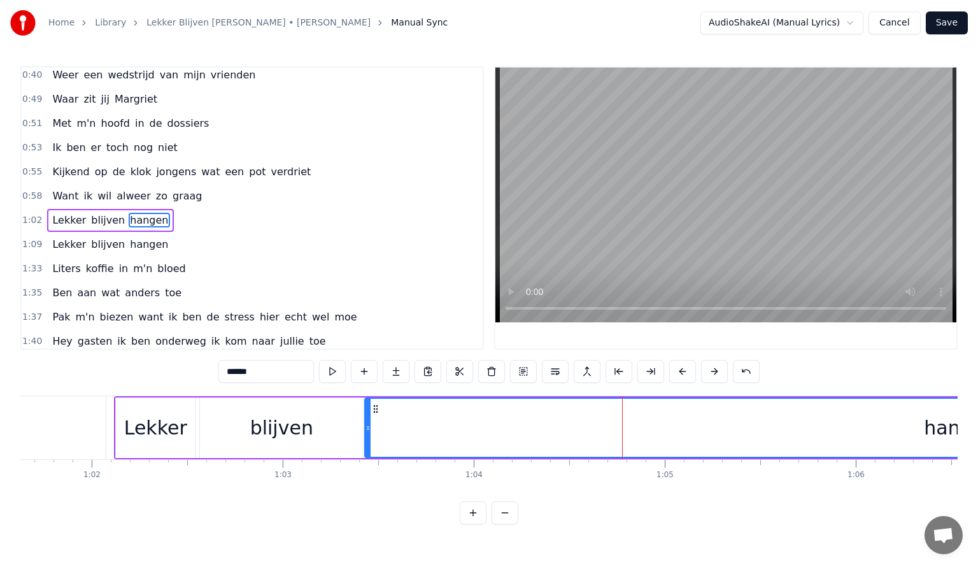
drag, startPoint x: 553, startPoint y: 425, endPoint x: 366, endPoint y: 432, distance: 186.7
click at [366, 432] on div at bounding box center [368, 428] width 5 height 58
click at [116, 415] on div "Lekker" at bounding box center [155, 427] width 79 height 61
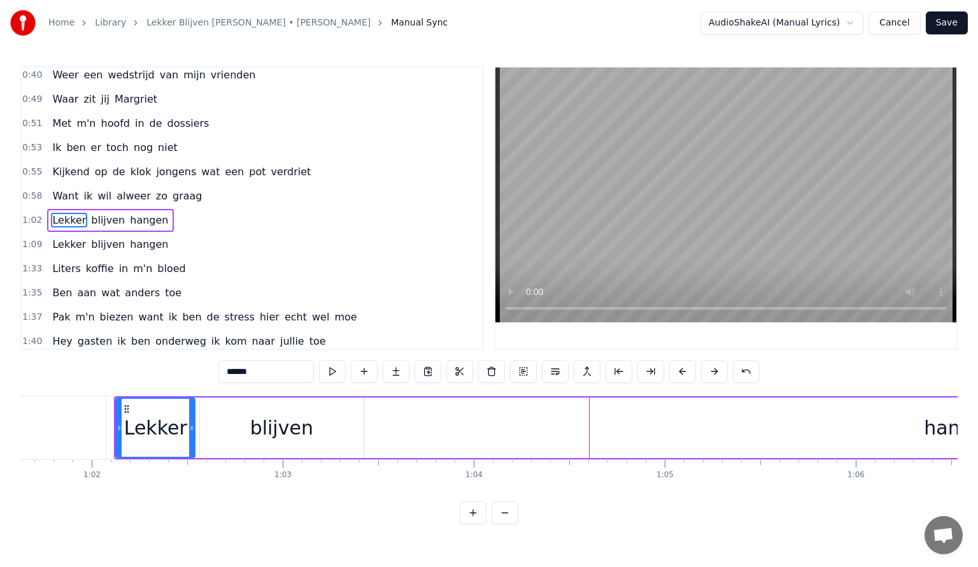
click at [352, 425] on div "blijven" at bounding box center [281, 427] width 163 height 61
type input "*******"
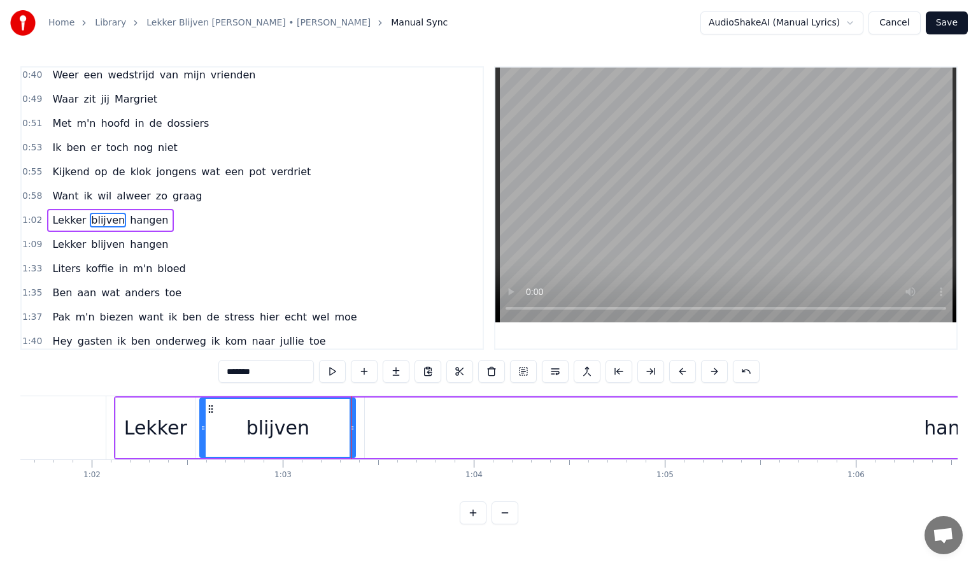
drag, startPoint x: 359, startPoint y: 423, endPoint x: 352, endPoint y: 423, distance: 7.6
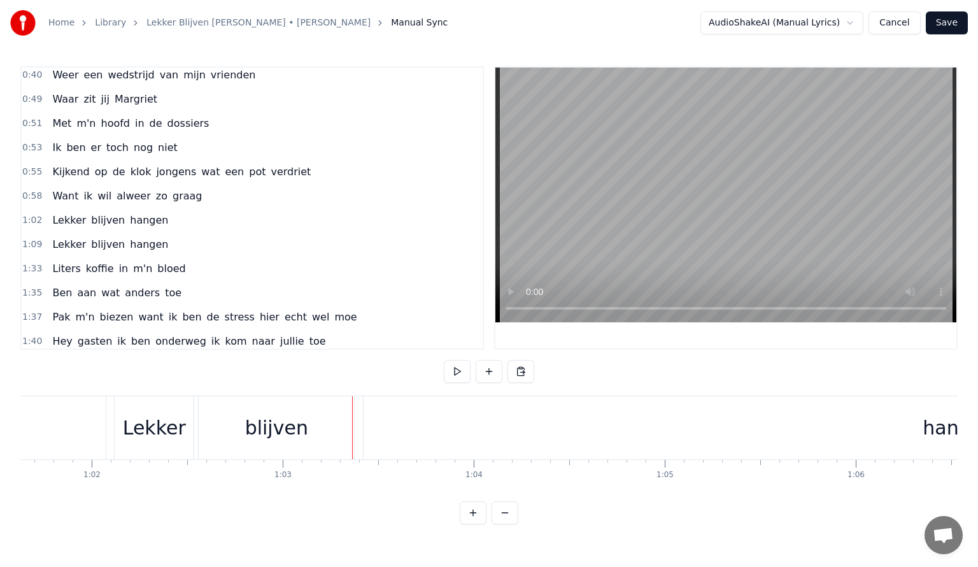
click at [416, 430] on div "hangen" at bounding box center [959, 427] width 1190 height 63
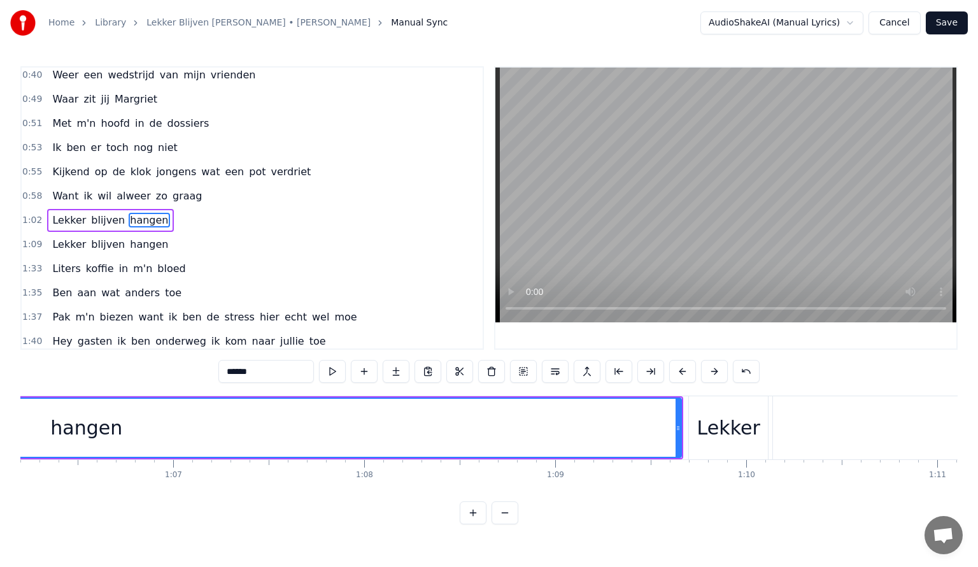
scroll to position [0, 12543]
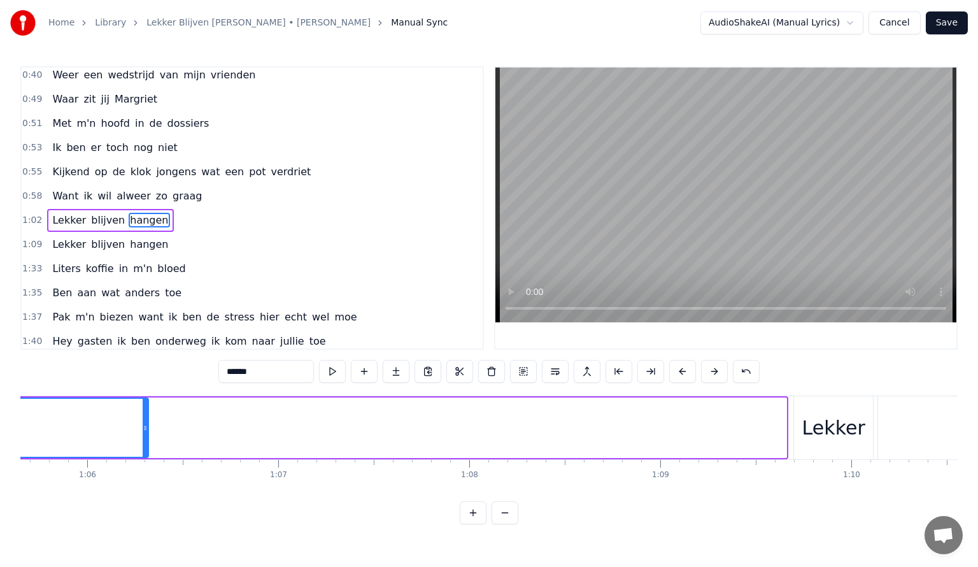
drag, startPoint x: 783, startPoint y: 424, endPoint x: 145, endPoint y: 427, distance: 638.1
click at [145, 427] on icon at bounding box center [145, 428] width 5 height 10
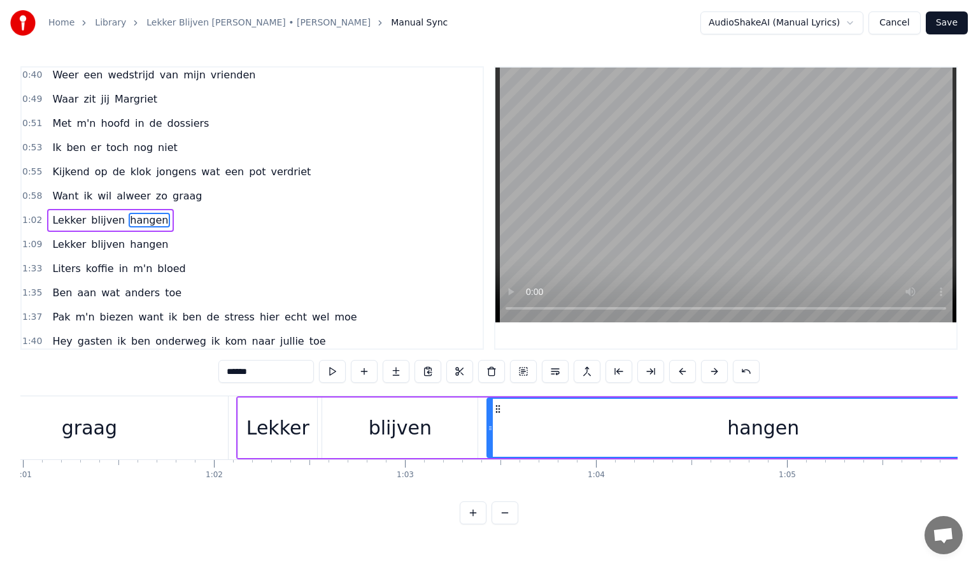
scroll to position [0, 11914]
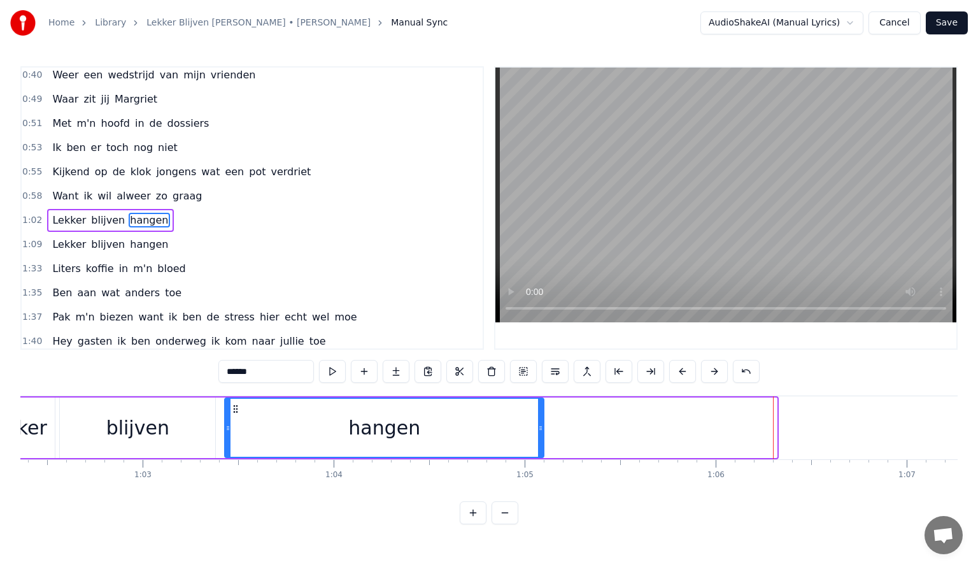
drag, startPoint x: 774, startPoint y: 425, endPoint x: 541, endPoint y: 425, distance: 233.1
click at [541, 425] on icon at bounding box center [540, 428] width 5 height 10
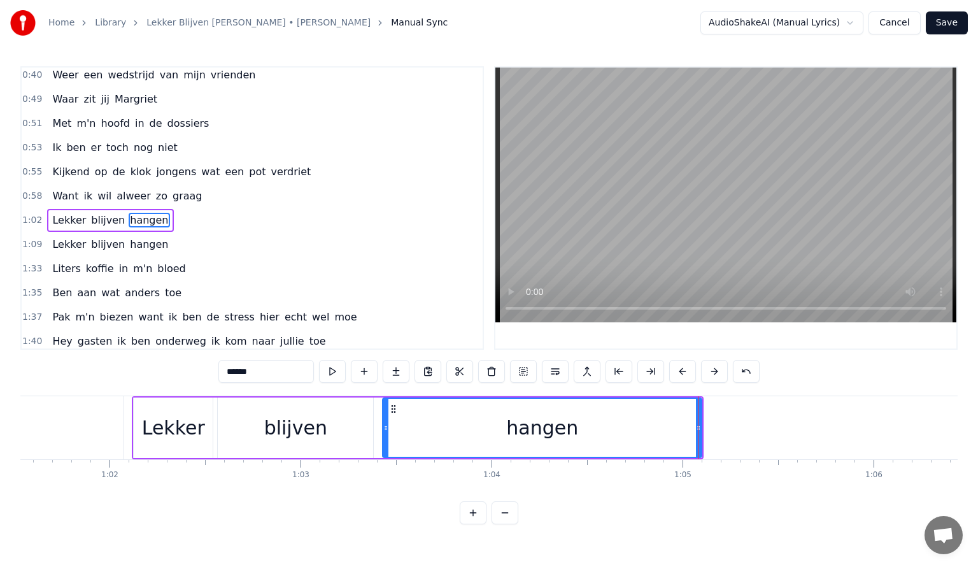
scroll to position [0, 11600]
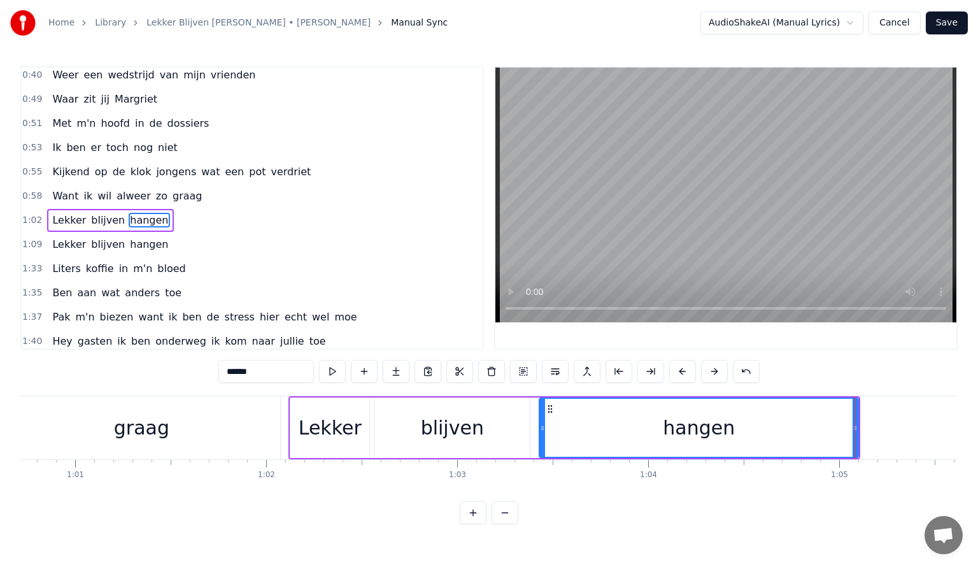
click at [258, 423] on div "graag" at bounding box center [142, 427] width 278 height 63
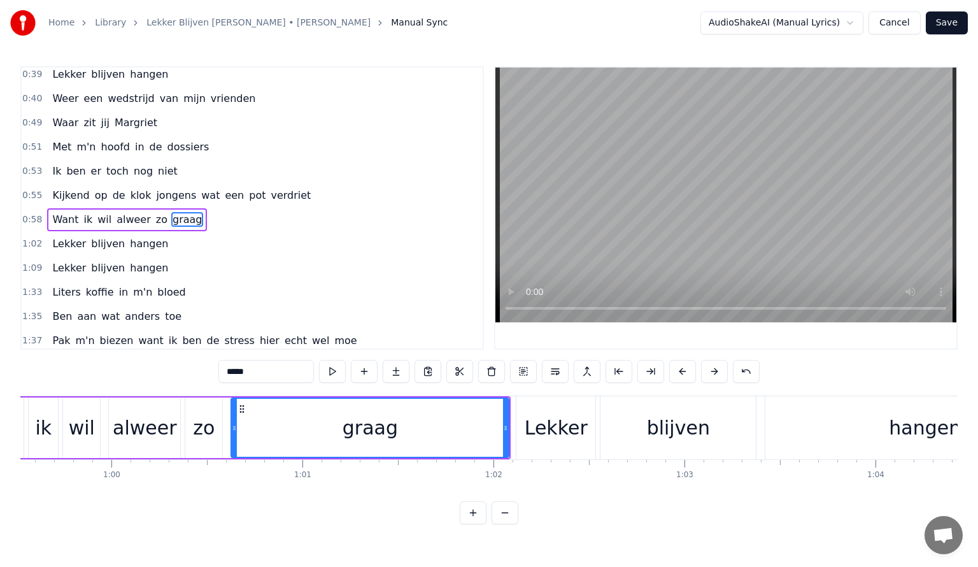
scroll to position [0, 11337]
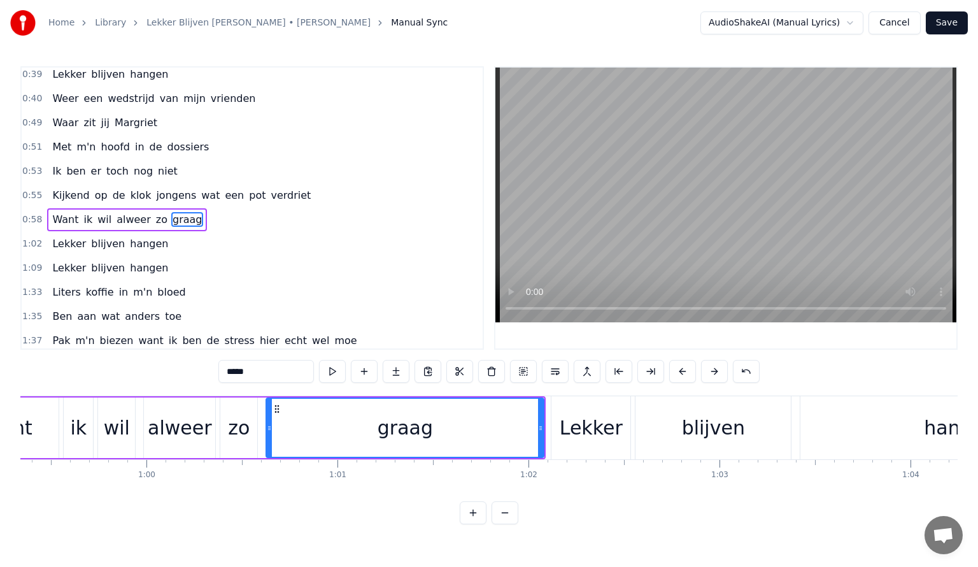
click at [744, 425] on div "blijven" at bounding box center [713, 427] width 155 height 63
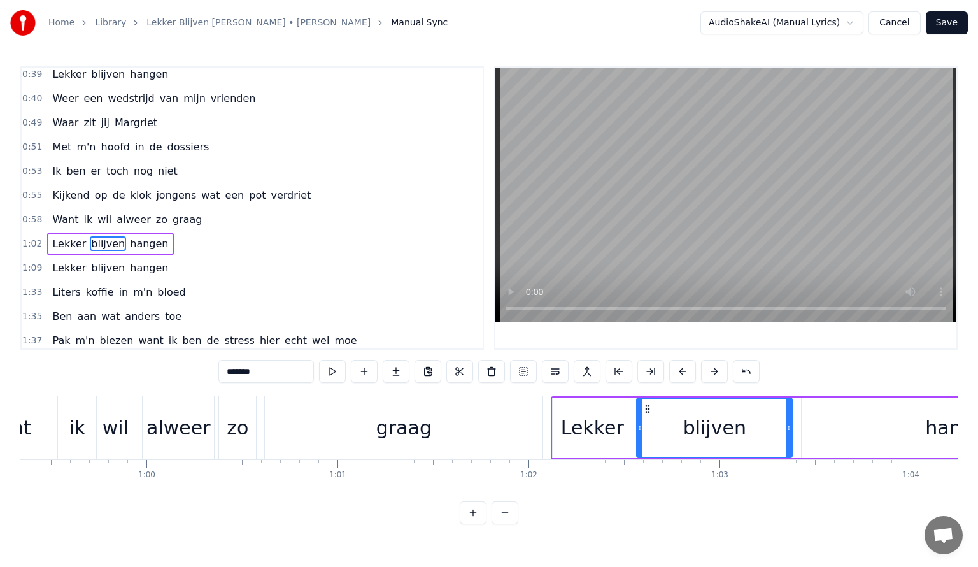
scroll to position [222, 0]
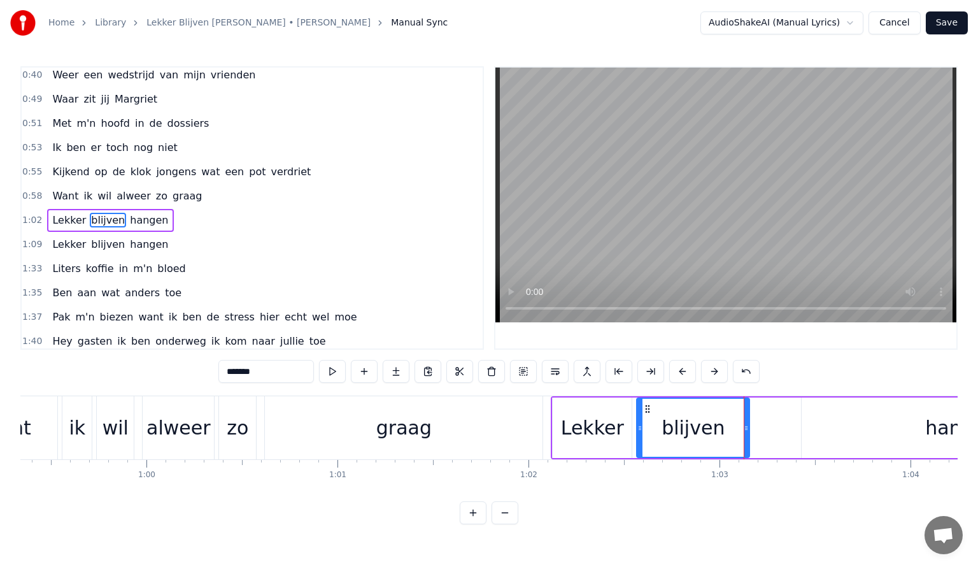
drag, startPoint x: 789, startPoint y: 429, endPoint x: 746, endPoint y: 429, distance: 42.7
click at [746, 429] on icon at bounding box center [746, 428] width 5 height 10
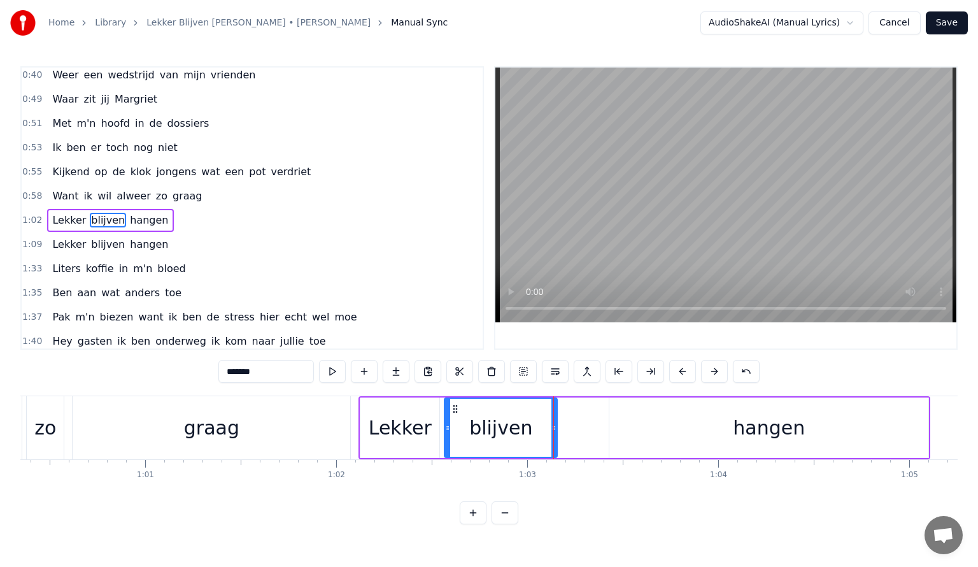
scroll to position [0, 11582]
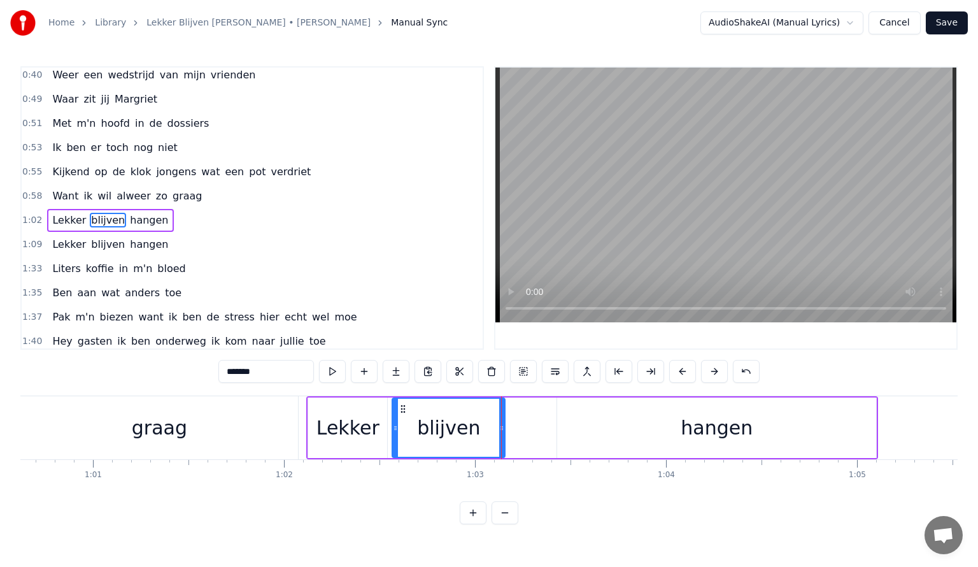
click at [639, 419] on div "hangen" at bounding box center [716, 427] width 319 height 61
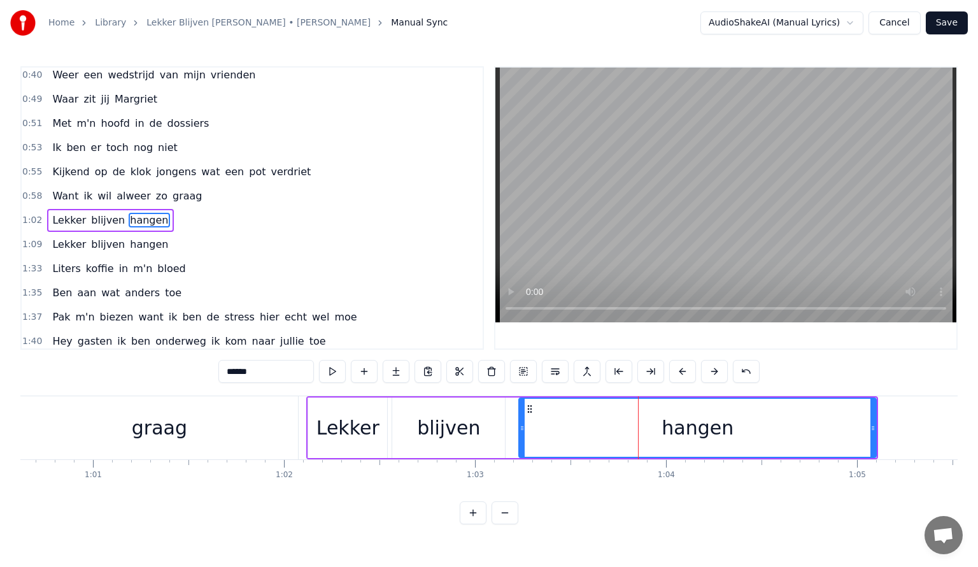
drag, startPoint x: 558, startPoint y: 427, endPoint x: 520, endPoint y: 424, distance: 38.3
click at [520, 424] on icon at bounding box center [522, 428] width 5 height 10
click at [876, 425] on div "hangen" at bounding box center [697, 427] width 359 height 61
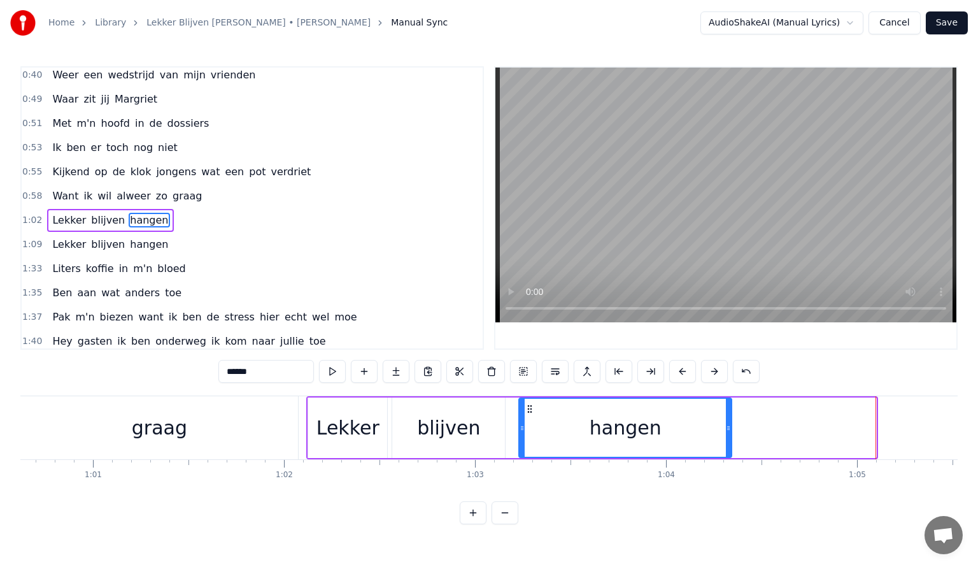
drag, startPoint x: 873, startPoint y: 425, endPoint x: 729, endPoint y: 417, distance: 144.8
click at [729, 417] on div at bounding box center [728, 428] width 5 height 58
click at [245, 433] on div "graag" at bounding box center [159, 427] width 278 height 63
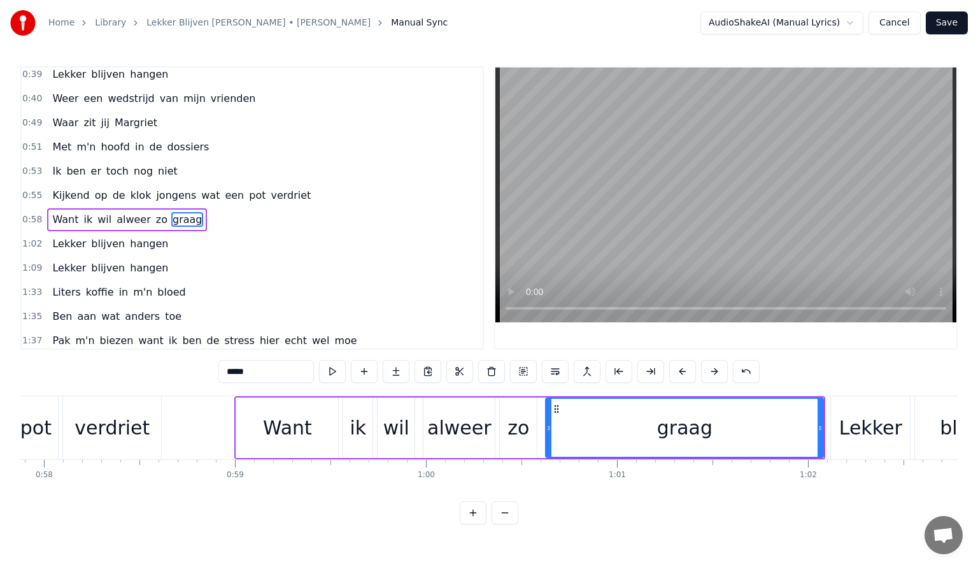
scroll to position [0, 10987]
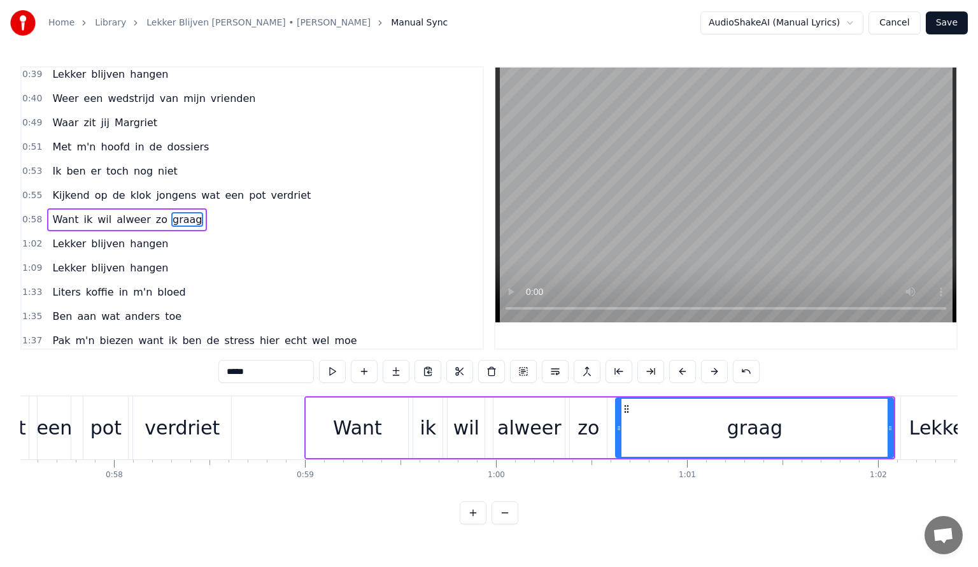
click at [381, 425] on div "Want" at bounding box center [357, 427] width 102 height 61
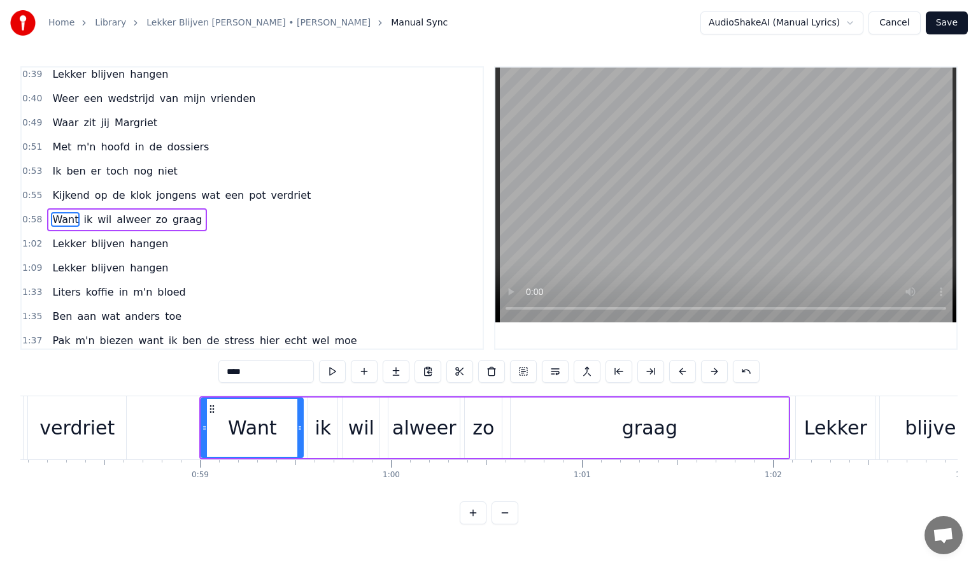
scroll to position [0, 11058]
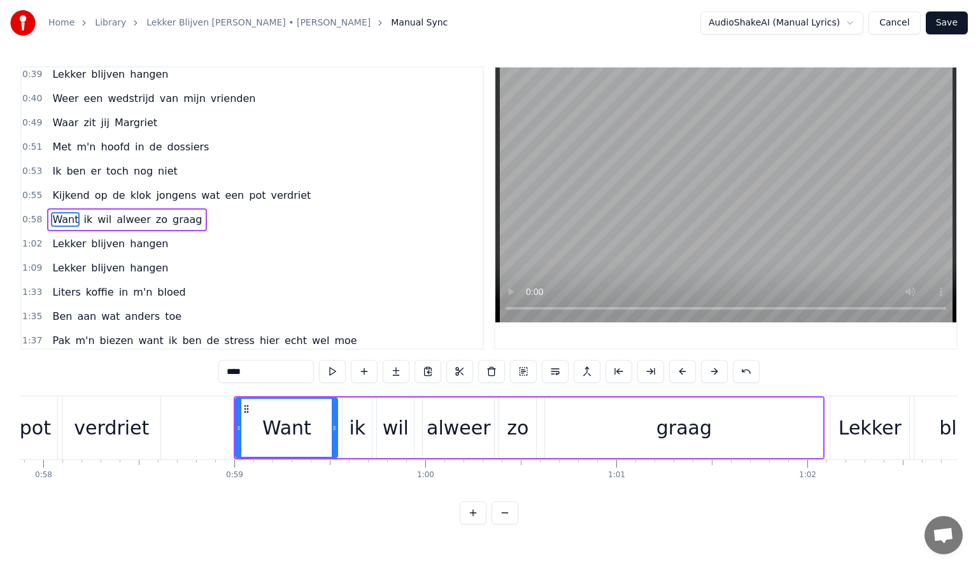
click at [260, 434] on div "Want" at bounding box center [286, 428] width 101 height 58
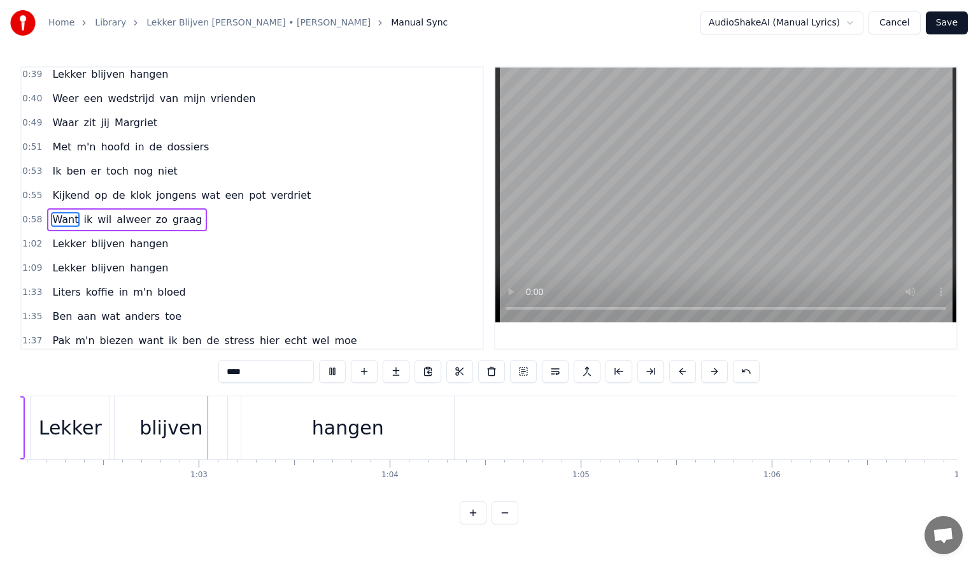
scroll to position [0, 11887]
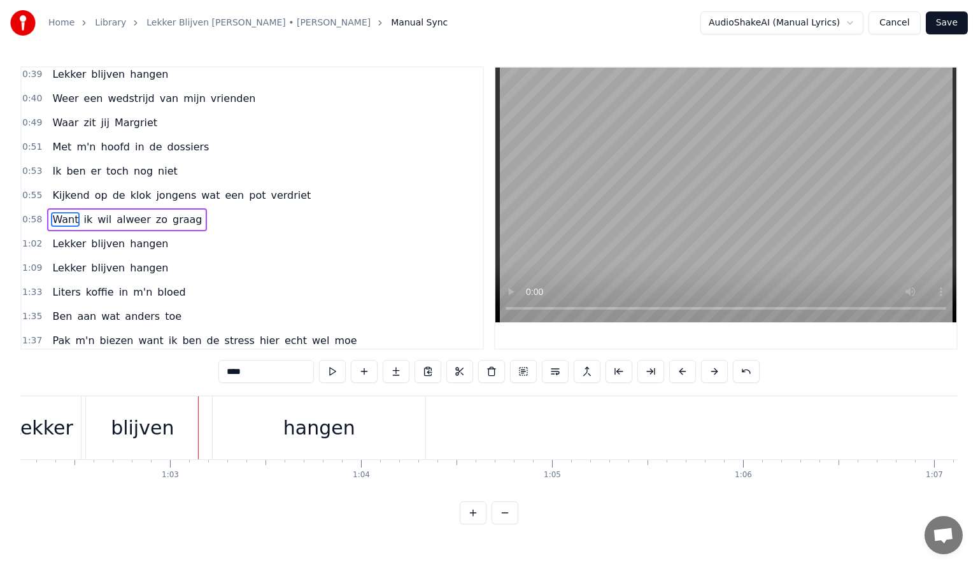
drag, startPoint x: 395, startPoint y: 502, endPoint x: 383, endPoint y: 499, distance: 12.5
click at [383, 499] on div "0:02 Maandagochtend half zeven 0:07 't is nog veel te vroeg 0:11 Wou dat het al…" at bounding box center [488, 295] width 937 height 458
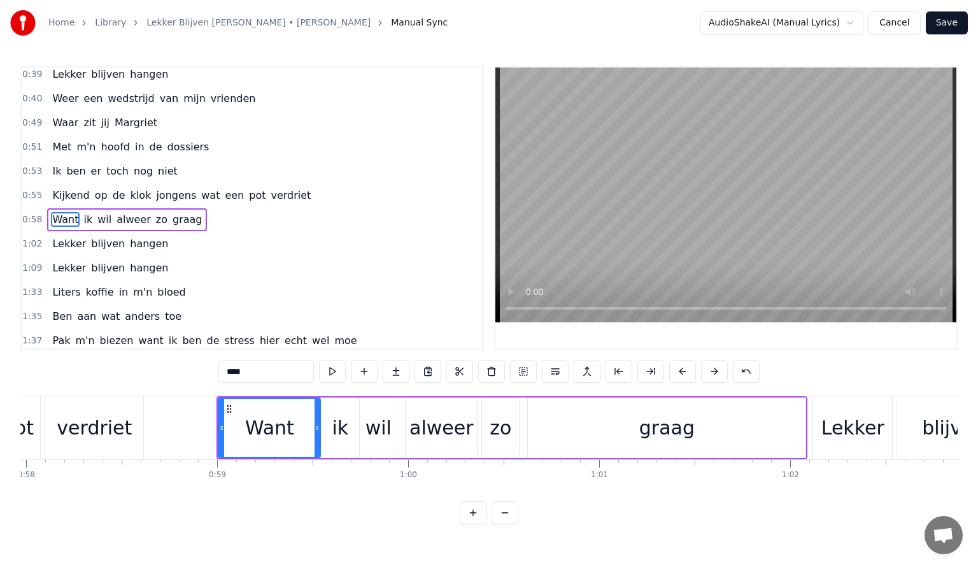
scroll to position [0, 10987]
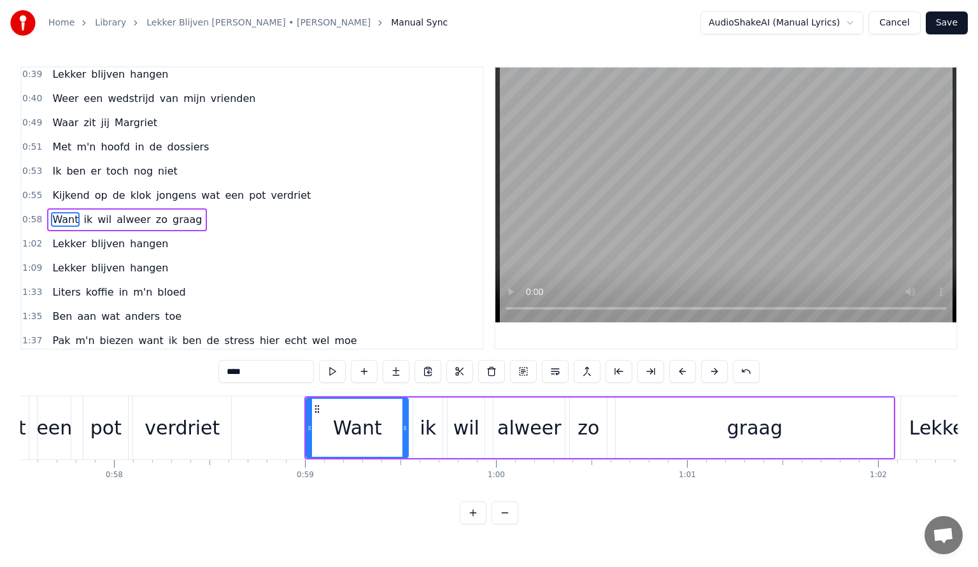
click at [683, 429] on div "graag" at bounding box center [755, 427] width 278 height 61
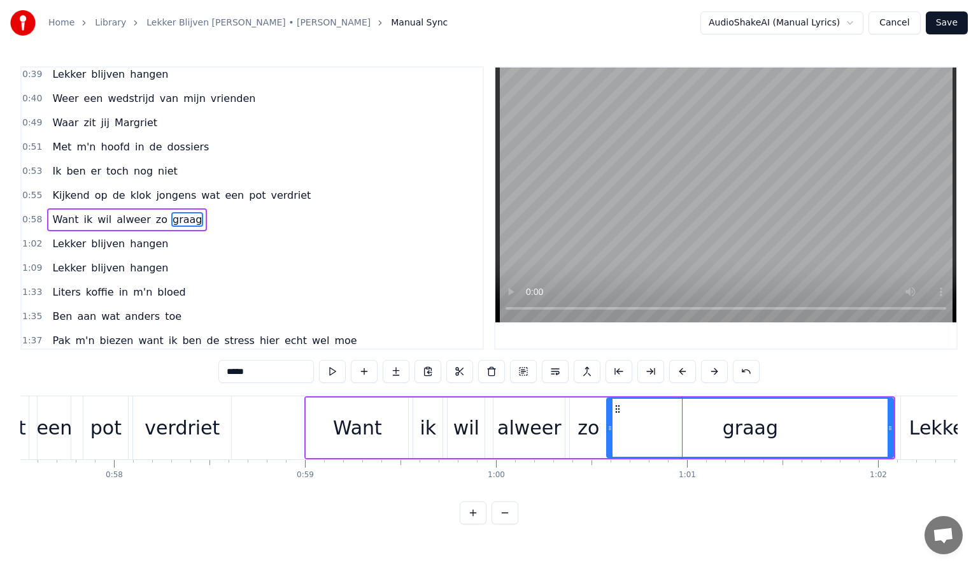
drag, startPoint x: 617, startPoint y: 424, endPoint x: 608, endPoint y: 424, distance: 8.9
click at [608, 424] on icon at bounding box center [610, 428] width 5 height 10
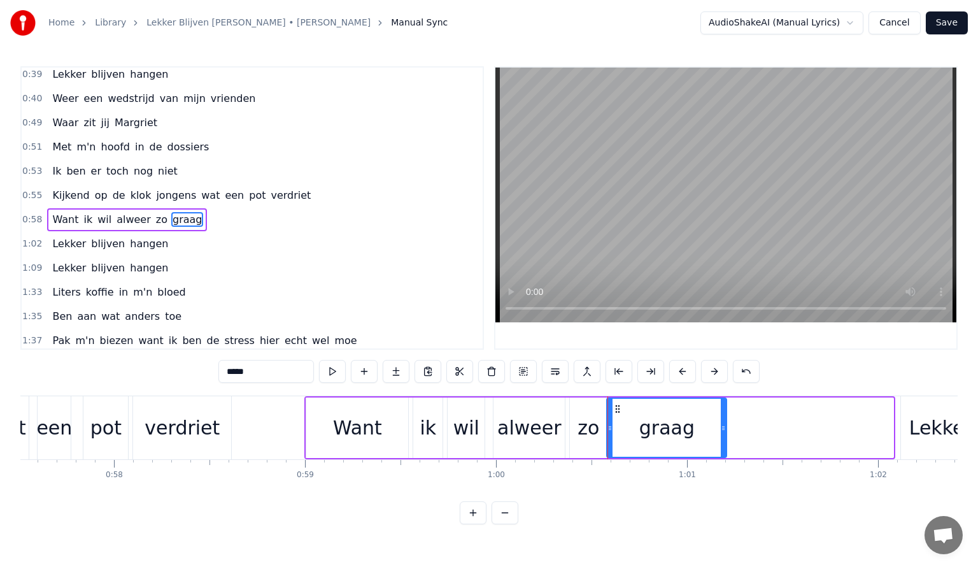
drag, startPoint x: 890, startPoint y: 423, endPoint x: 723, endPoint y: 423, distance: 166.9
click at [723, 423] on icon at bounding box center [723, 428] width 5 height 10
click at [332, 425] on div "Want" at bounding box center [357, 427] width 102 height 61
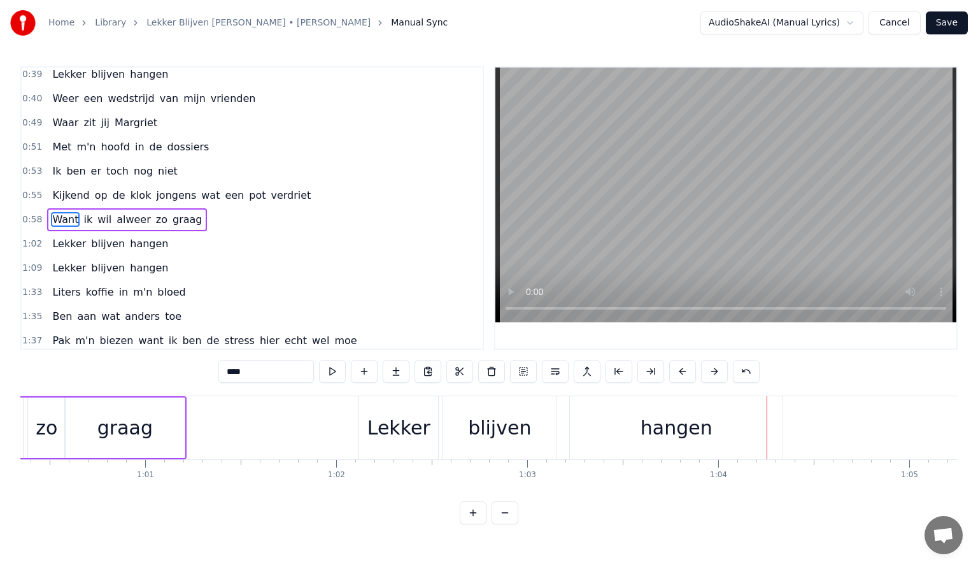
scroll to position [0, 11512]
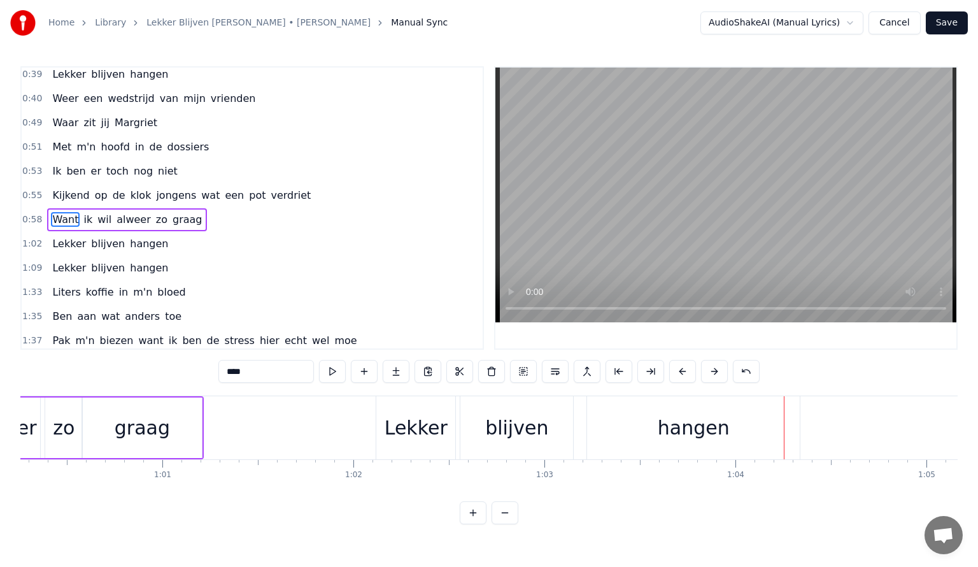
click at [531, 428] on div "blijven" at bounding box center [516, 427] width 63 height 29
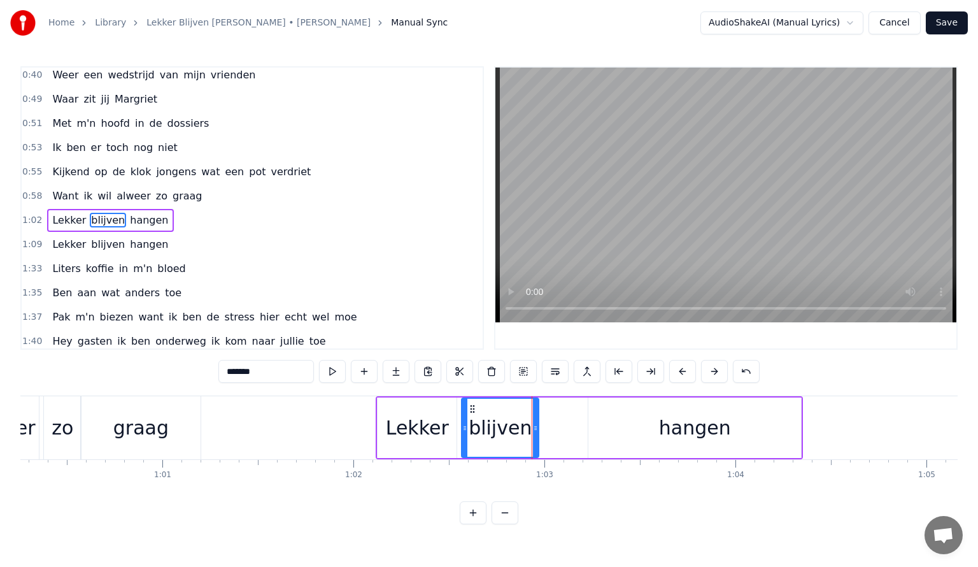
drag, startPoint x: 571, startPoint y: 426, endPoint x: 535, endPoint y: 427, distance: 35.7
click at [535, 427] on icon at bounding box center [535, 428] width 5 height 10
click at [599, 426] on div "hangen" at bounding box center [694, 427] width 213 height 61
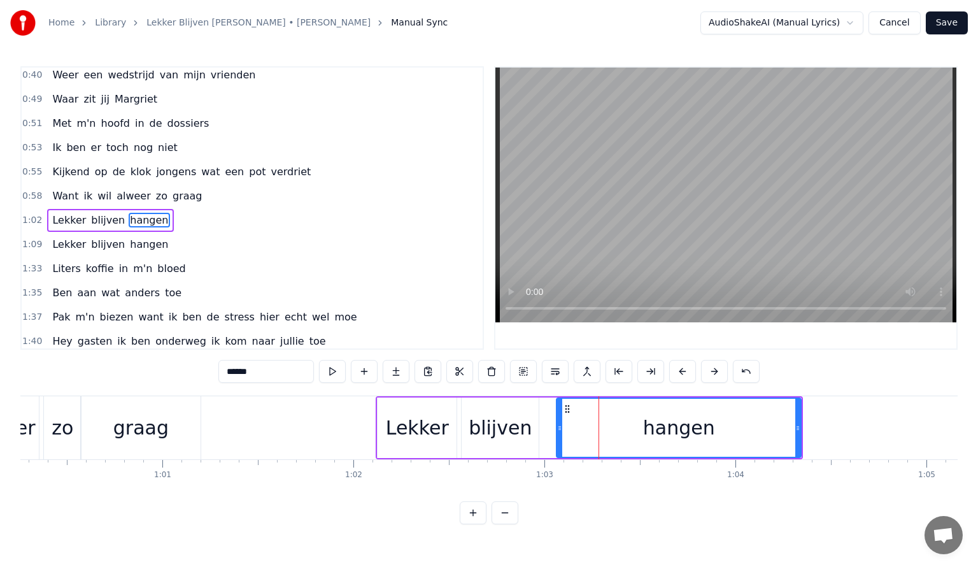
drag, startPoint x: 588, startPoint y: 424, endPoint x: 557, endPoint y: 426, distance: 31.9
click at [557, 426] on icon at bounding box center [559, 428] width 5 height 10
drag, startPoint x: 799, startPoint y: 429, endPoint x: 724, endPoint y: 434, distance: 75.4
click at [724, 434] on div at bounding box center [722, 428] width 5 height 58
click at [439, 425] on div "Lekker" at bounding box center [417, 427] width 63 height 29
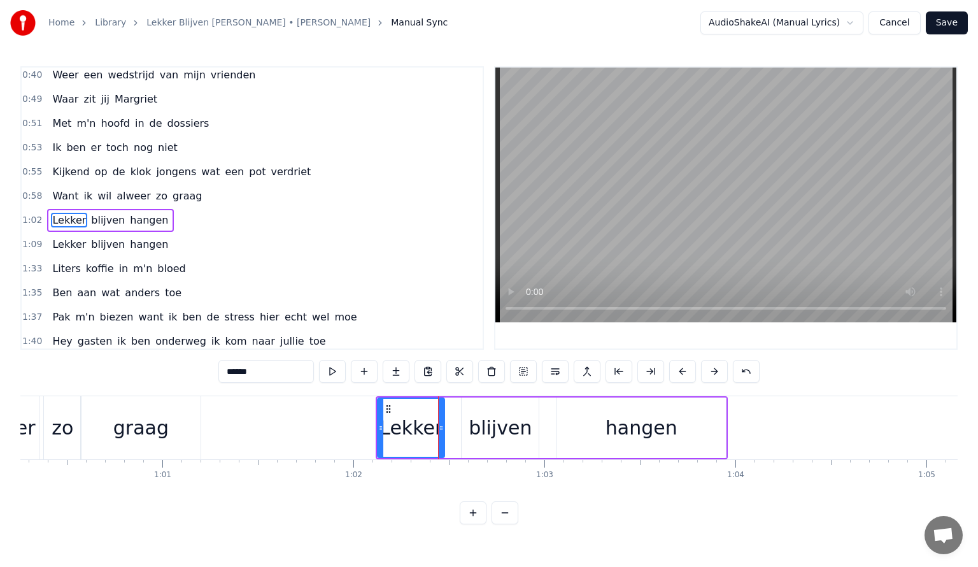
drag, startPoint x: 453, startPoint y: 425, endPoint x: 441, endPoint y: 425, distance: 12.1
click at [442, 426] on circle at bounding box center [442, 426] width 1 height 1
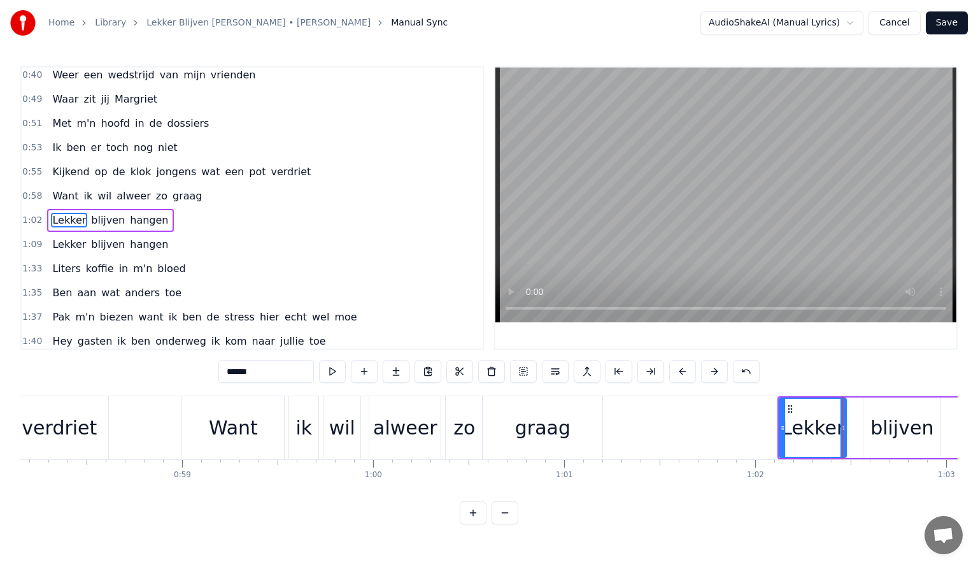
scroll to position [0, 11163]
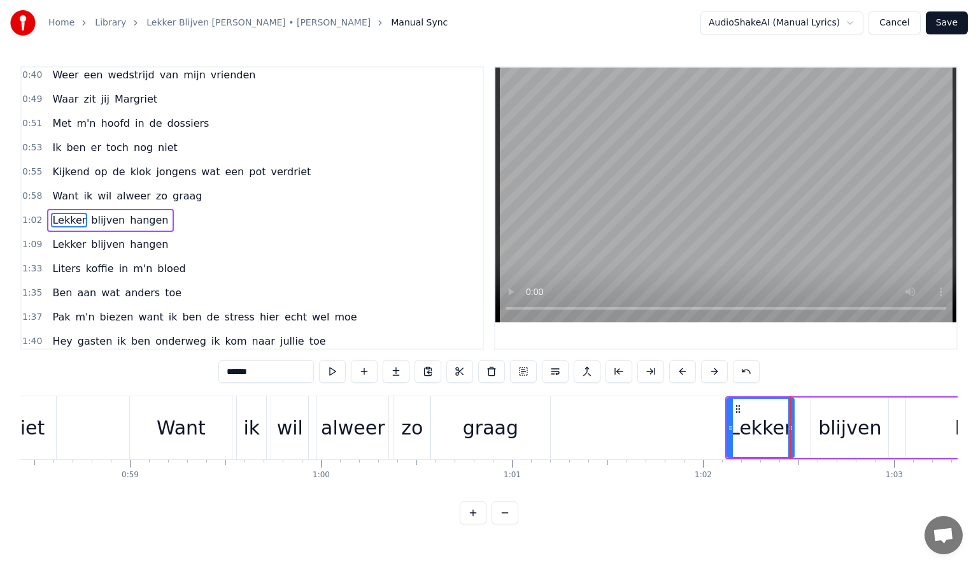
click at [195, 422] on div "Want" at bounding box center [181, 427] width 49 height 29
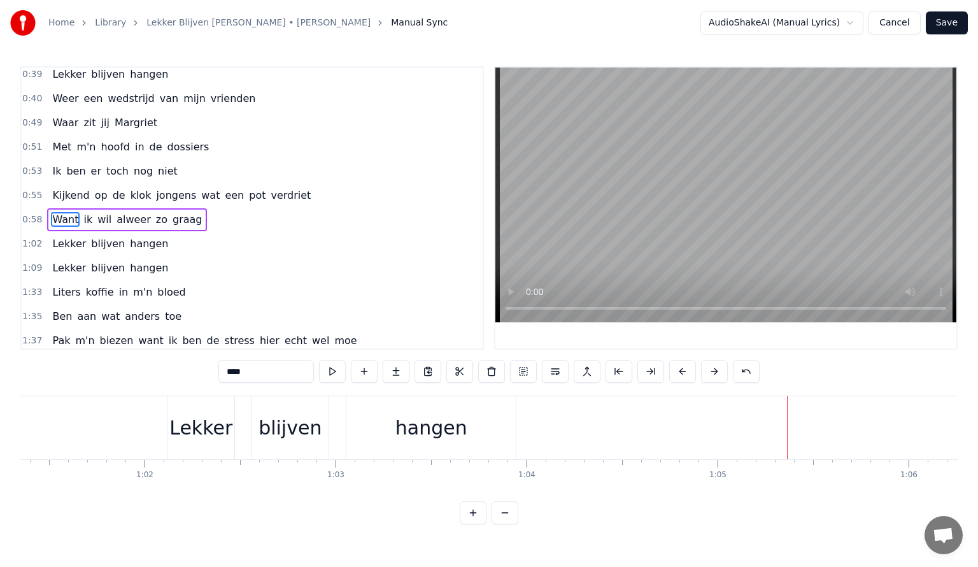
scroll to position [0, 11285]
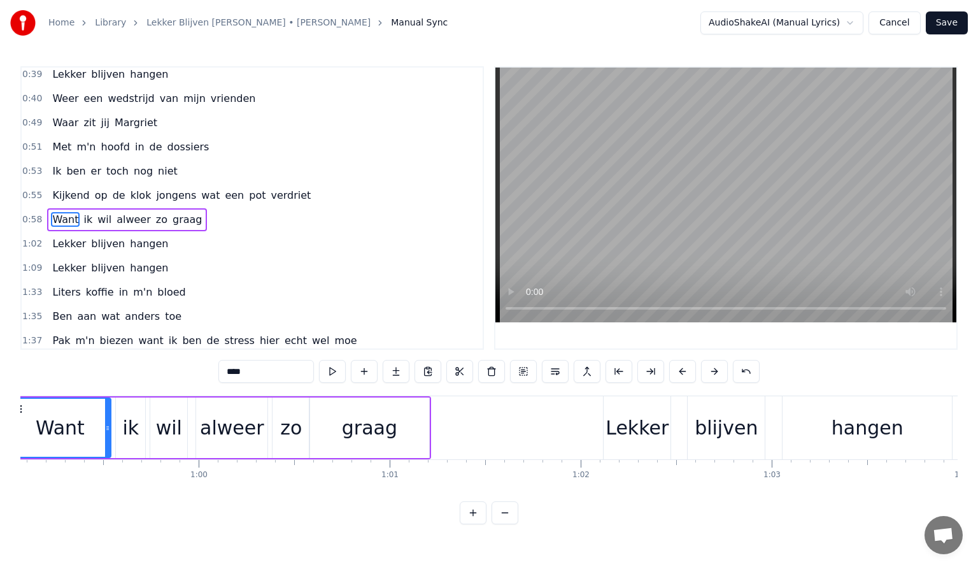
click at [658, 421] on div "Lekker" at bounding box center [637, 427] width 63 height 29
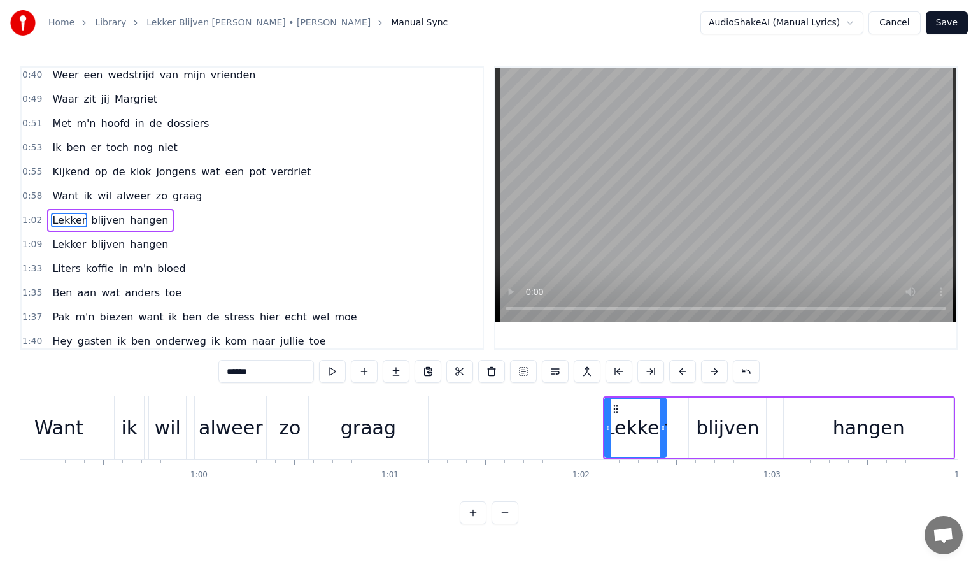
click at [663, 425] on icon at bounding box center [662, 428] width 5 height 10
click at [742, 428] on div "blijven" at bounding box center [727, 427] width 63 height 29
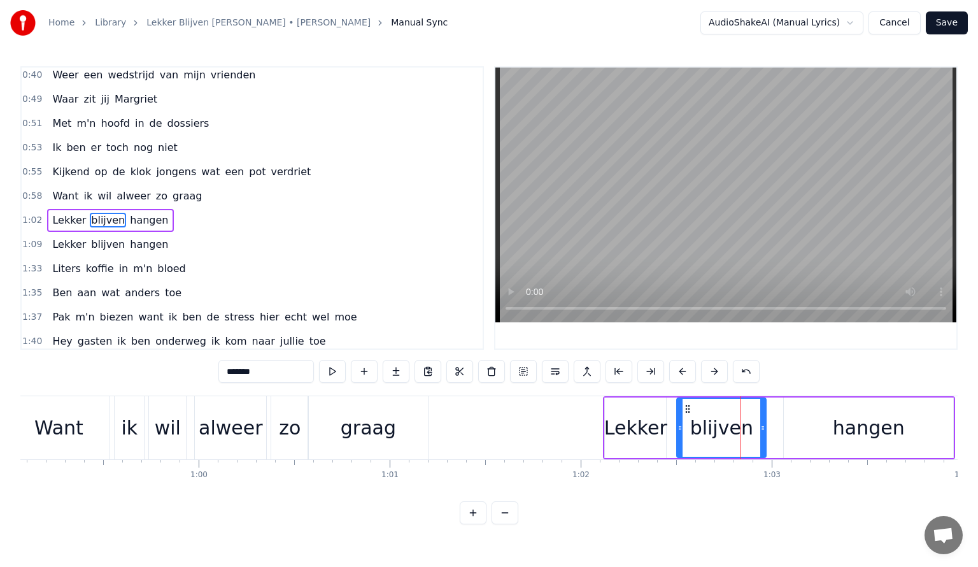
drag, startPoint x: 690, startPoint y: 425, endPoint x: 678, endPoint y: 425, distance: 12.1
click at [678, 425] on icon at bounding box center [680, 428] width 5 height 10
drag, startPoint x: 763, startPoint y: 426, endPoint x: 750, endPoint y: 426, distance: 12.7
click at [750, 426] on icon at bounding box center [750, 428] width 5 height 10
click at [678, 426] on icon at bounding box center [677, 428] width 5 height 10
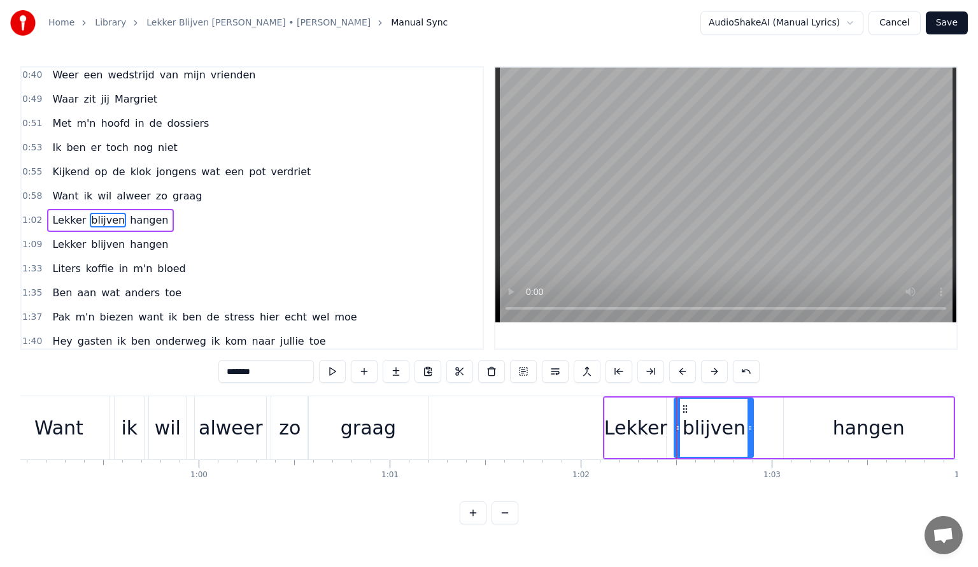
click at [836, 427] on div "hangen" at bounding box center [868, 427] width 169 height 61
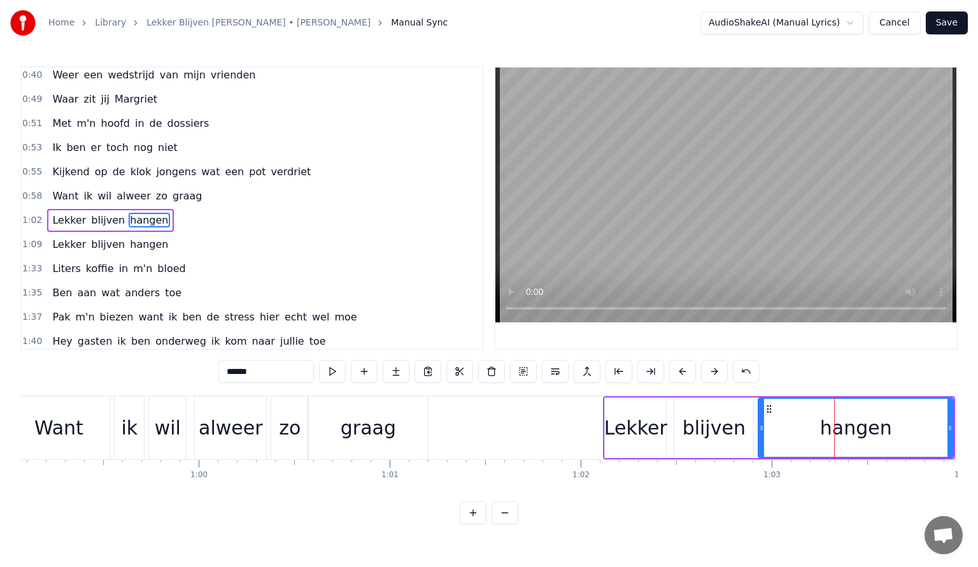
drag, startPoint x: 785, startPoint y: 425, endPoint x: 760, endPoint y: 427, distance: 25.5
click at [760, 427] on icon at bounding box center [761, 428] width 5 height 10
drag, startPoint x: 950, startPoint y: 428, endPoint x: 874, endPoint y: 425, distance: 76.5
click at [874, 425] on icon at bounding box center [873, 428] width 5 height 10
click at [71, 425] on div "Want" at bounding box center [58, 427] width 49 height 29
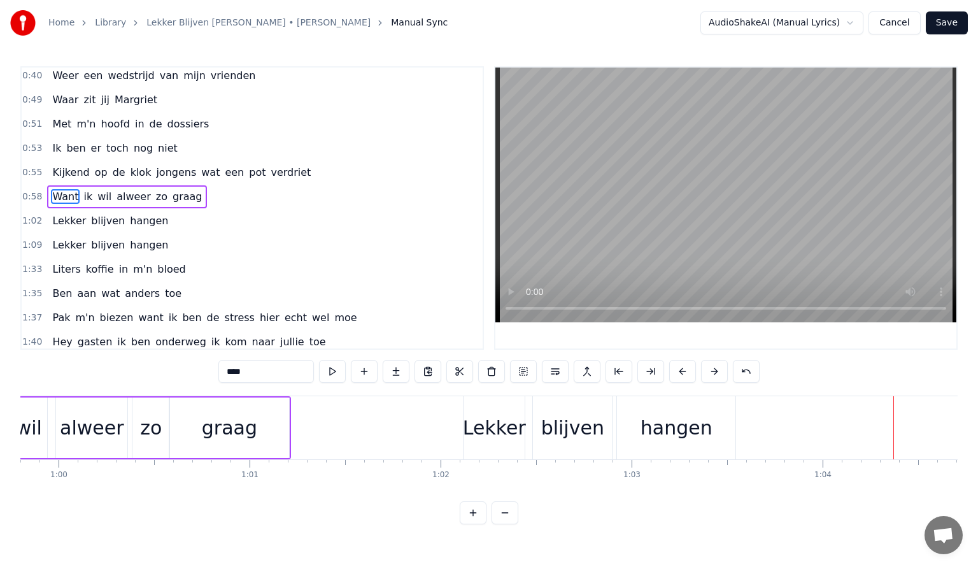
scroll to position [0, 11407]
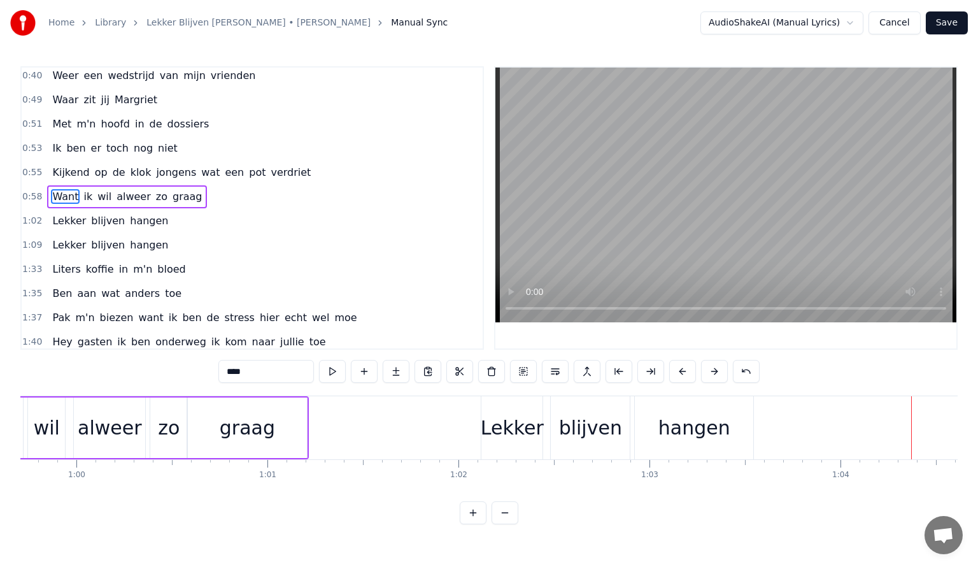
click at [502, 431] on div "Lekker" at bounding box center [512, 427] width 63 height 29
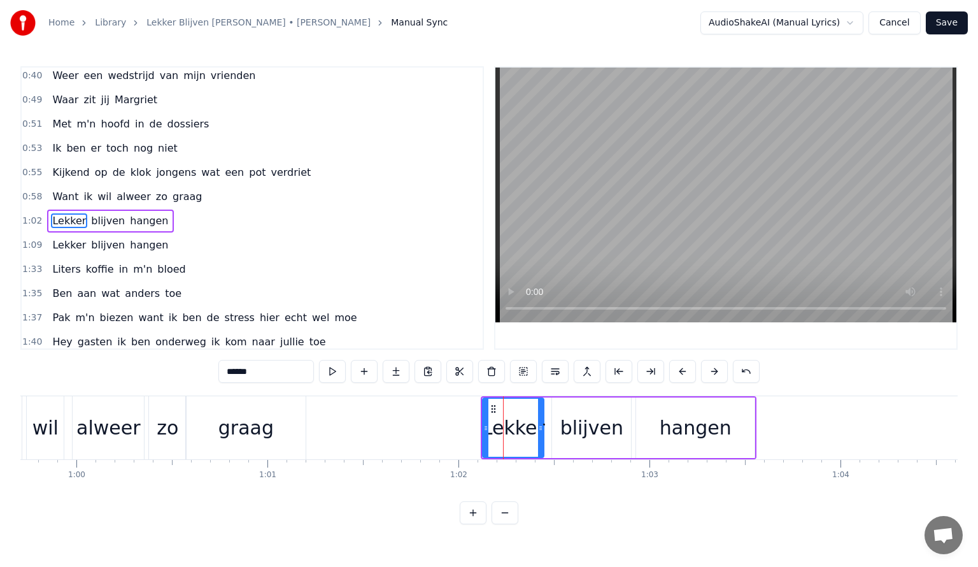
scroll to position [222, 0]
drag, startPoint x: 483, startPoint y: 425, endPoint x: 469, endPoint y: 425, distance: 13.4
click at [470, 425] on icon at bounding box center [472, 428] width 5 height 10
drag, startPoint x: 539, startPoint y: 425, endPoint x: 523, endPoint y: 425, distance: 16.6
click at [523, 426] on circle at bounding box center [523, 426] width 1 height 1
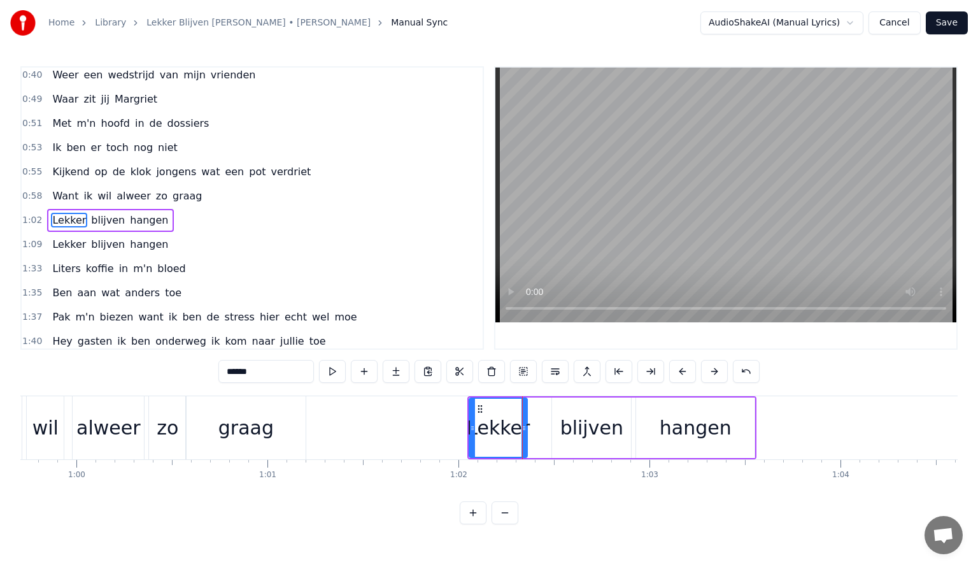
click at [587, 427] on div "blijven" at bounding box center [591, 427] width 63 height 29
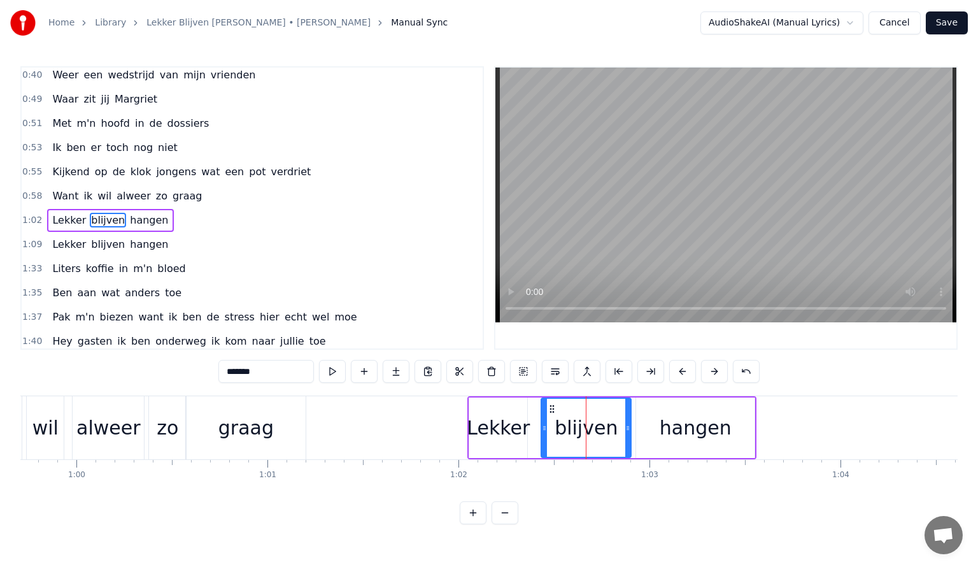
drag, startPoint x: 555, startPoint y: 423, endPoint x: 544, endPoint y: 423, distance: 10.8
click at [544, 423] on icon at bounding box center [544, 428] width 5 height 10
drag, startPoint x: 628, startPoint y: 425, endPoint x: 615, endPoint y: 425, distance: 13.4
click at [610, 425] on icon at bounding box center [610, 428] width 5 height 10
click at [646, 424] on div "hangen" at bounding box center [695, 427] width 118 height 61
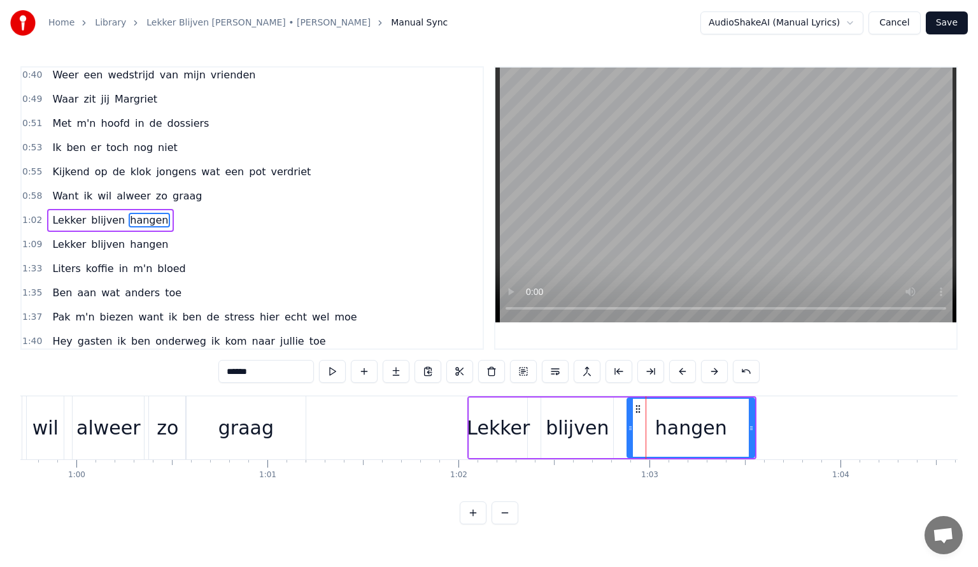
drag, startPoint x: 637, startPoint y: 425, endPoint x: 628, endPoint y: 425, distance: 8.9
click at [628, 425] on icon at bounding box center [630, 428] width 5 height 10
drag, startPoint x: 751, startPoint y: 427, endPoint x: 724, endPoint y: 427, distance: 27.4
click at [724, 427] on icon at bounding box center [724, 428] width 5 height 10
click at [34, 432] on div "wil" at bounding box center [45, 427] width 26 height 29
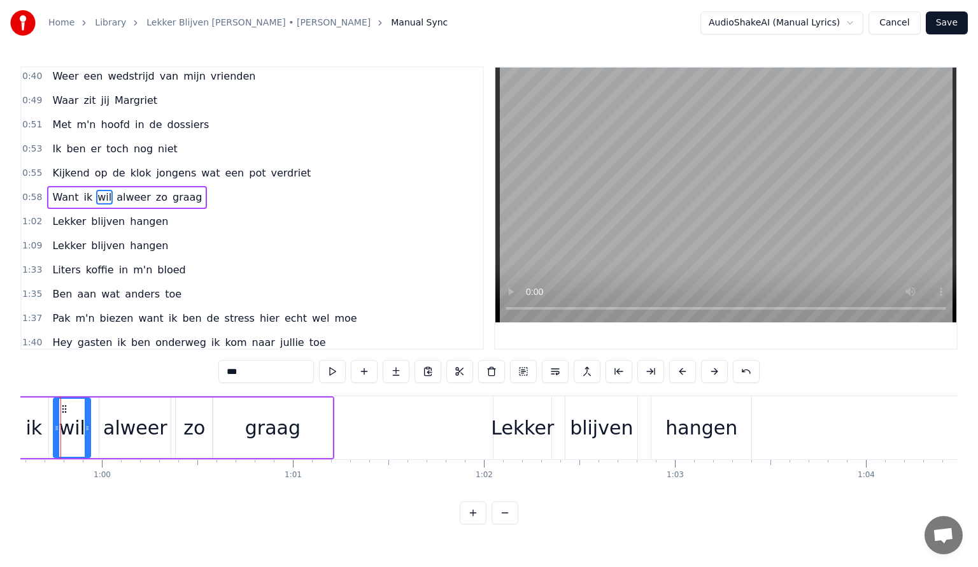
scroll to position [0, 11358]
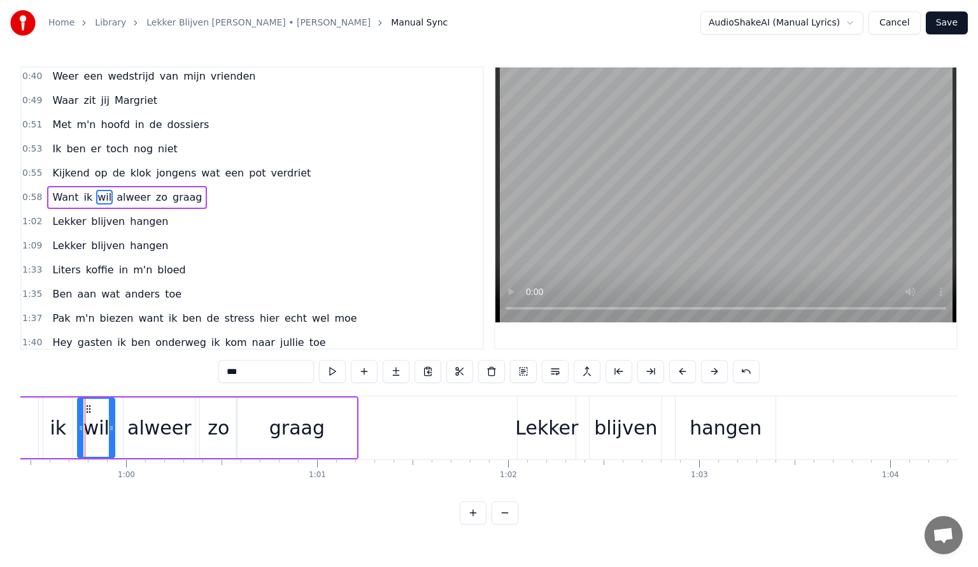
click at [61, 428] on div "ik" at bounding box center [58, 427] width 17 height 29
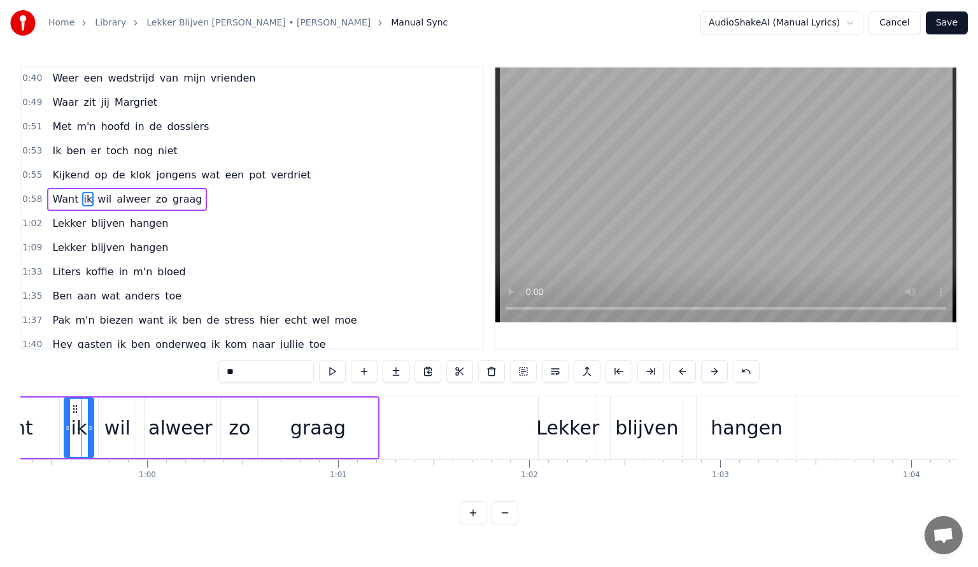
scroll to position [0, 11333]
click at [34, 424] on div "Want" at bounding box center [12, 427] width 102 height 61
type input "****"
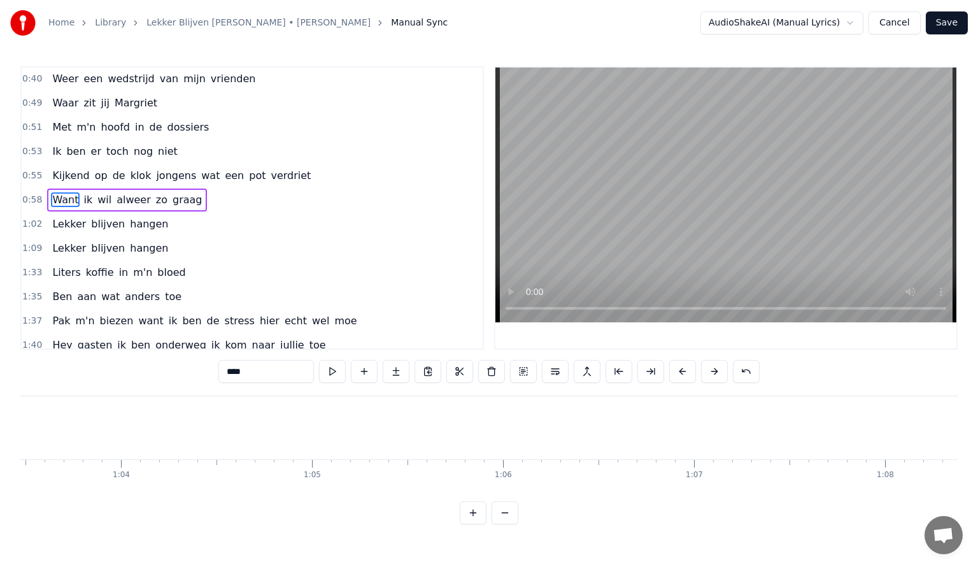
scroll to position [0, 12152]
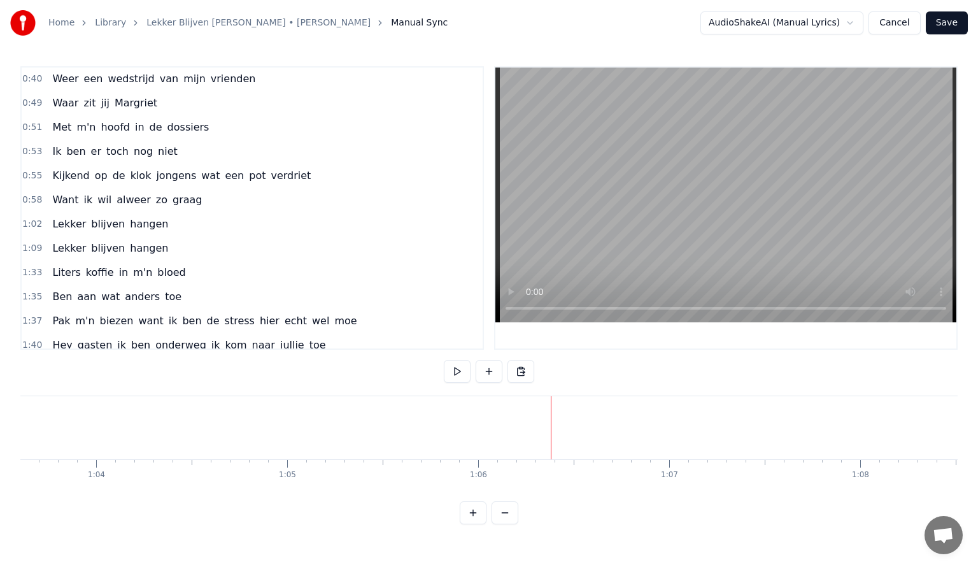
click at [492, 371] on button at bounding box center [489, 371] width 27 height 23
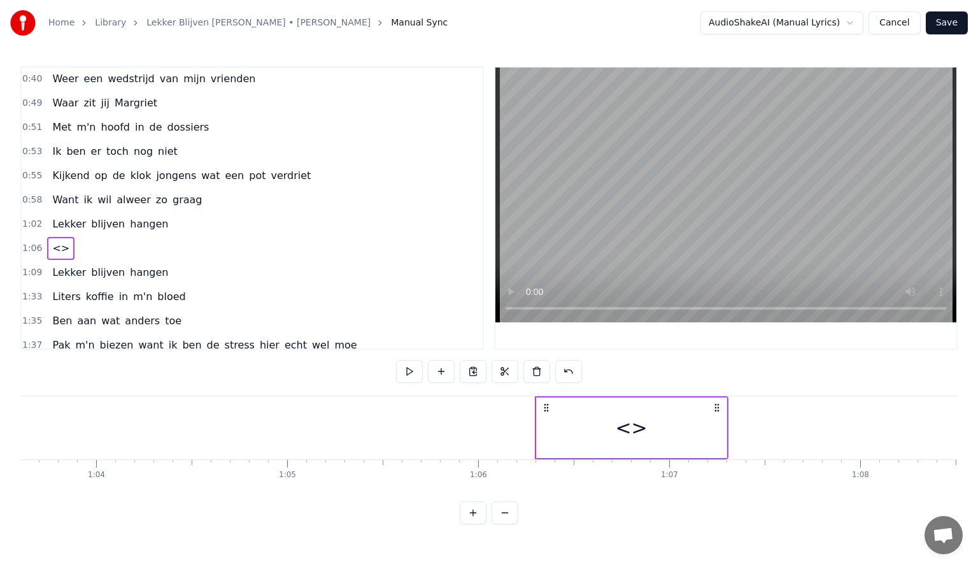
click at [54, 241] on span "<>" at bounding box center [61, 248] width 20 height 15
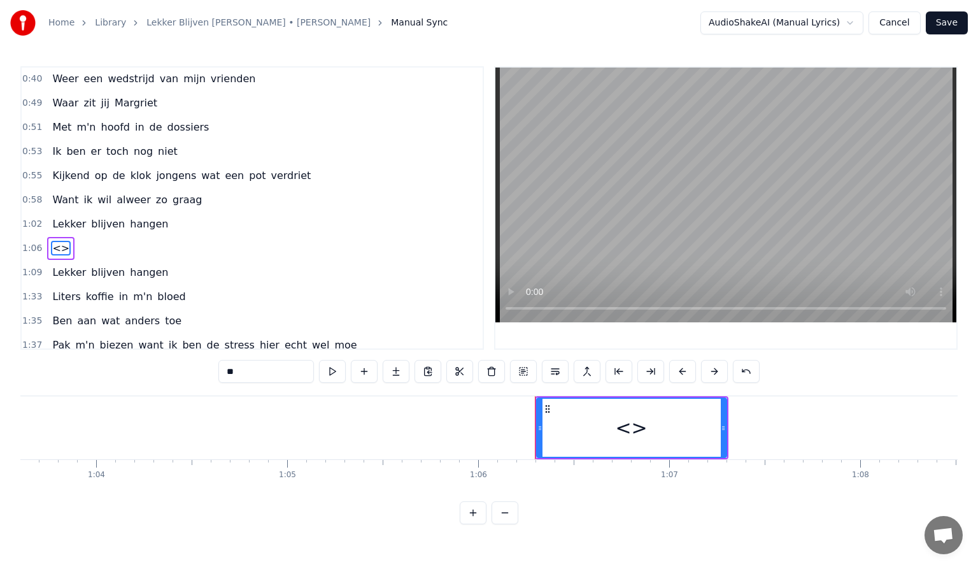
scroll to position [246, 0]
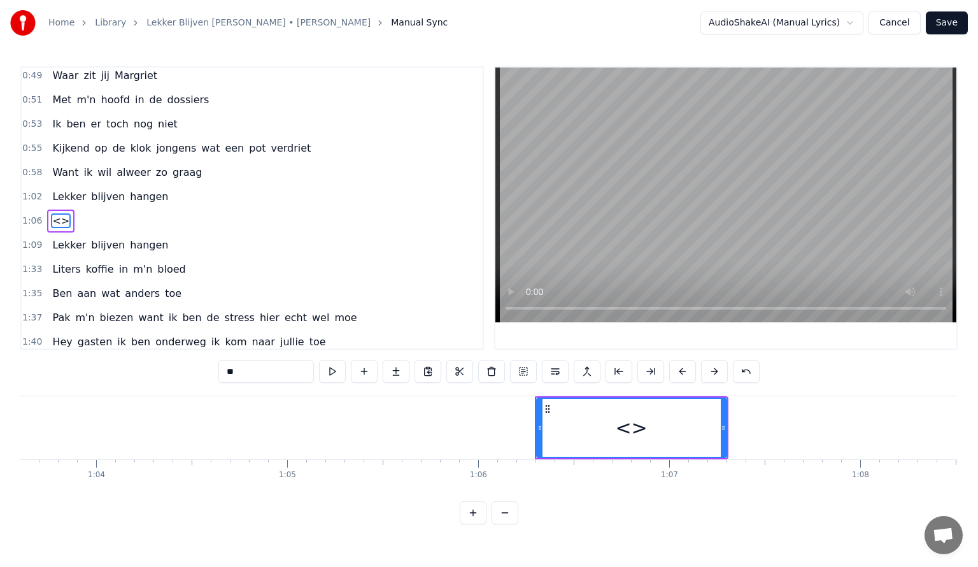
click at [55, 213] on span "<>" at bounding box center [61, 220] width 20 height 15
click at [53, 213] on span "<>" at bounding box center [61, 220] width 20 height 15
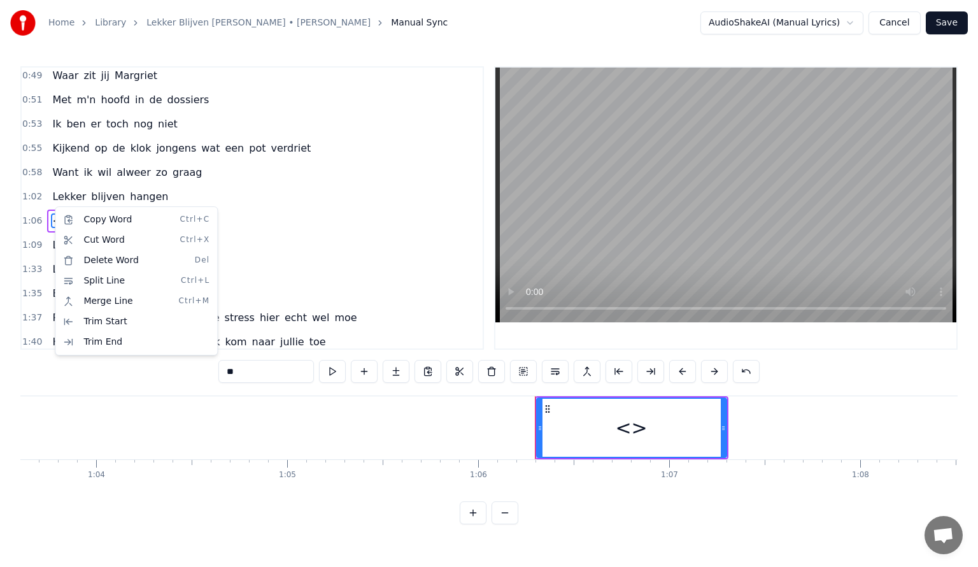
click at [58, 204] on html "Home Library Lekker Blijven [PERSON_NAME] • [PERSON_NAME] Manual Sync AudioShak…" at bounding box center [489, 272] width 978 height 545
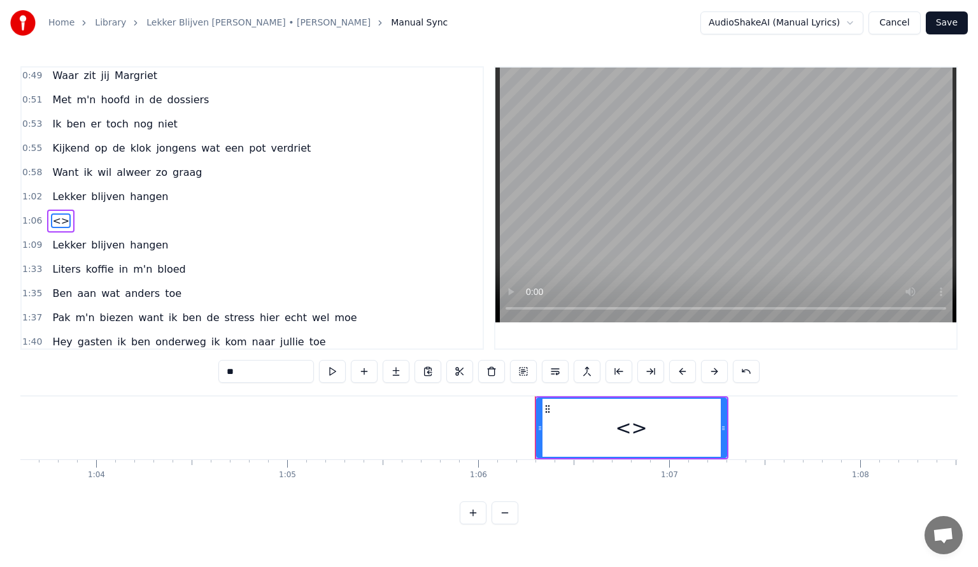
click at [629, 427] on div "<>" at bounding box center [631, 427] width 32 height 29
click at [59, 213] on span "<>" at bounding box center [61, 220] width 20 height 15
click at [57, 213] on span "<>" at bounding box center [61, 220] width 20 height 15
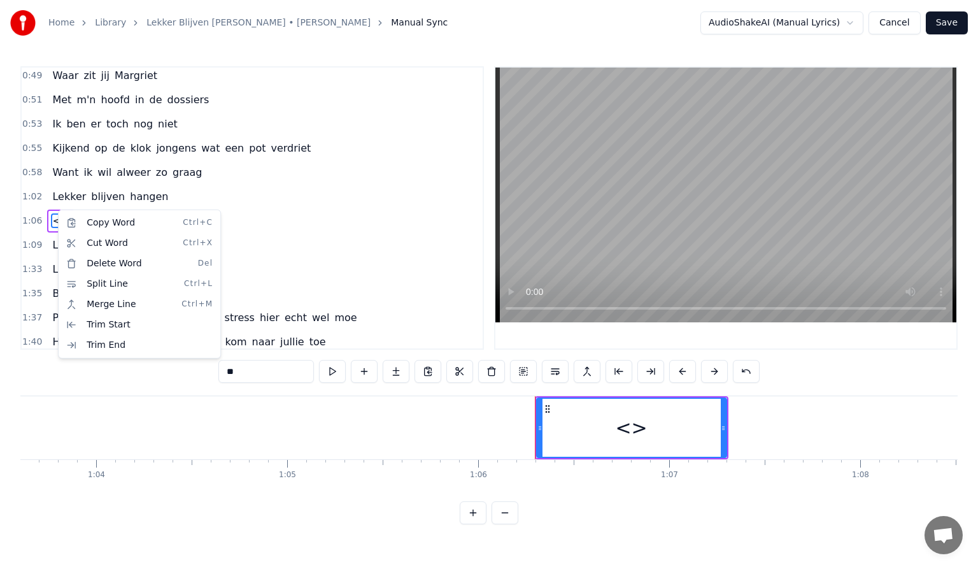
click at [49, 205] on html "Home Library Lekker Blijven [PERSON_NAME] • [PERSON_NAME] Manual Sync AudioShak…" at bounding box center [489, 272] width 978 height 545
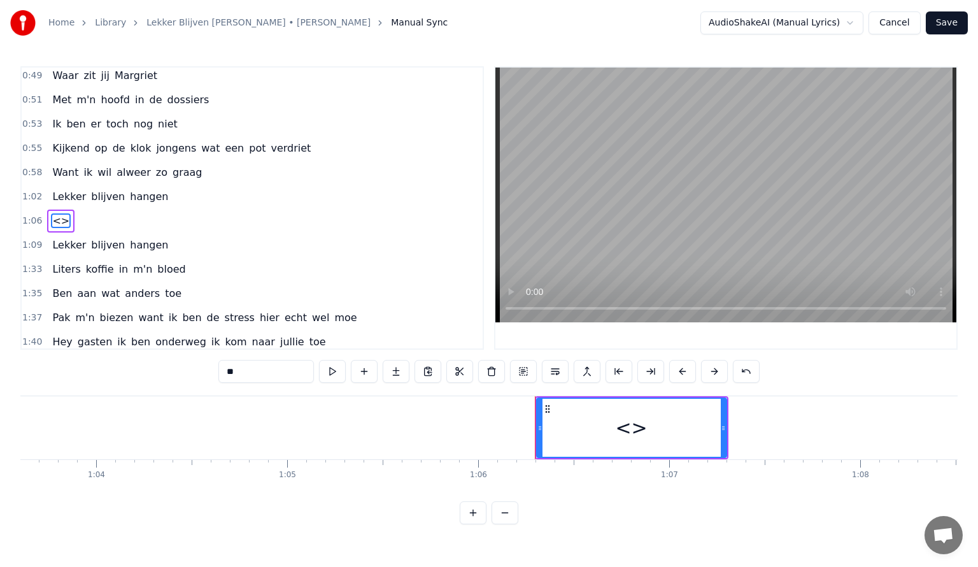
click at [80, 209] on div "1:06 <>" at bounding box center [252, 221] width 461 height 24
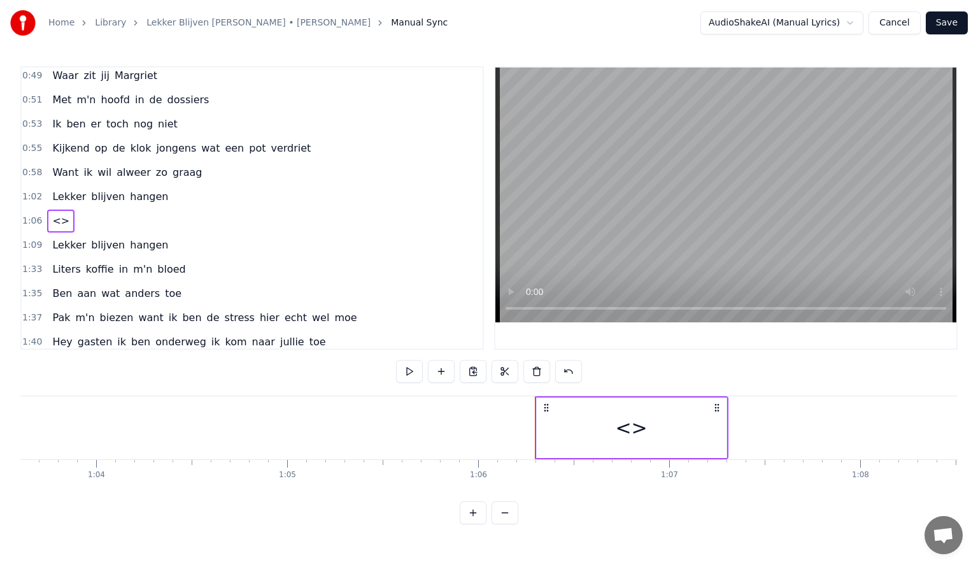
click at [62, 210] on div "<>" at bounding box center [60, 221] width 27 height 23
click at [57, 213] on span "<>" at bounding box center [61, 220] width 20 height 15
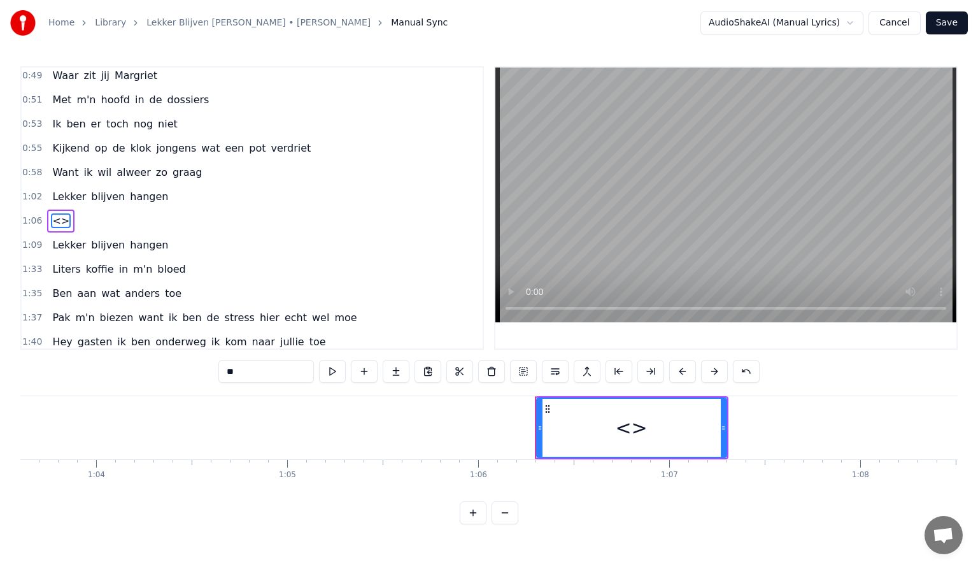
click at [79, 209] on div "1:06 <>" at bounding box center [252, 221] width 461 height 24
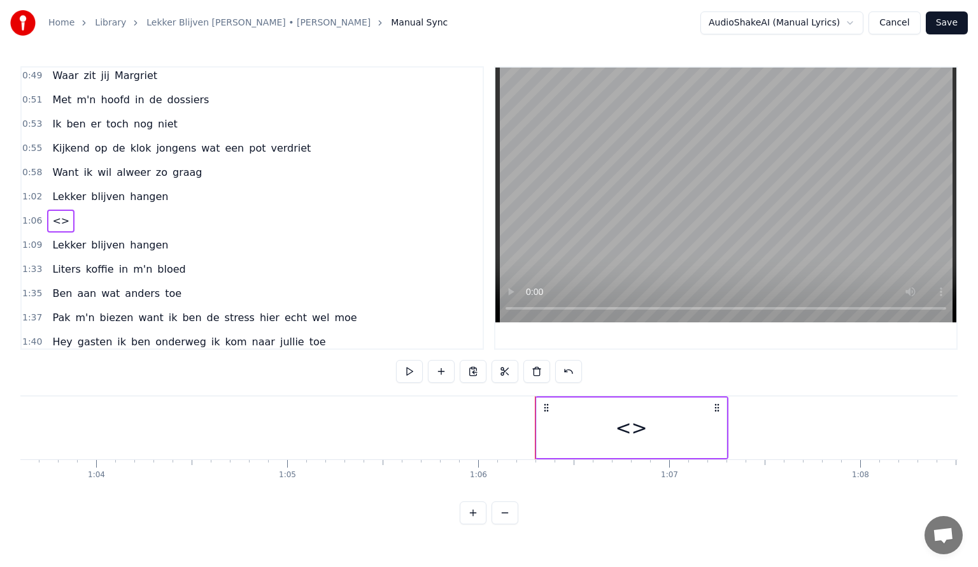
click at [57, 213] on span "<>" at bounding box center [61, 220] width 20 height 15
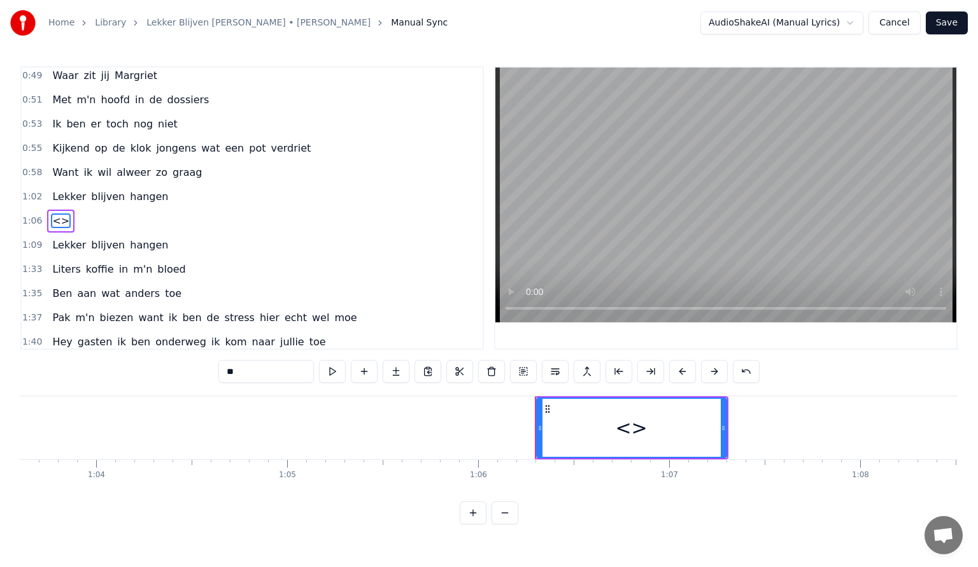
click at [548, 408] on circle at bounding box center [548, 408] width 1 height 1
click at [369, 369] on button at bounding box center [364, 371] width 27 height 23
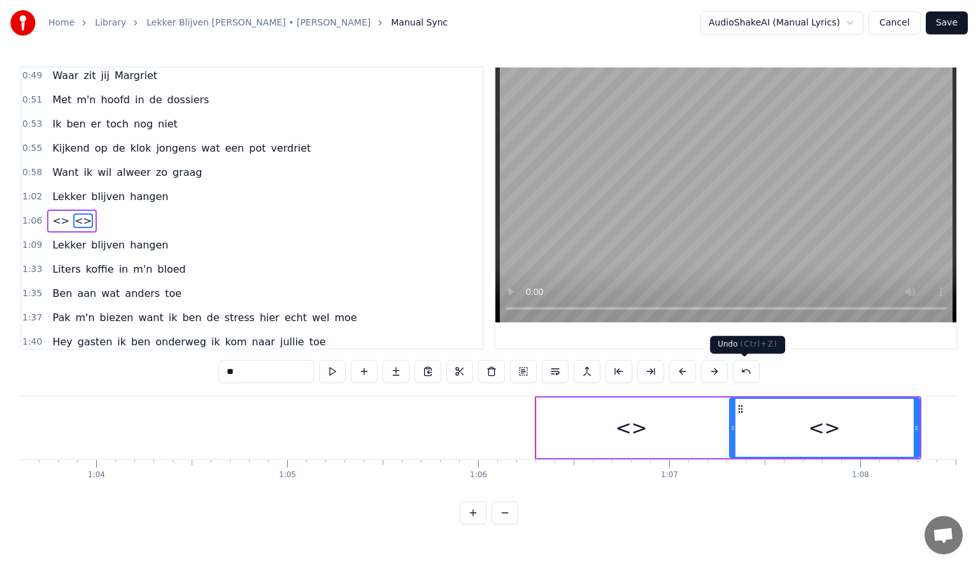
click at [747, 371] on button at bounding box center [746, 371] width 27 height 23
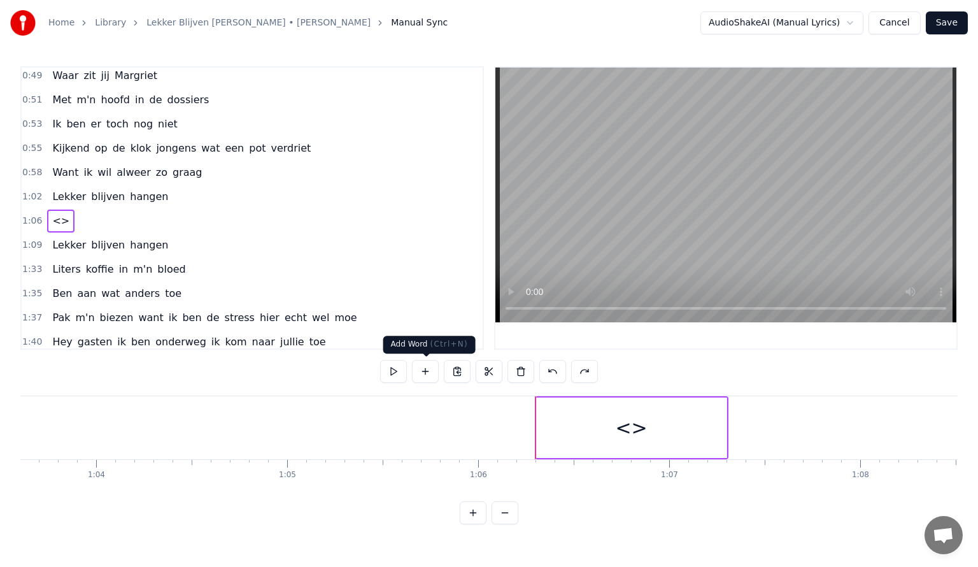
click at [427, 368] on button at bounding box center [425, 371] width 27 height 23
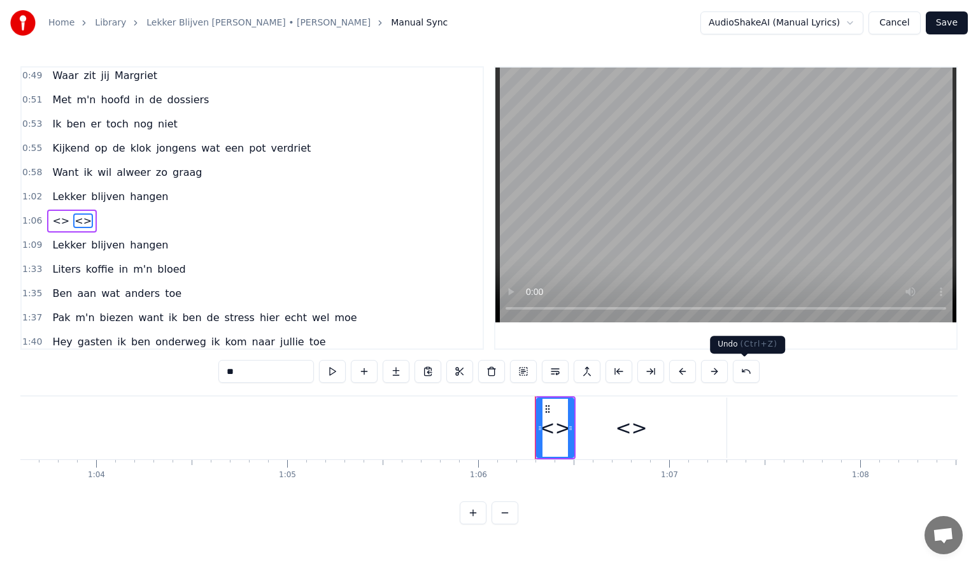
click at [746, 373] on button at bounding box center [746, 371] width 27 height 23
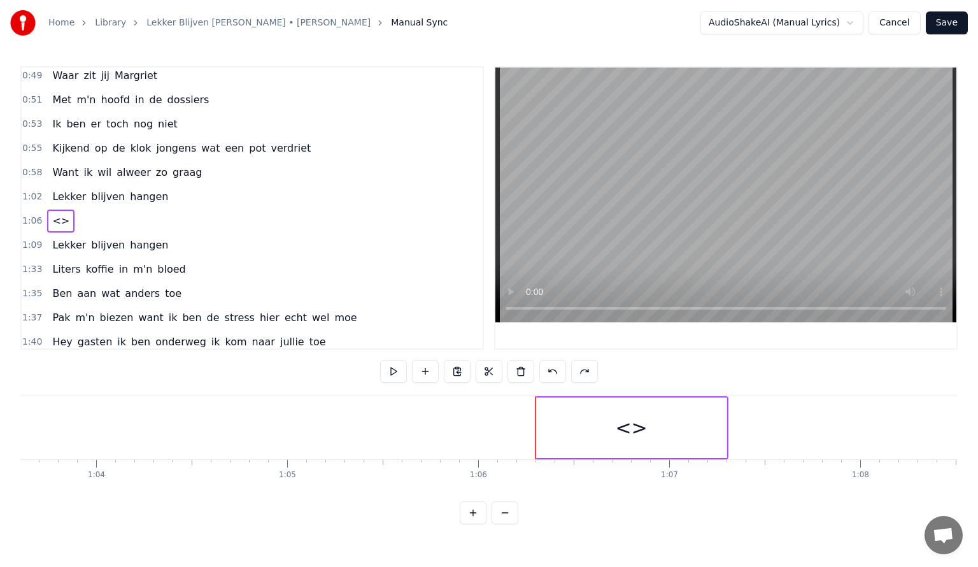
click at [629, 429] on div "<>" at bounding box center [631, 427] width 32 height 29
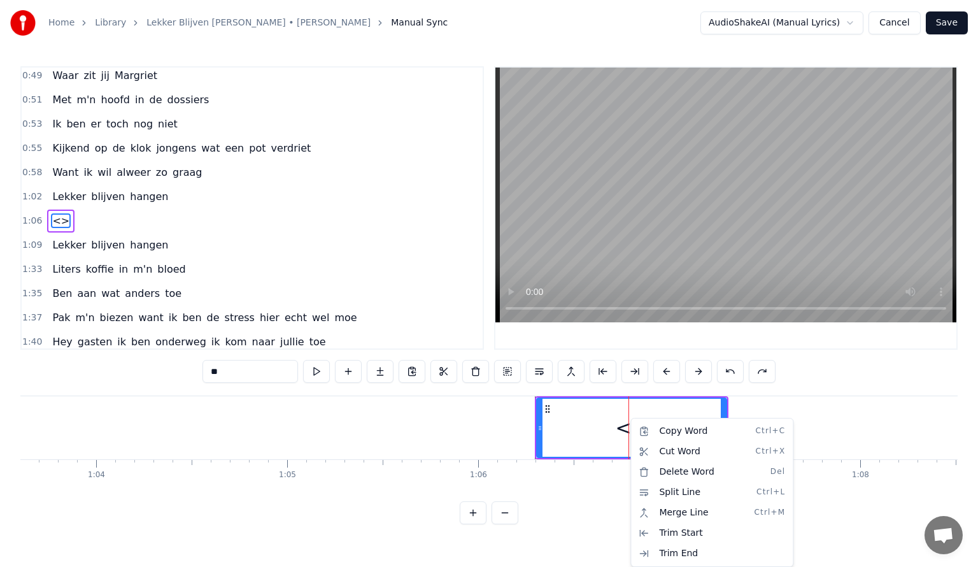
click at [664, 409] on html "Home Library Lekker Blijven [PERSON_NAME] • [PERSON_NAME] Manual Sync AudioShak…" at bounding box center [489, 272] width 978 height 545
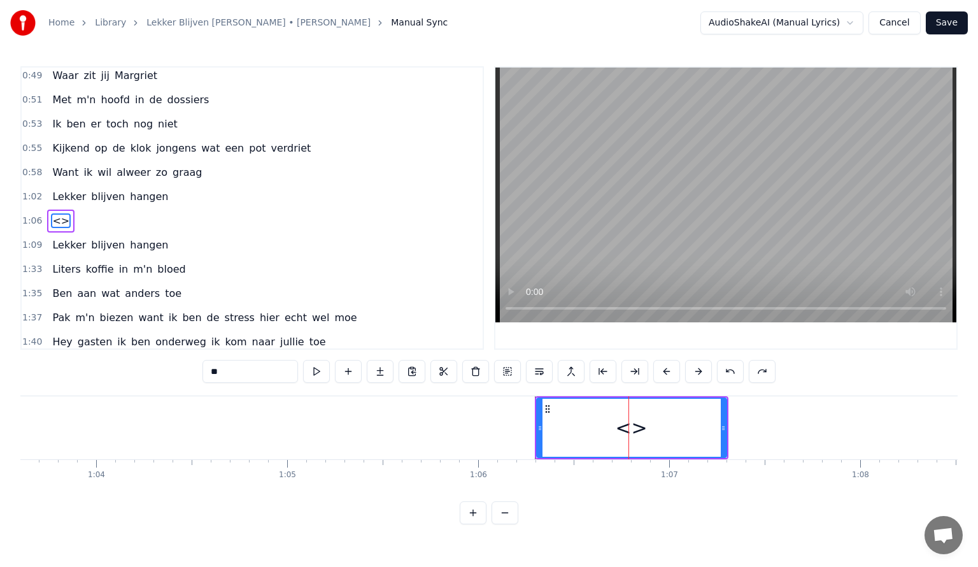
click at [640, 429] on div "<>" at bounding box center [631, 427] width 32 height 29
click at [620, 432] on div "<>" at bounding box center [631, 427] width 32 height 29
click at [636, 426] on div "<>" at bounding box center [631, 427] width 32 height 29
click at [725, 374] on button at bounding box center [730, 371] width 27 height 23
click at [725, 370] on button at bounding box center [730, 371] width 27 height 23
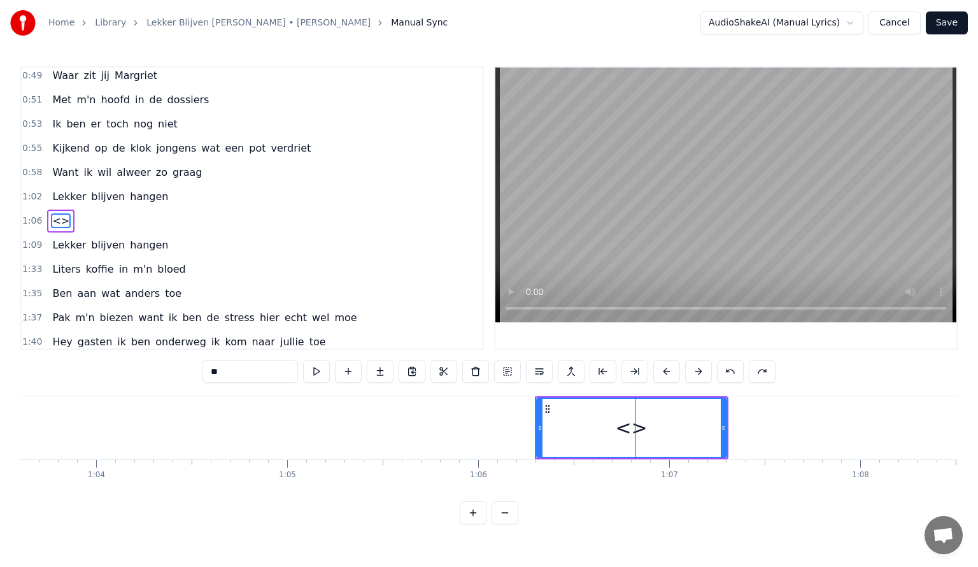
click at [725, 370] on button at bounding box center [730, 371] width 27 height 23
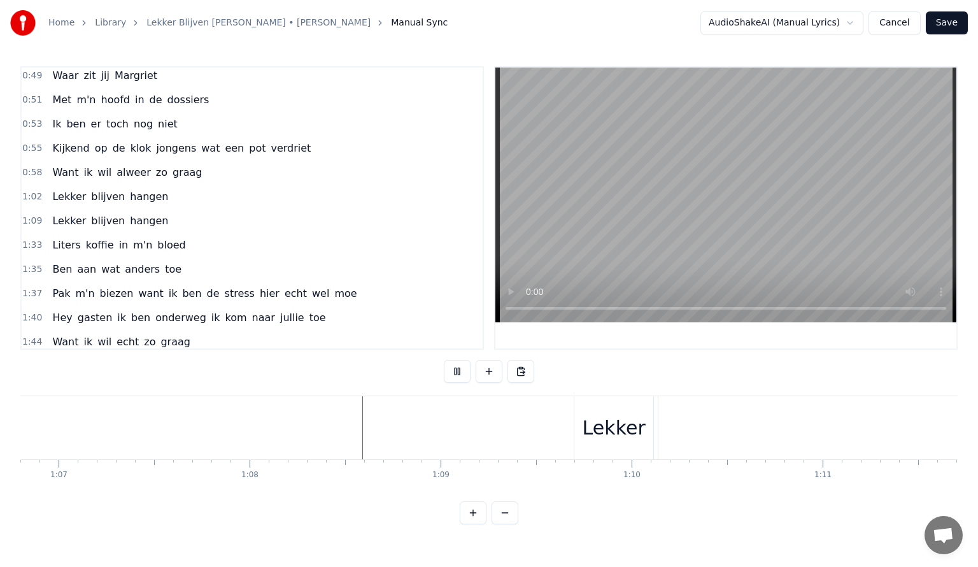
scroll to position [0, 12981]
click at [416, 420] on div "Lekker" at bounding box center [395, 427] width 63 height 29
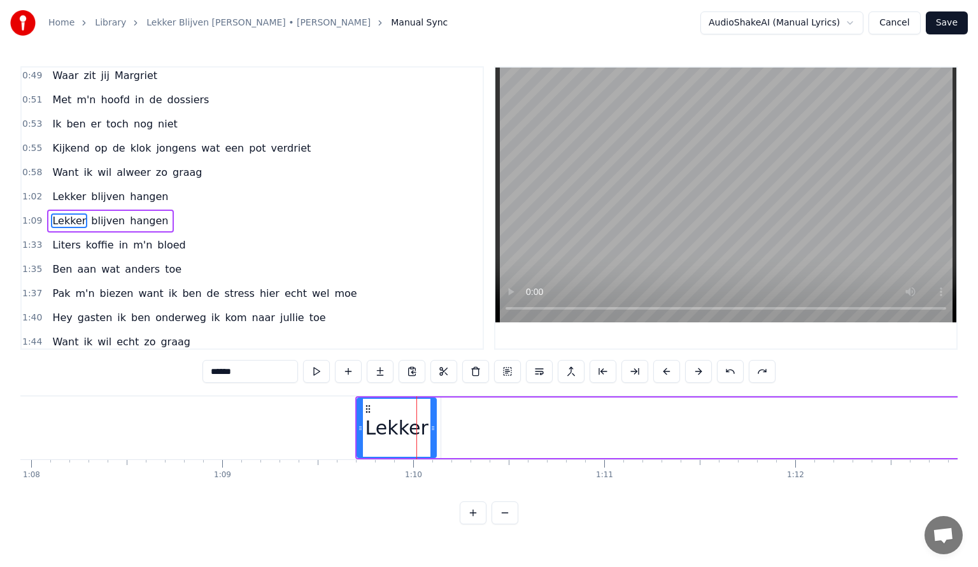
drag, startPoint x: 383, startPoint y: 426, endPoint x: 364, endPoint y: 424, distance: 19.3
click at [364, 424] on div "Lekker" at bounding box center [397, 428] width 78 height 58
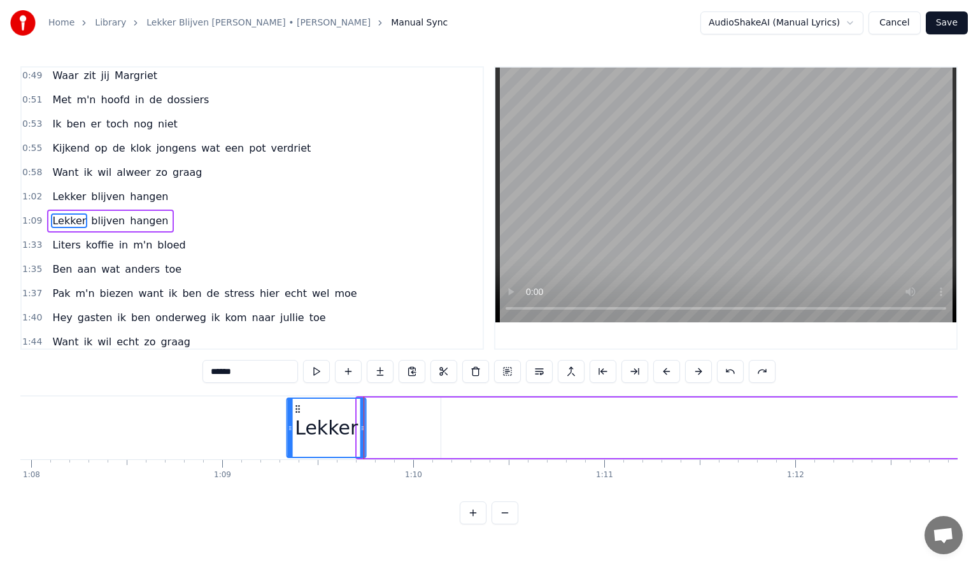
drag, startPoint x: 367, startPoint y: 406, endPoint x: 297, endPoint y: 406, distance: 70.1
click at [297, 406] on icon at bounding box center [298, 409] width 10 height 10
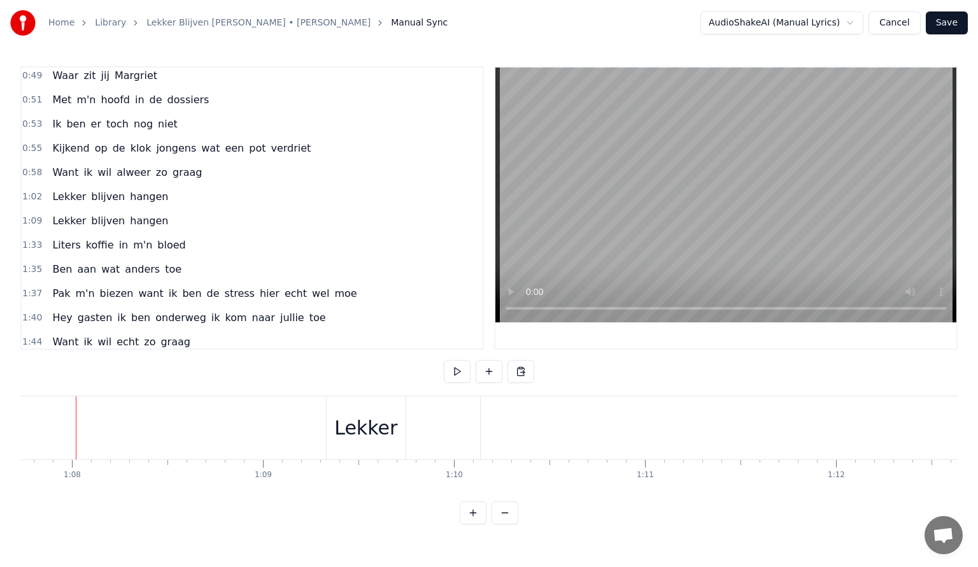
scroll to position [0, 12931]
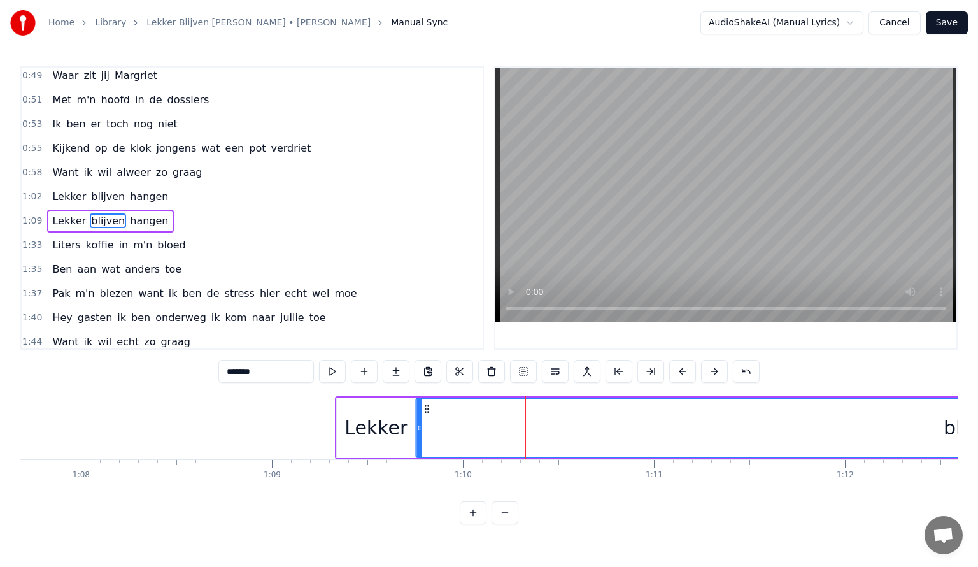
drag, startPoint x: 501, startPoint y: 408, endPoint x: 425, endPoint y: 411, distance: 75.2
click at [425, 411] on icon at bounding box center [427, 409] width 10 height 10
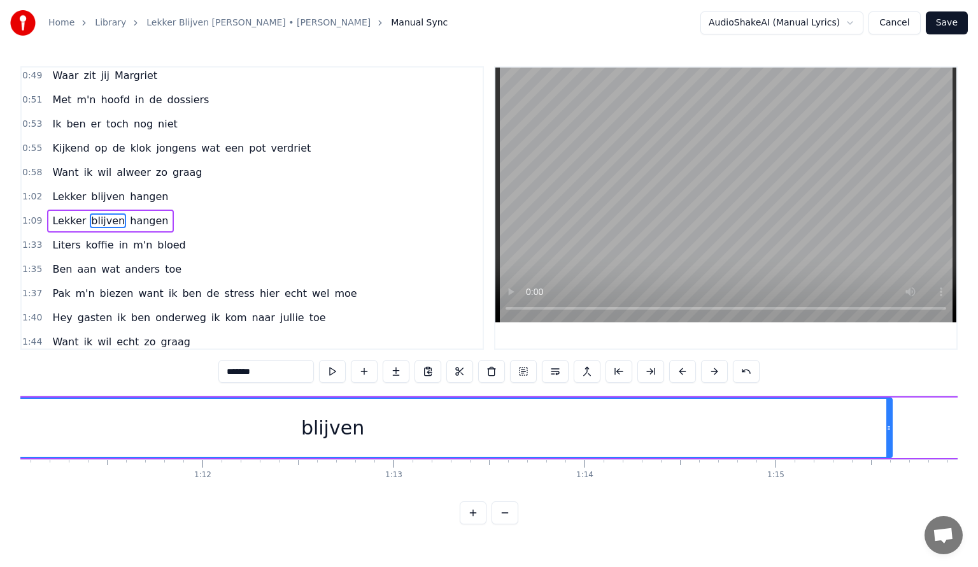
scroll to position [0, 13696]
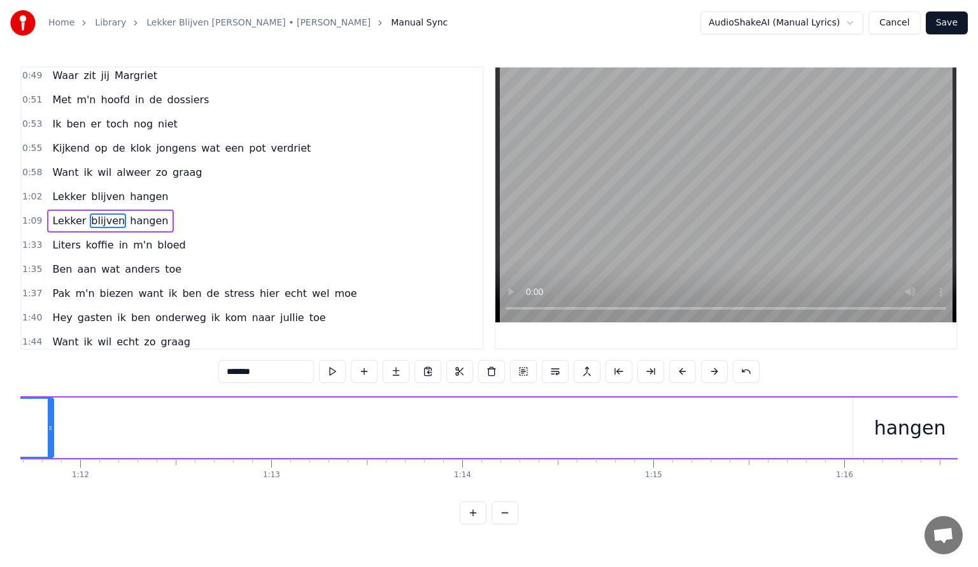
drag, startPoint x: 767, startPoint y: 427, endPoint x: 114, endPoint y: 459, distance: 654.2
click at [50, 416] on div at bounding box center [50, 428] width 5 height 58
click at [509, 524] on button at bounding box center [505, 512] width 27 height 23
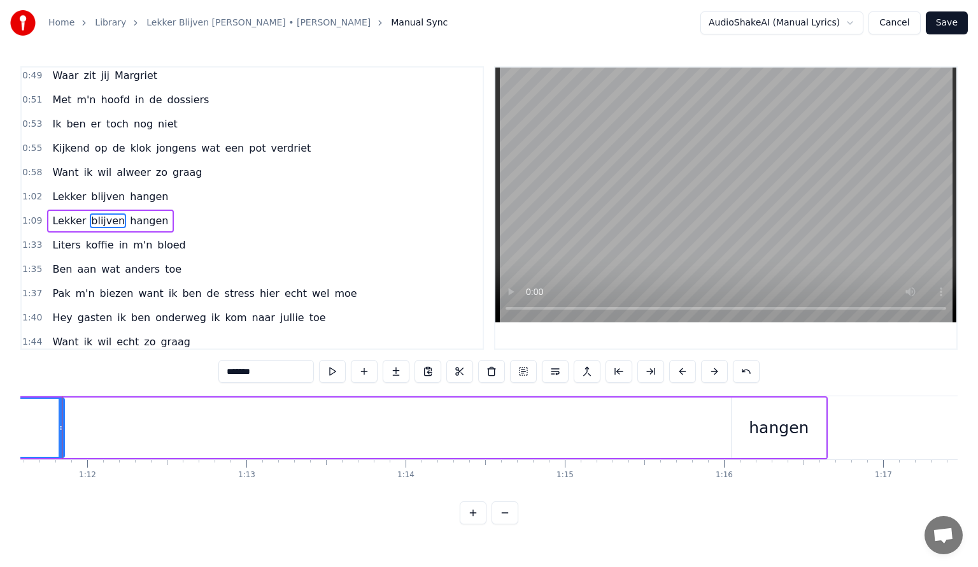
scroll to position [0, 11373]
click at [473, 524] on button at bounding box center [473, 512] width 27 height 23
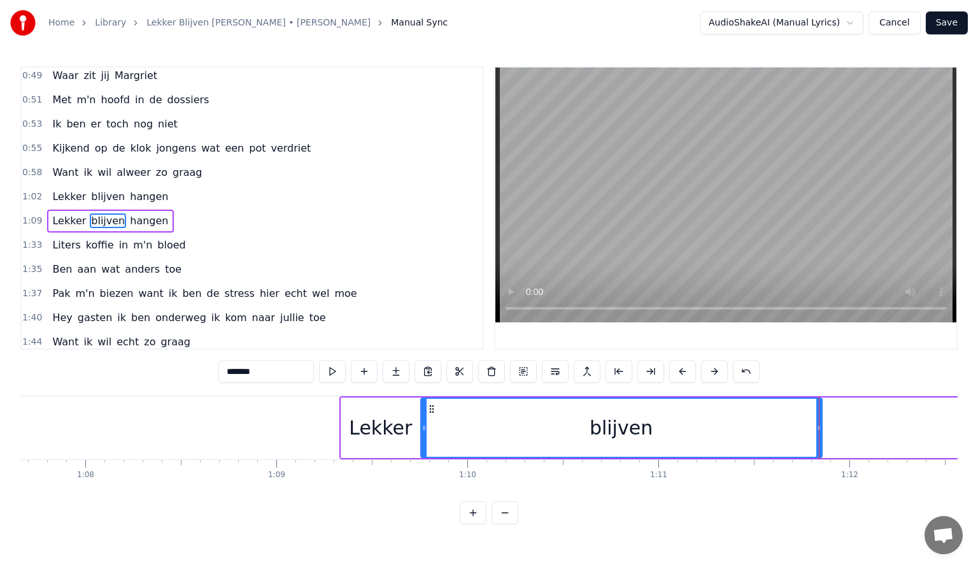
scroll to position [0, 13032]
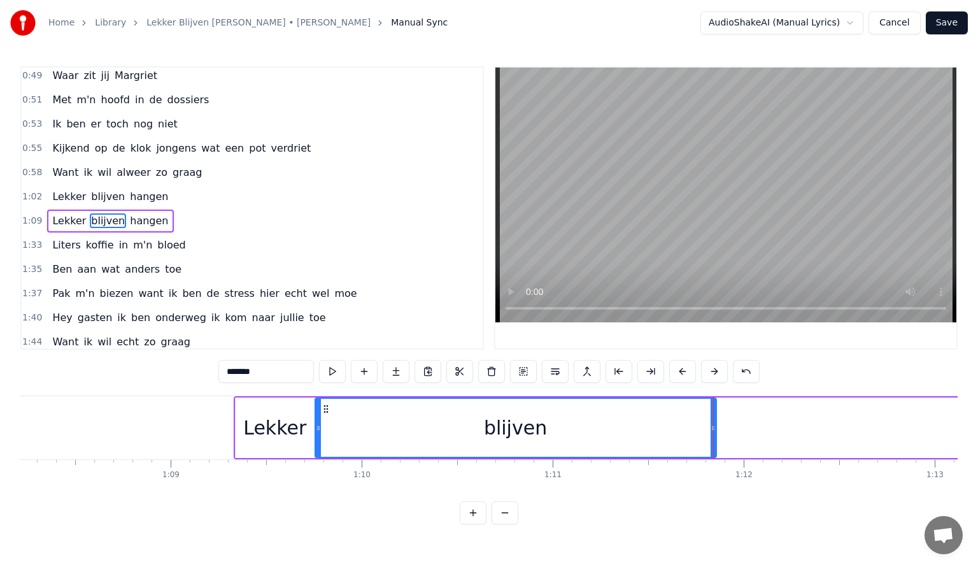
drag, startPoint x: 713, startPoint y: 426, endPoint x: 636, endPoint y: 430, distance: 77.8
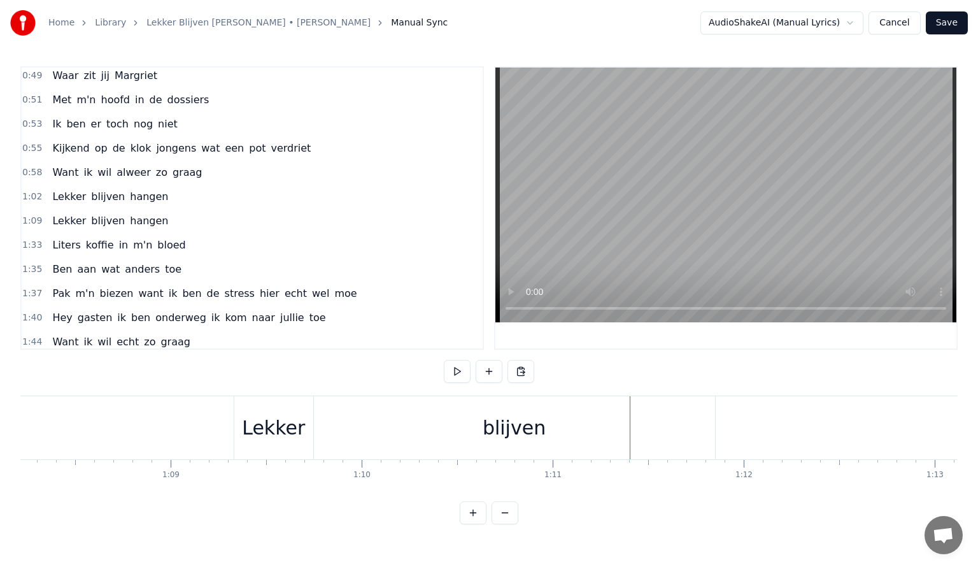
click at [431, 438] on div "blijven" at bounding box center [514, 427] width 401 height 63
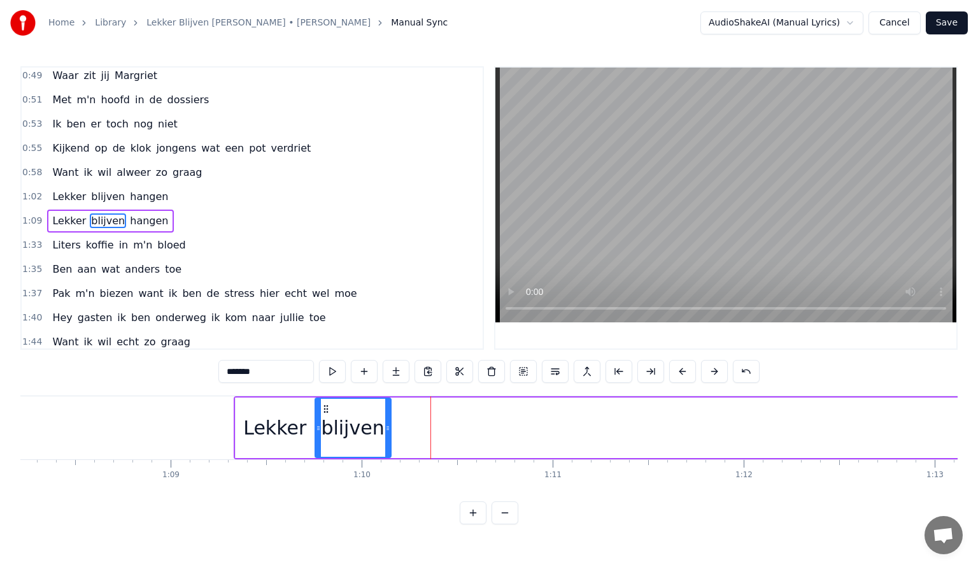
drag, startPoint x: 712, startPoint y: 426, endPoint x: 388, endPoint y: 423, distance: 324.2
click at [388, 423] on icon at bounding box center [387, 428] width 5 height 10
click at [791, 432] on div "[PERSON_NAME] blijven [PERSON_NAME]" at bounding box center [933, 427] width 1399 height 63
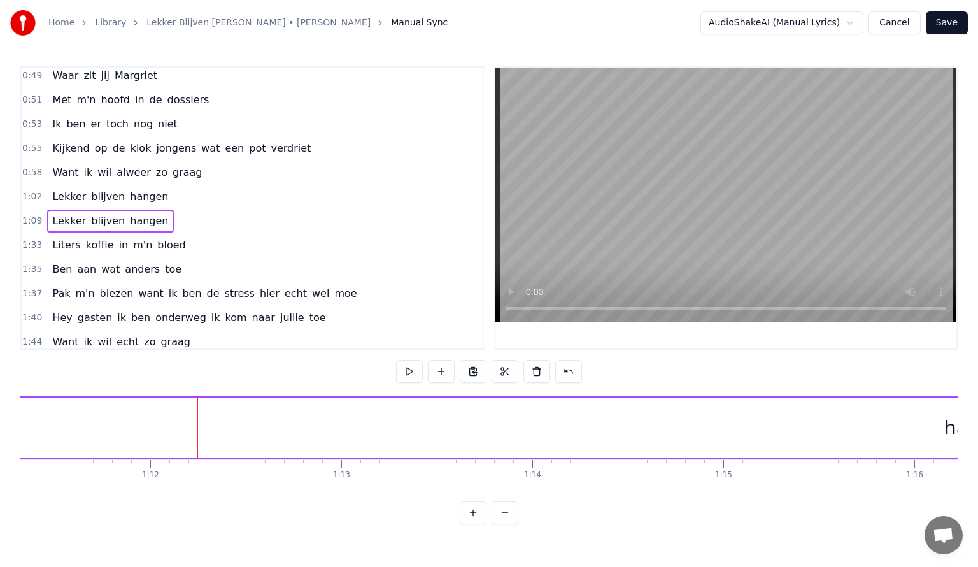
scroll to position [0, 13713]
click at [889, 430] on div "hangen" at bounding box center [894, 427] width 72 height 29
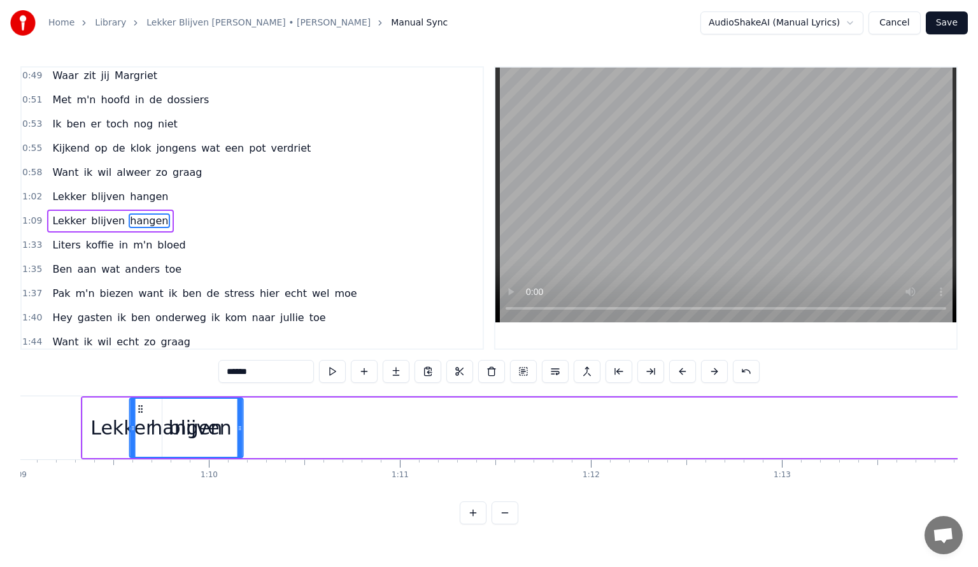
scroll to position [0, 13162]
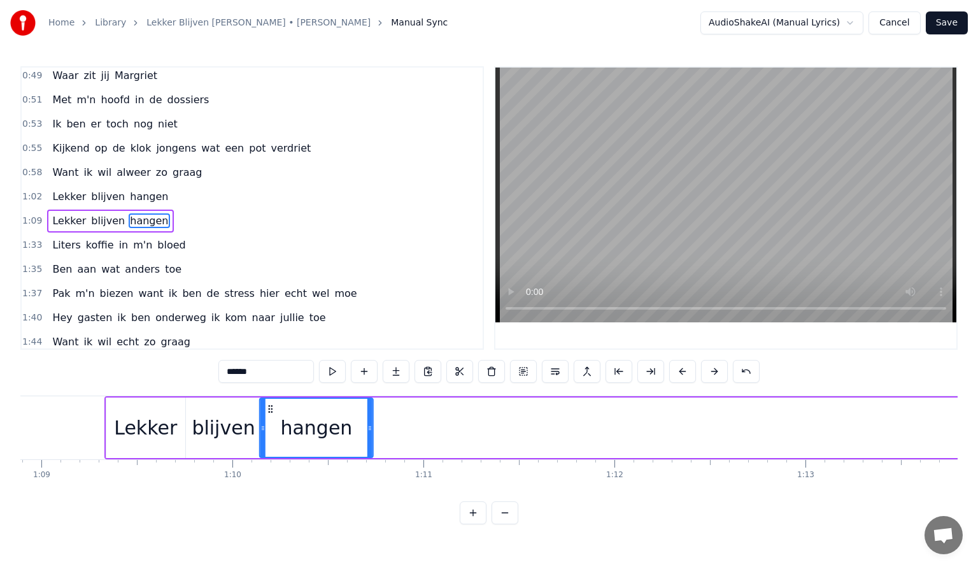
drag, startPoint x: 846, startPoint y: 406, endPoint x: 270, endPoint y: 428, distance: 576.8
click at [270, 428] on div "hangen" at bounding box center [316, 428] width 112 height 58
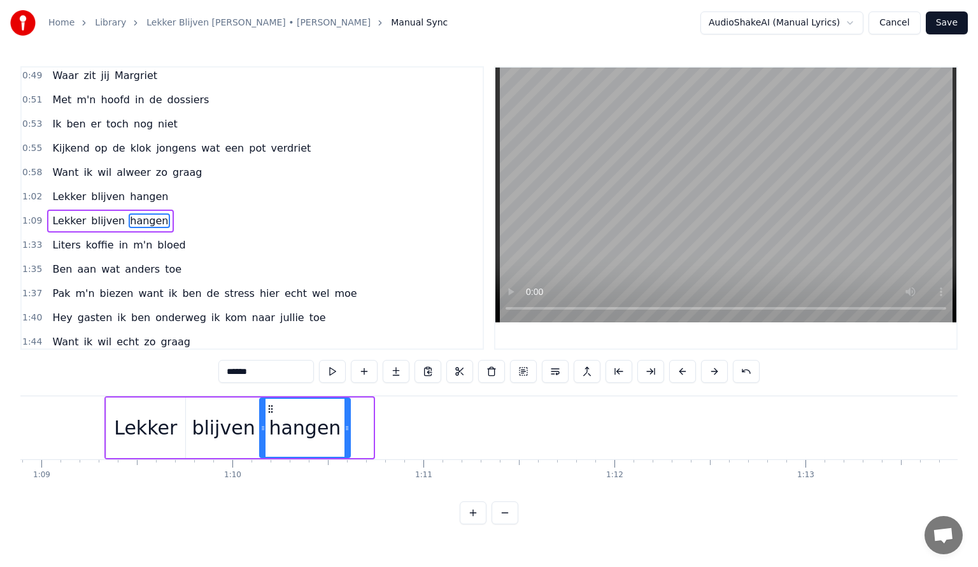
drag, startPoint x: 369, startPoint y: 427, endPoint x: 346, endPoint y: 427, distance: 22.9
click at [346, 427] on icon at bounding box center [347, 428] width 5 height 10
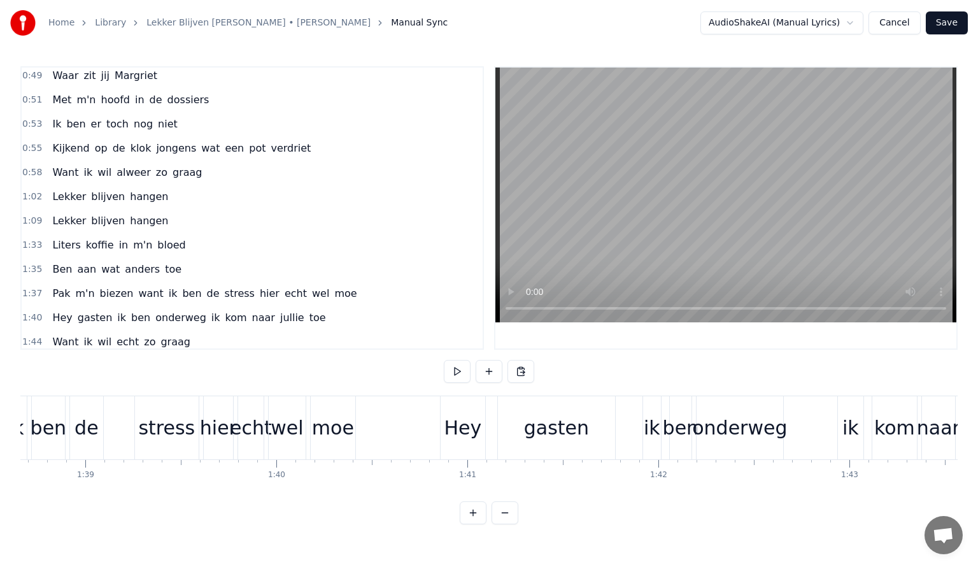
scroll to position [0, 18937]
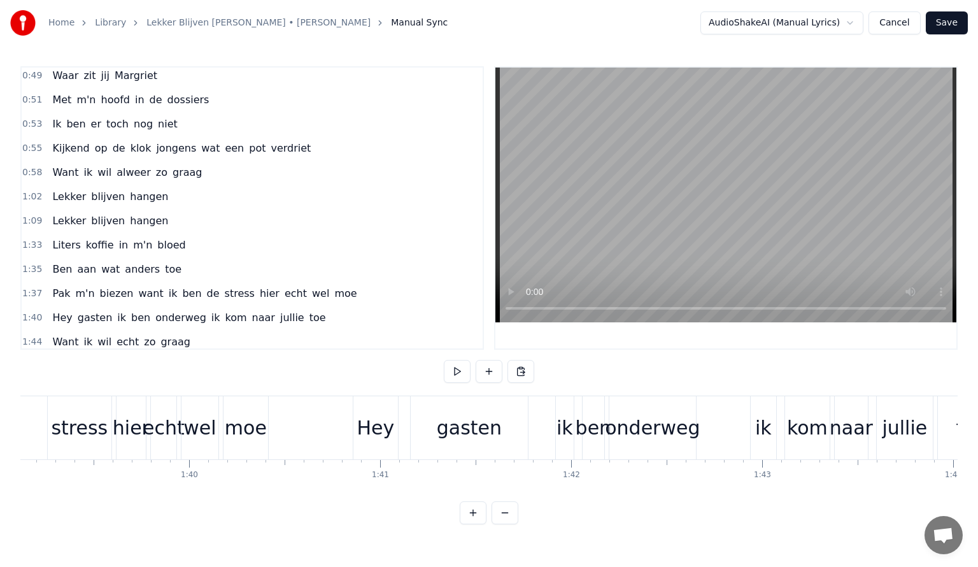
click at [47, 428] on div "stress" at bounding box center [79, 427] width 65 height 63
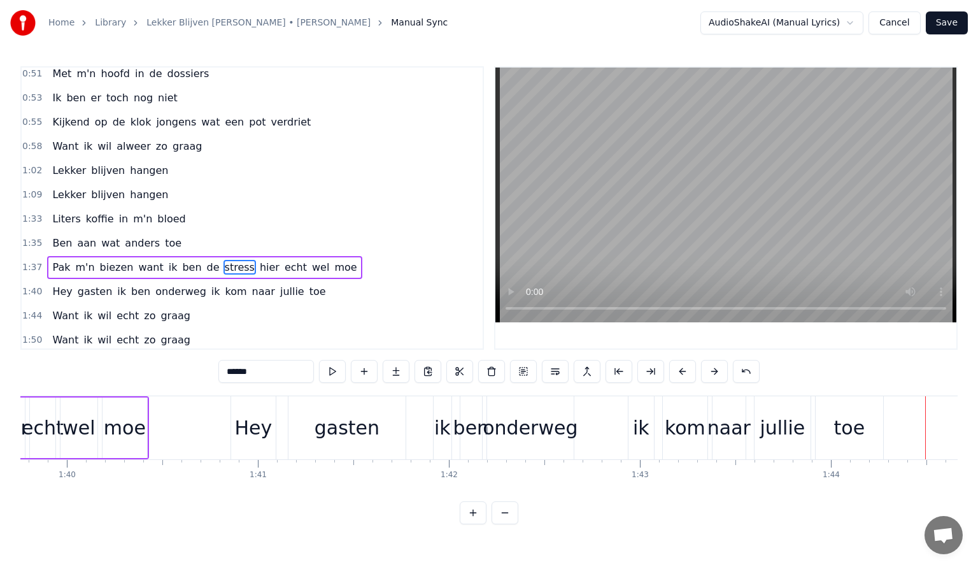
scroll to position [0, 19024]
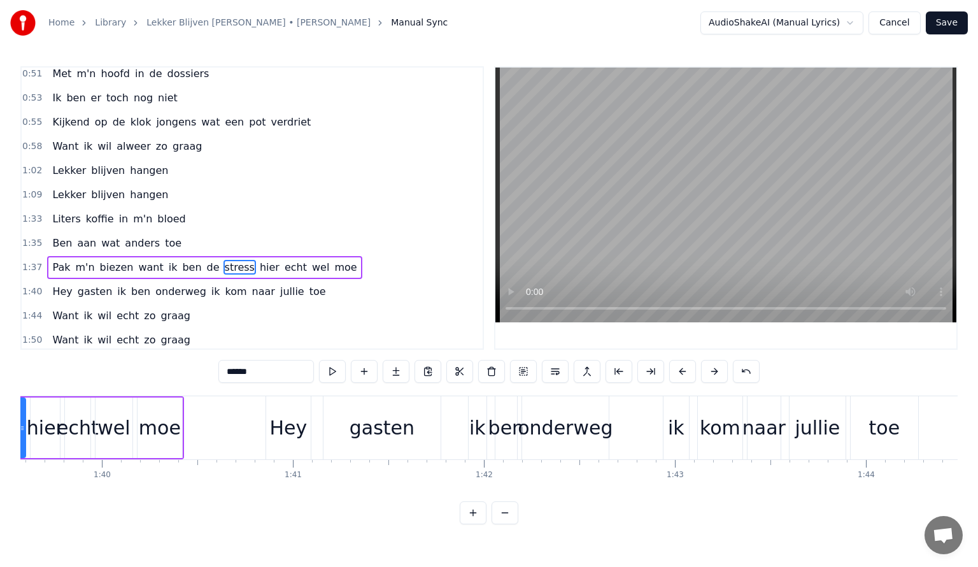
click at [61, 284] on span "Hey" at bounding box center [62, 291] width 22 height 15
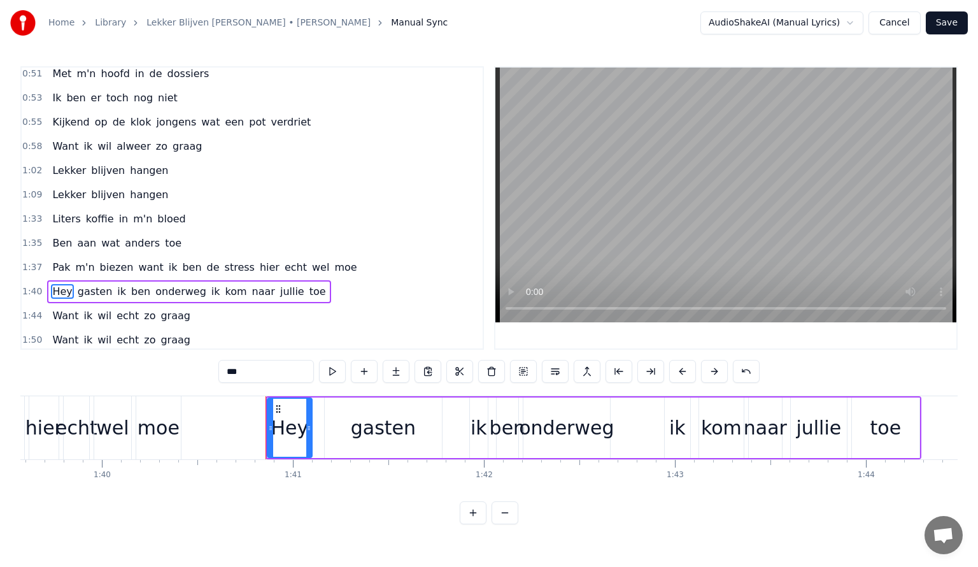
scroll to position [339, 0]
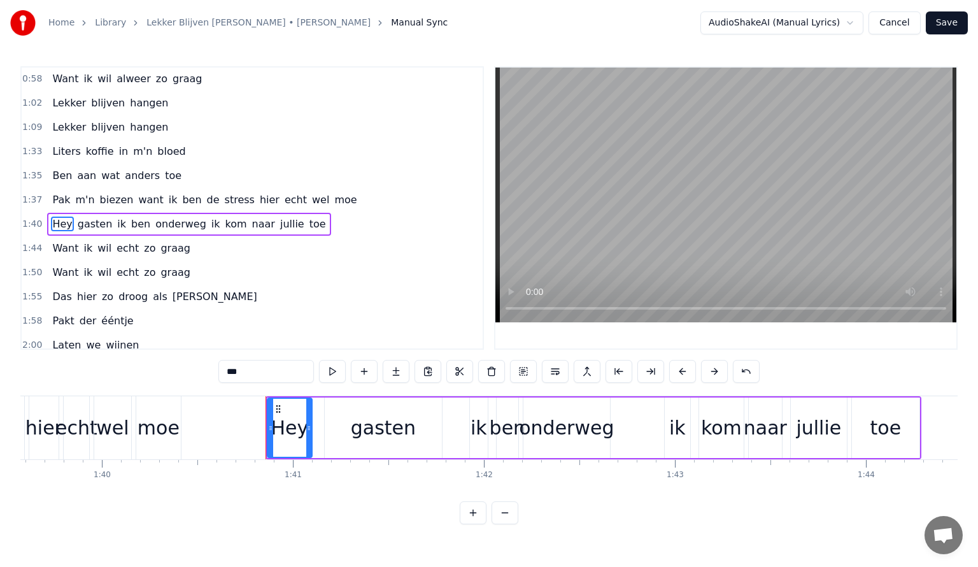
click at [130, 217] on span "ben" at bounding box center [141, 224] width 22 height 15
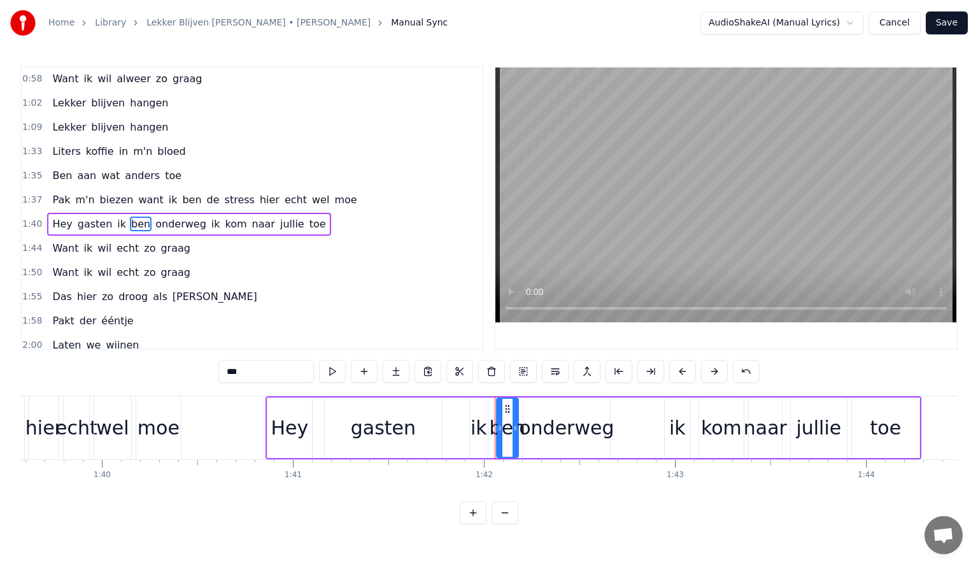
click at [247, 372] on input "***" at bounding box center [266, 371] width 96 height 23
type input "*"
click at [157, 217] on span "onderweg" at bounding box center [183, 224] width 53 height 15
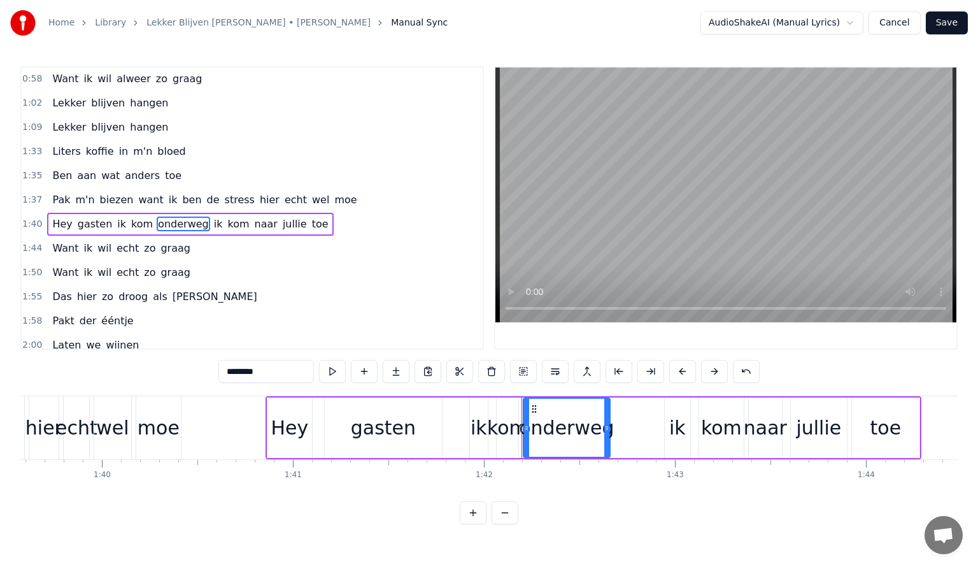
drag, startPoint x: 270, startPoint y: 372, endPoint x: 229, endPoint y: 372, distance: 40.8
click at [229, 372] on input "********" at bounding box center [266, 371] width 96 height 23
click at [31, 432] on div "hier" at bounding box center [43, 427] width 37 height 29
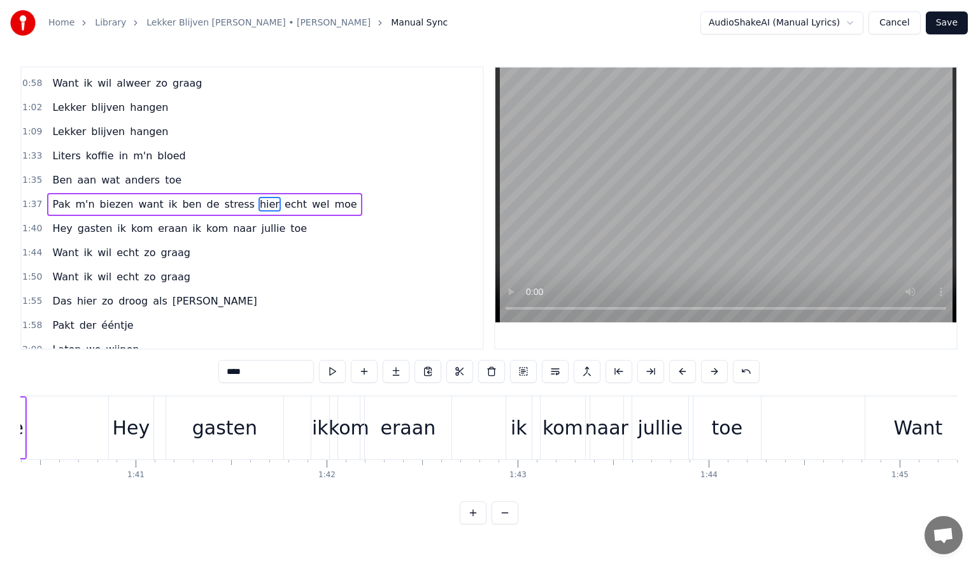
scroll to position [0, 19146]
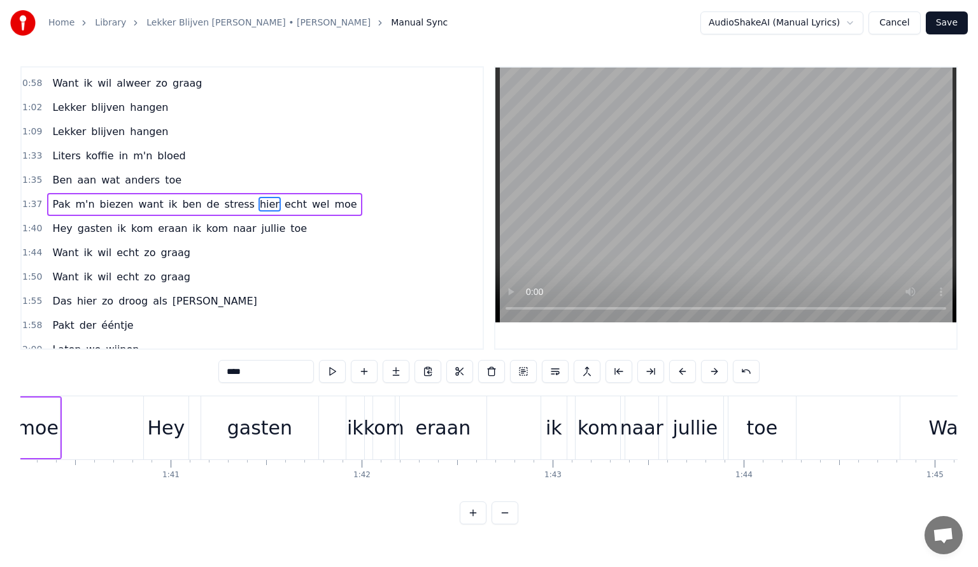
click at [170, 420] on div "Hey" at bounding box center [166, 427] width 38 height 29
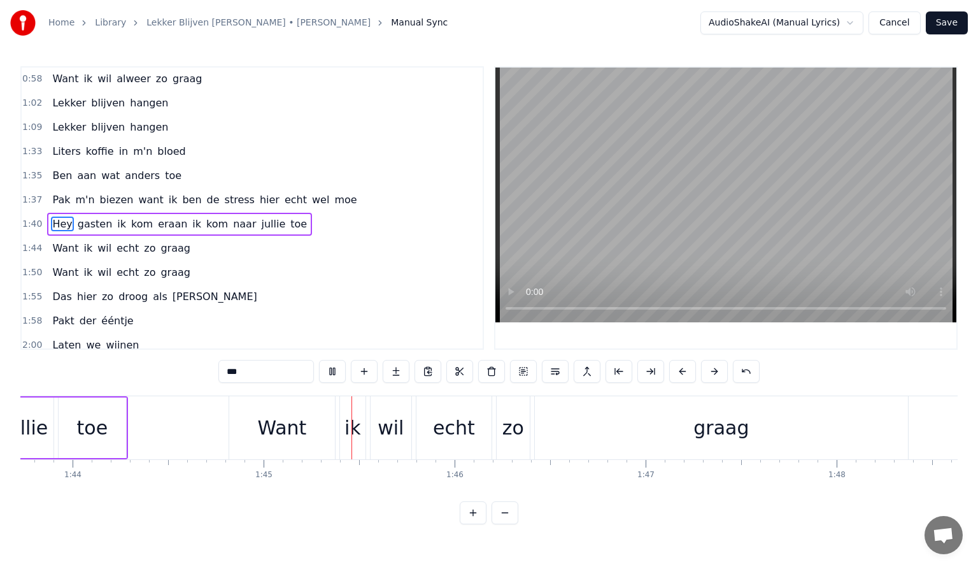
scroll to position [0, 19986]
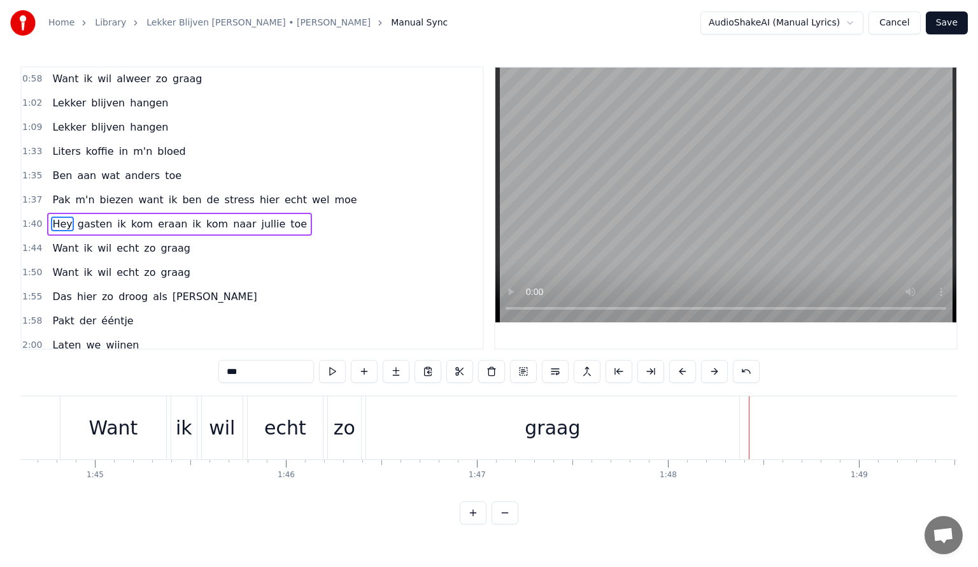
click at [115, 241] on span "echt" at bounding box center [127, 248] width 25 height 15
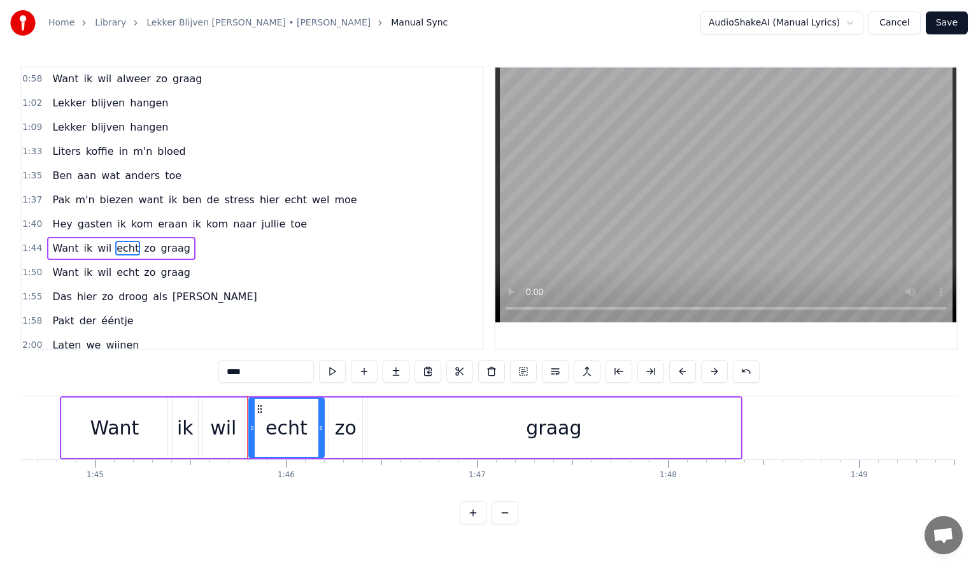
scroll to position [363, 0]
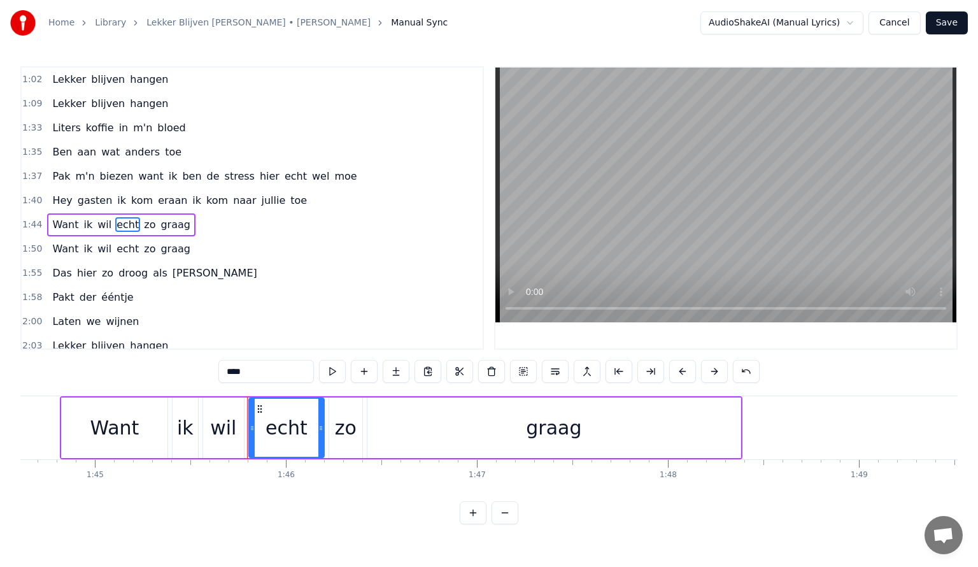
drag, startPoint x: 250, startPoint y: 369, endPoint x: 229, endPoint y: 372, distance: 21.8
click at [229, 372] on input "****" at bounding box center [266, 371] width 96 height 23
click at [410, 422] on div "graag" at bounding box center [553, 427] width 373 height 61
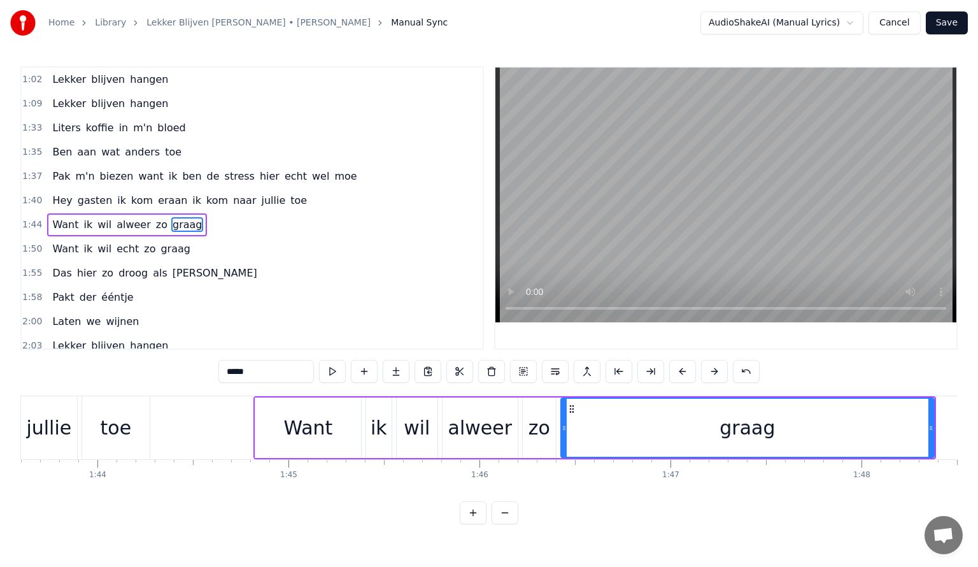
scroll to position [0, 19198]
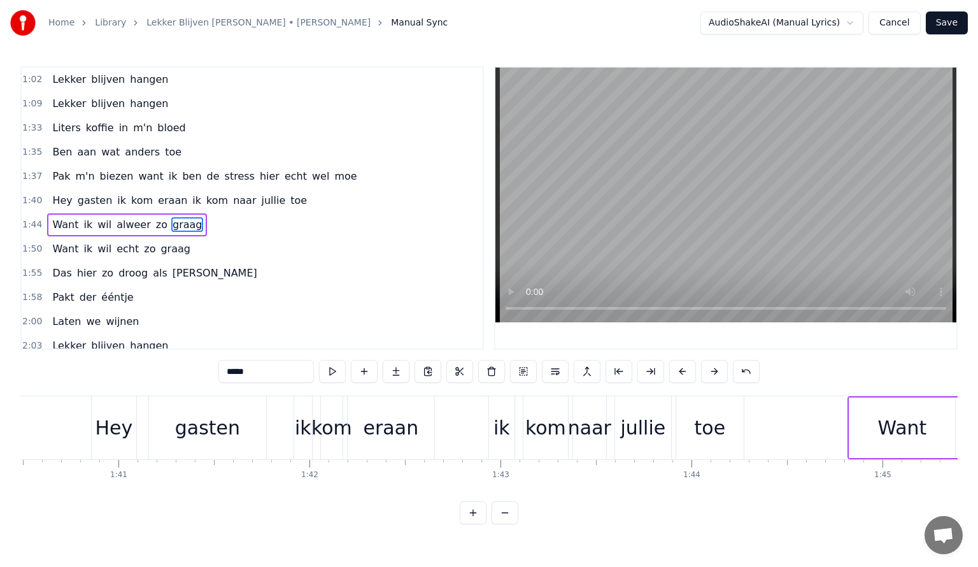
click at [122, 432] on div "Hey" at bounding box center [114, 427] width 38 height 29
type input "***"
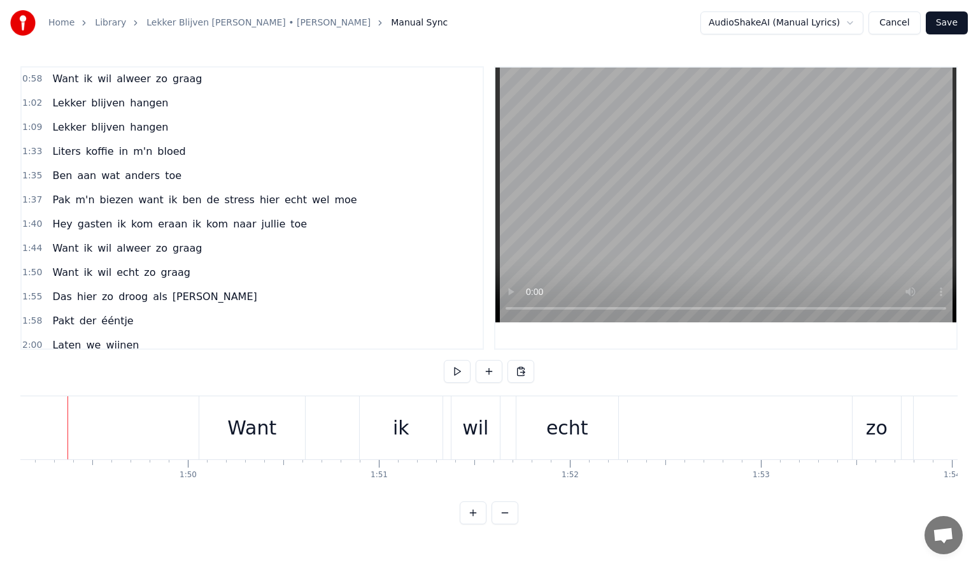
scroll to position [0, 20831]
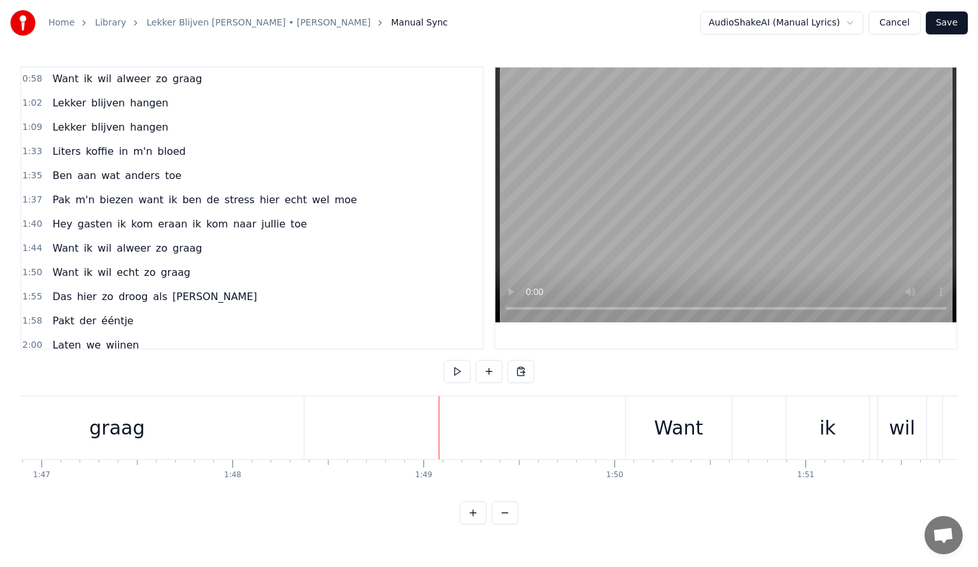
scroll to position [0, 20439]
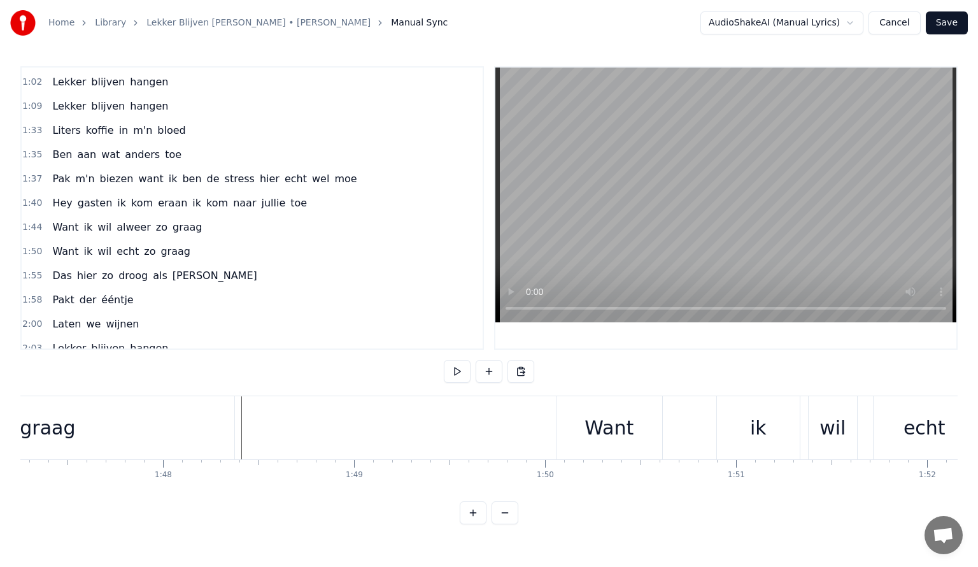
scroll to position [382, 0]
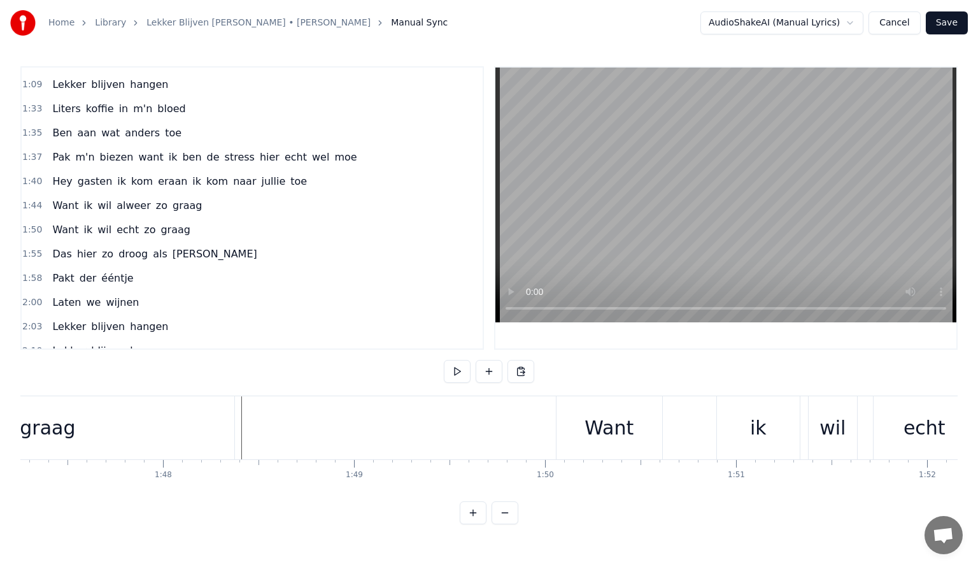
click at [948, 25] on button "Save" at bounding box center [947, 22] width 42 height 23
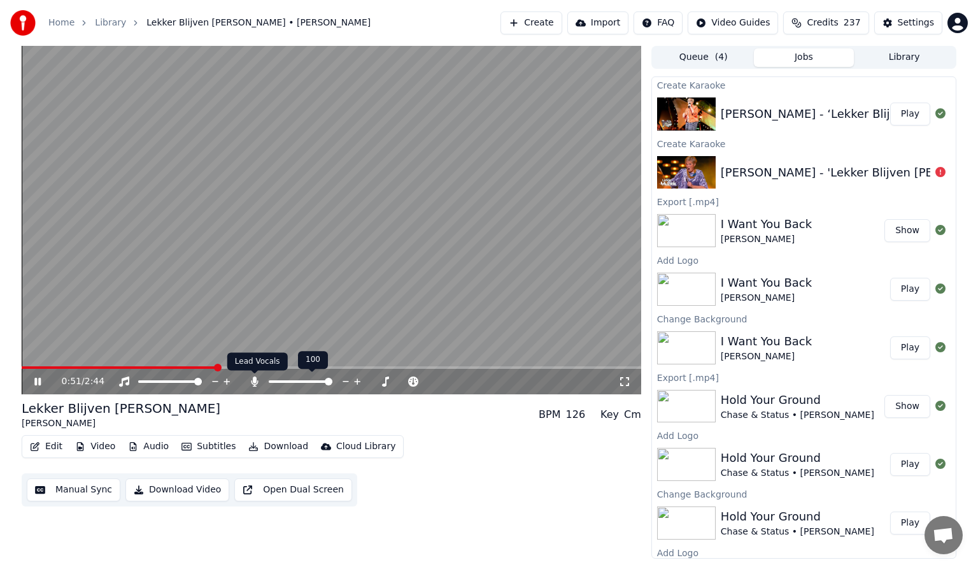
click at [255, 381] on icon at bounding box center [254, 381] width 7 height 10
click at [36, 380] on icon at bounding box center [37, 382] width 6 height 8
